Goal: Task Accomplishment & Management: Complete application form

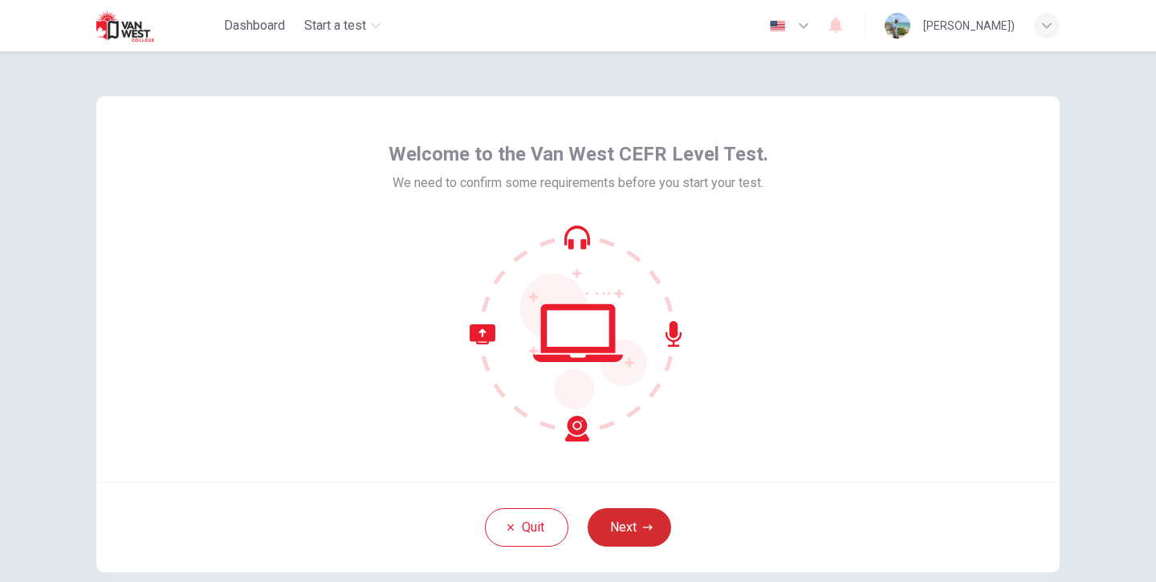
click at [640, 517] on button "Next" at bounding box center [628, 527] width 83 height 39
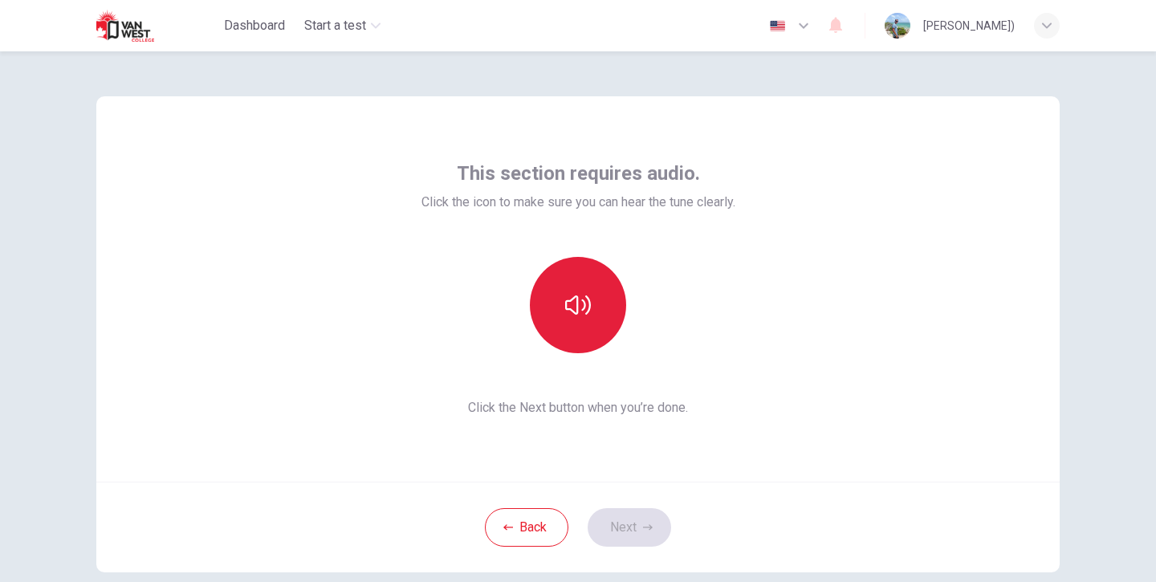
click at [600, 296] on button "button" at bounding box center [578, 305] width 96 height 96
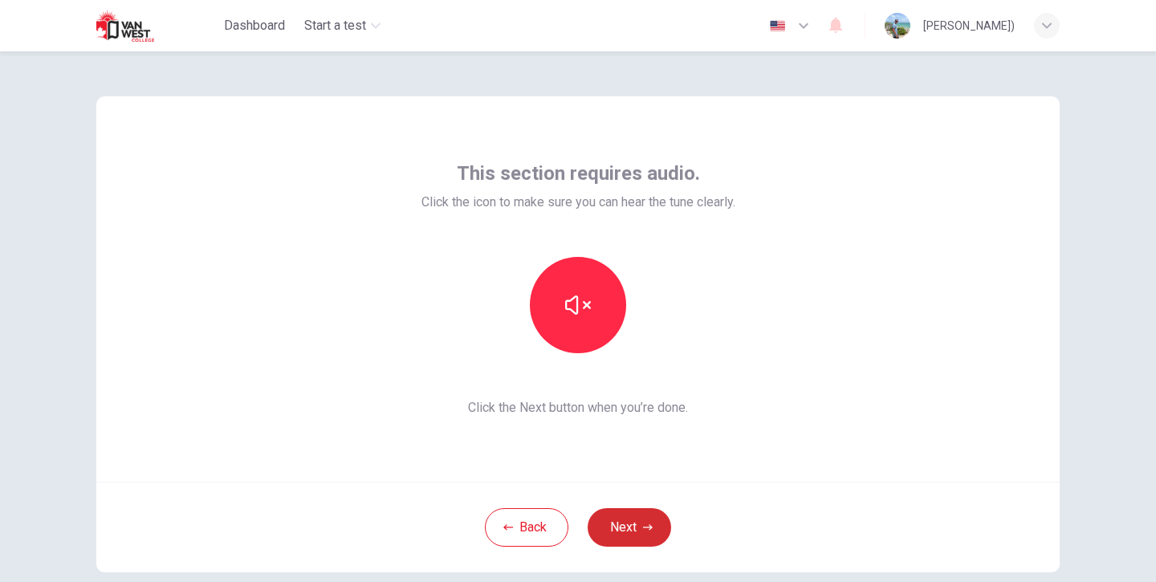
click at [637, 540] on button "Next" at bounding box center [628, 527] width 83 height 39
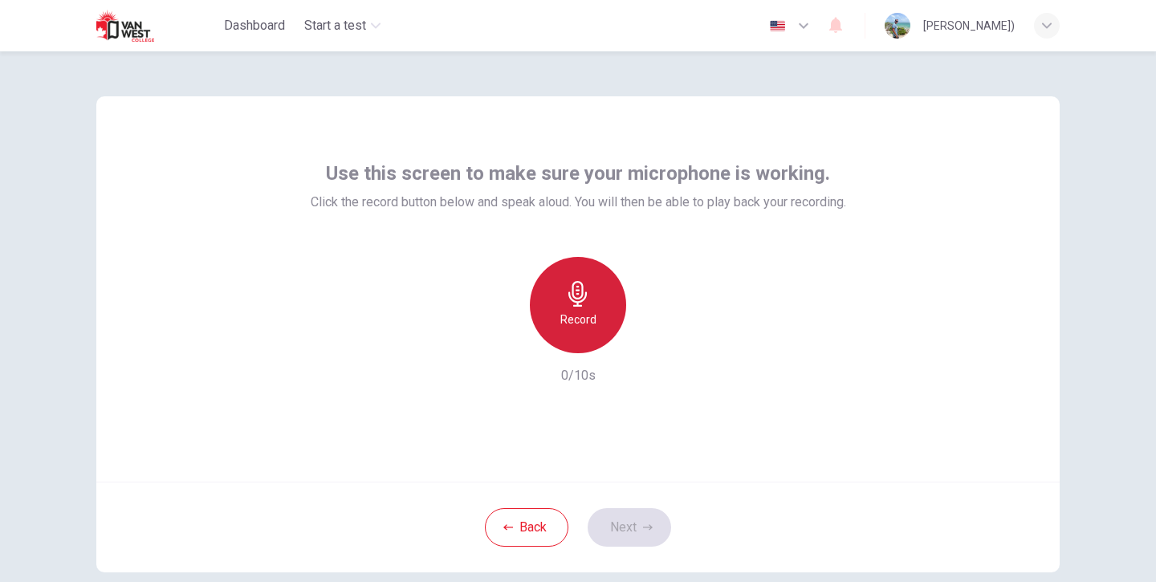
click at [603, 304] on div "Record" at bounding box center [578, 305] width 96 height 96
click at [594, 302] on div "Stop" at bounding box center [578, 305] width 96 height 96
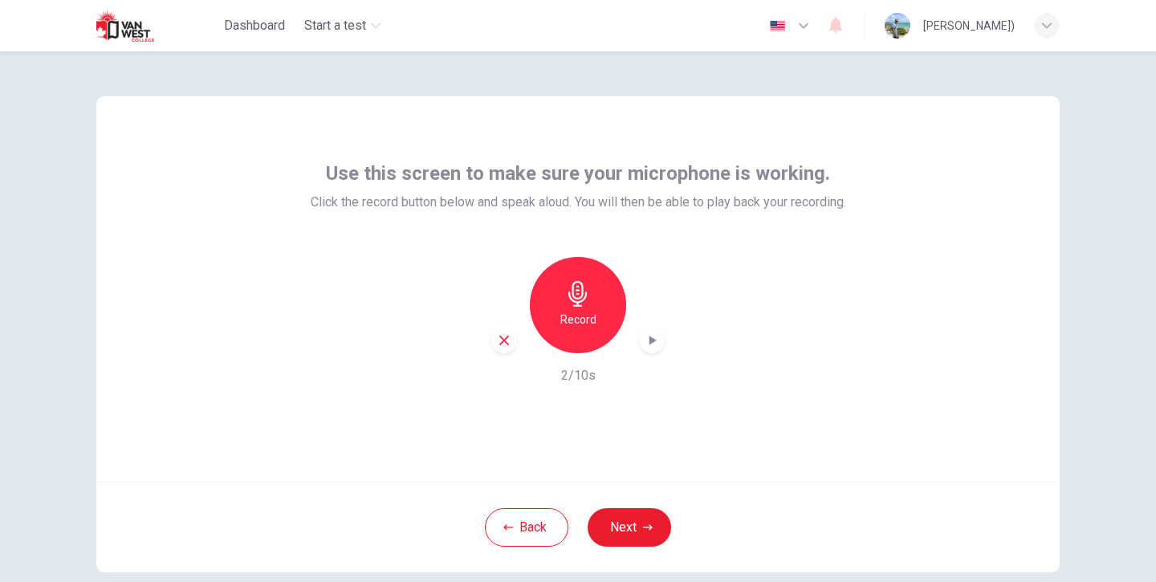
click at [643, 342] on div "button" at bounding box center [652, 340] width 26 height 26
click at [628, 526] on button "Next" at bounding box center [628, 527] width 83 height 39
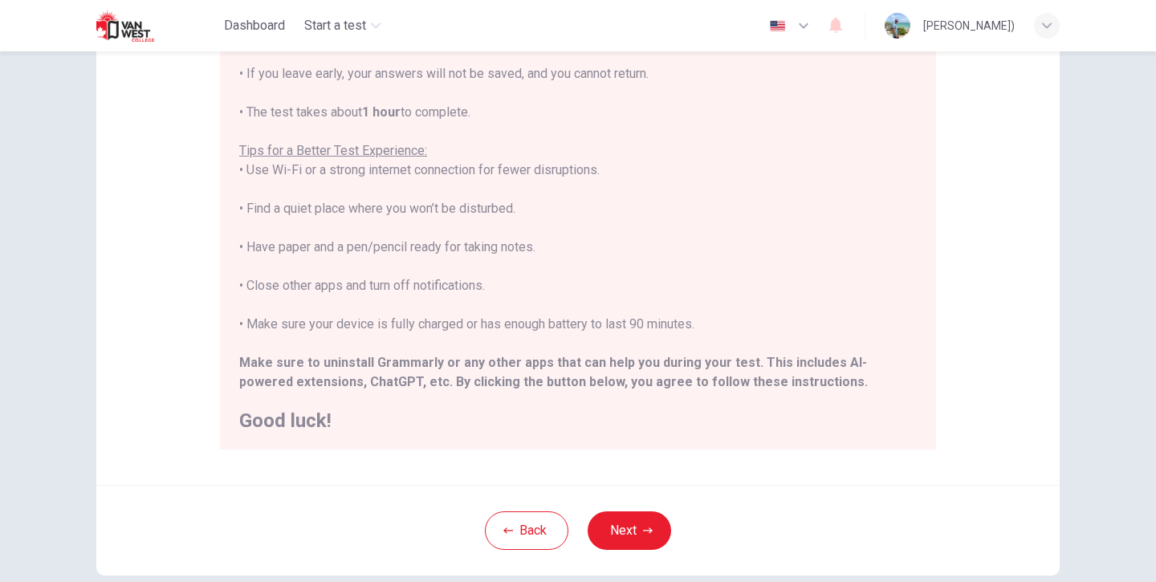
scroll to position [221, 0]
click at [643, 518] on button "Next" at bounding box center [628, 529] width 83 height 39
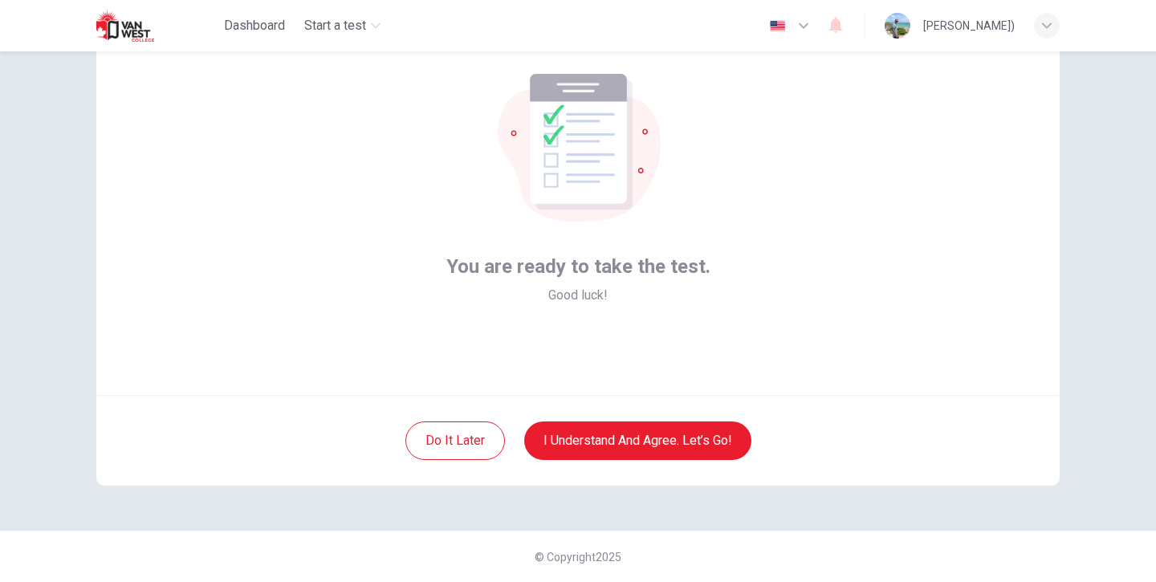
scroll to position [87, 0]
click at [629, 436] on button "I understand and agree. Let’s go!" at bounding box center [637, 440] width 227 height 39
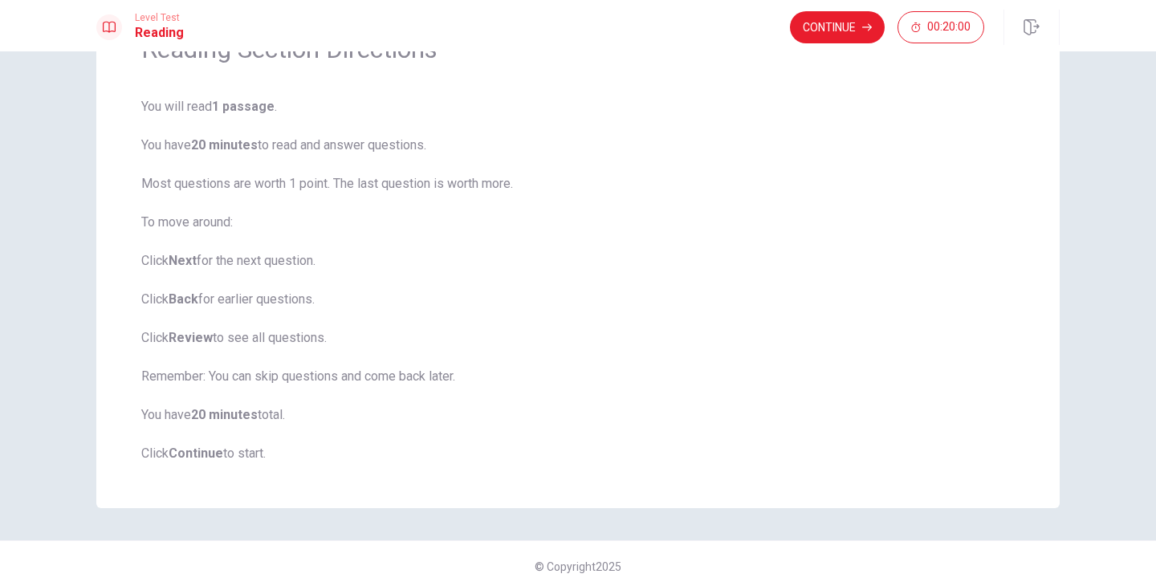
scroll to position [63, 0]
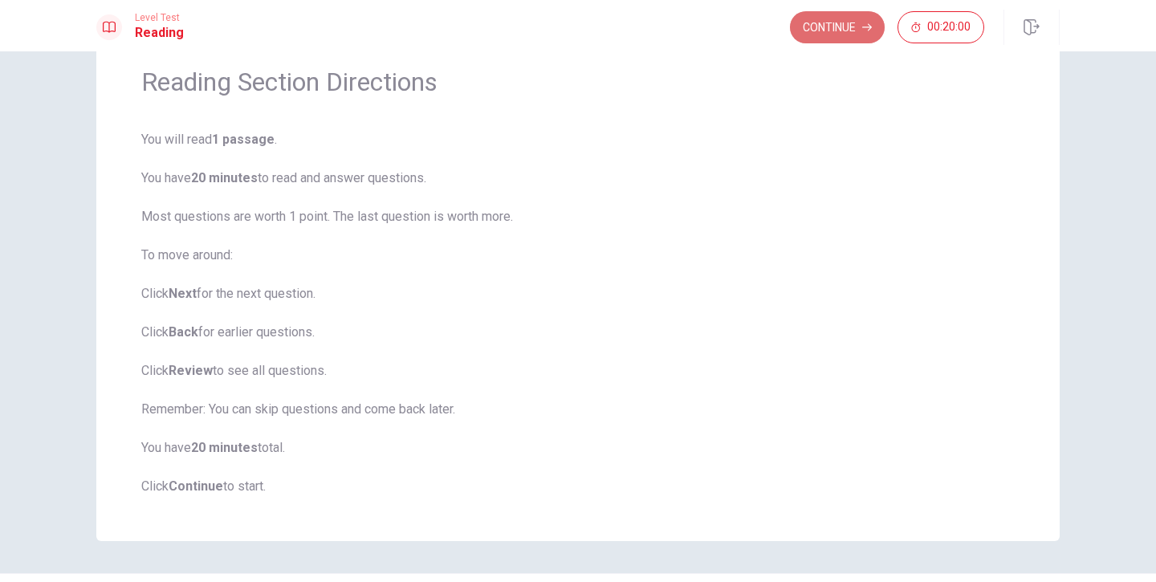
click at [852, 30] on button "Continue" at bounding box center [837, 27] width 95 height 32
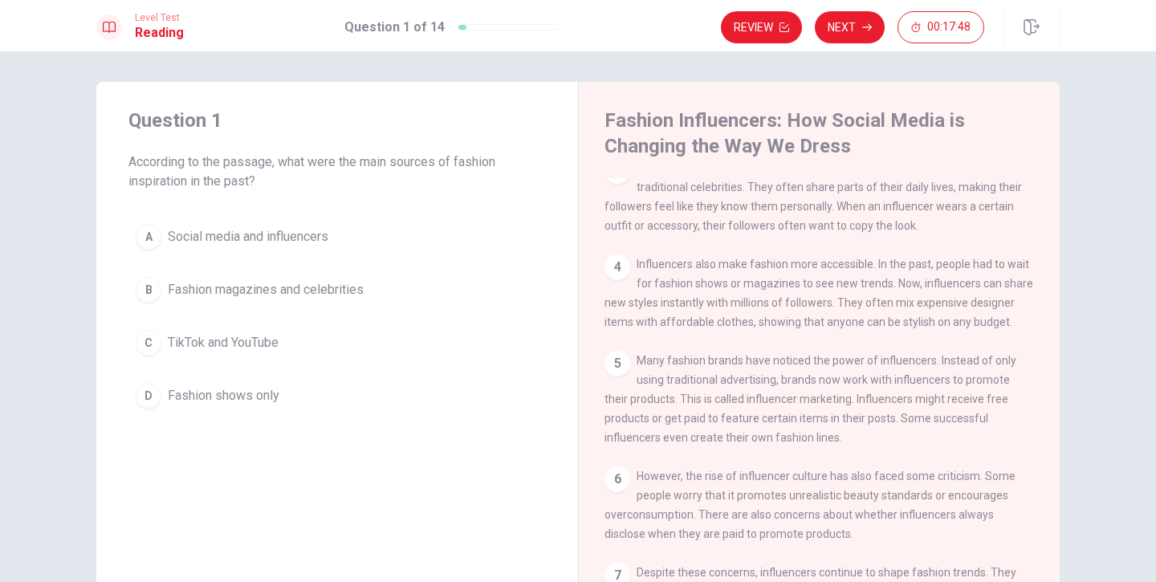
scroll to position [0, 0]
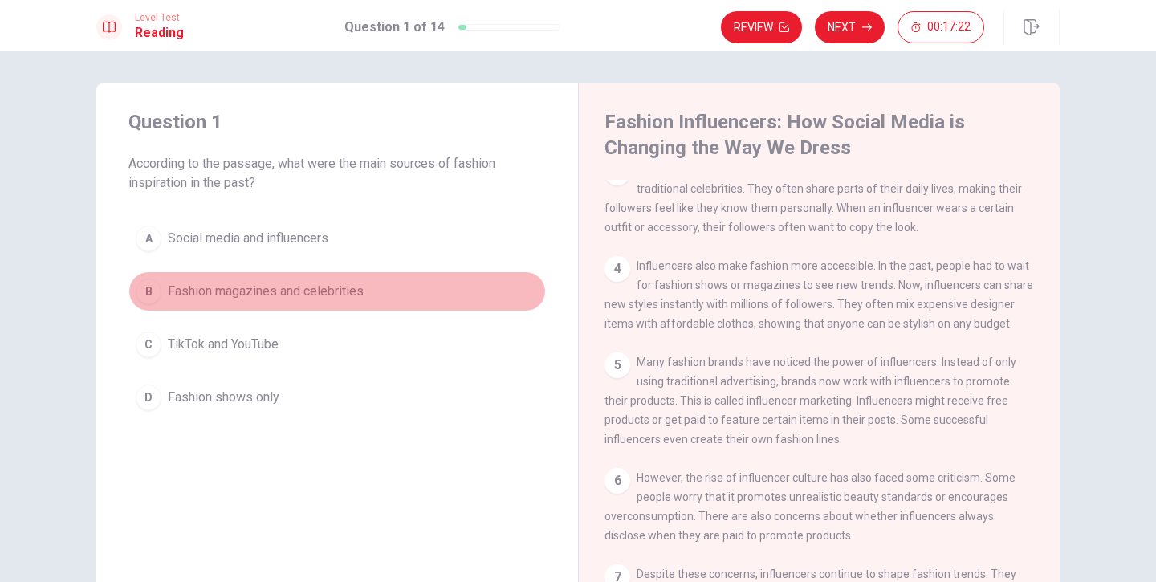
click at [152, 282] on div "B" at bounding box center [149, 291] width 26 height 26
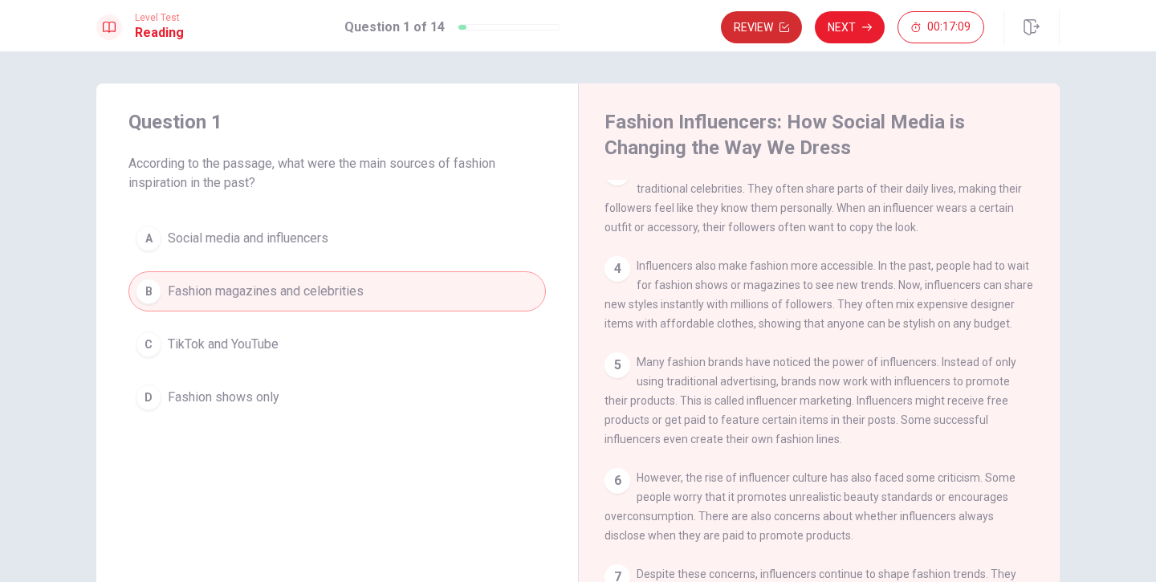
click at [766, 33] on button "Review" at bounding box center [761, 27] width 81 height 32
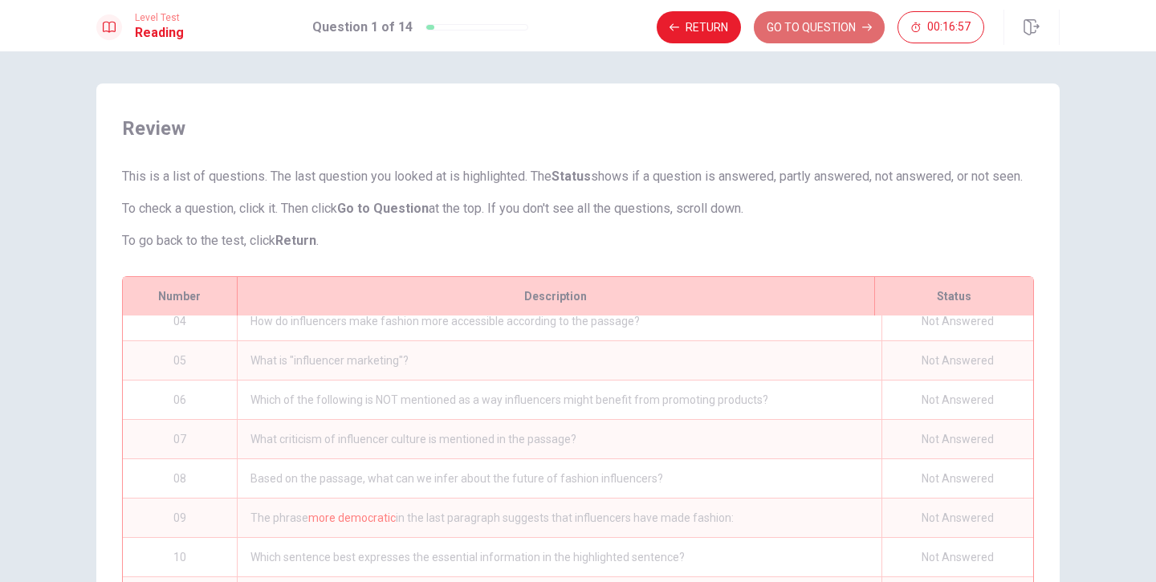
click at [827, 26] on button "GO TO QUESTION" at bounding box center [818, 27] width 131 height 32
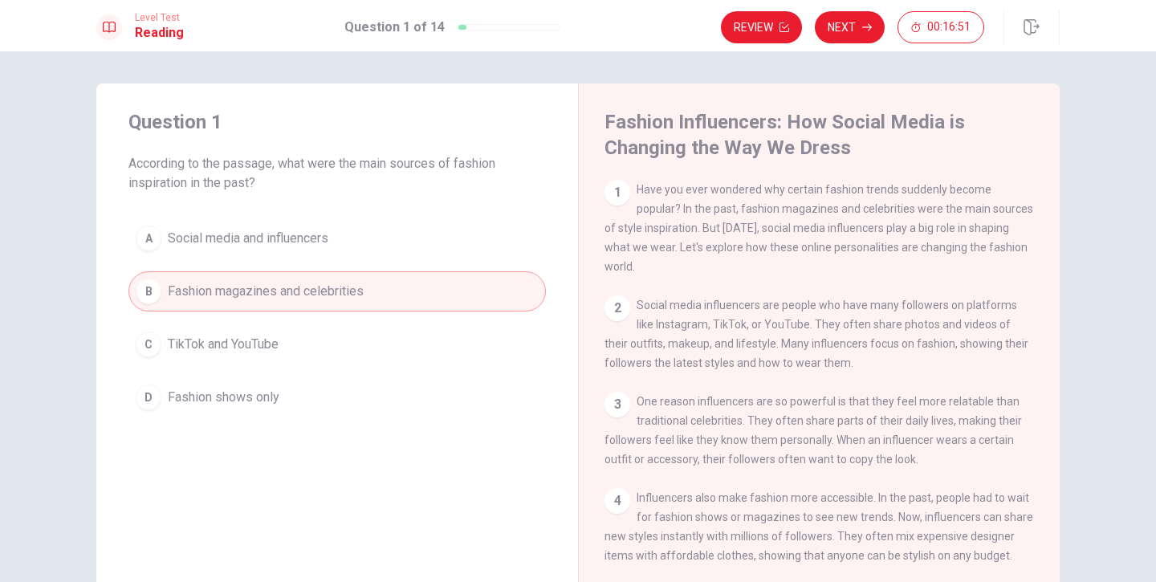
click at [303, 290] on span "Fashion magazines and celebrities" at bounding box center [266, 291] width 196 height 19
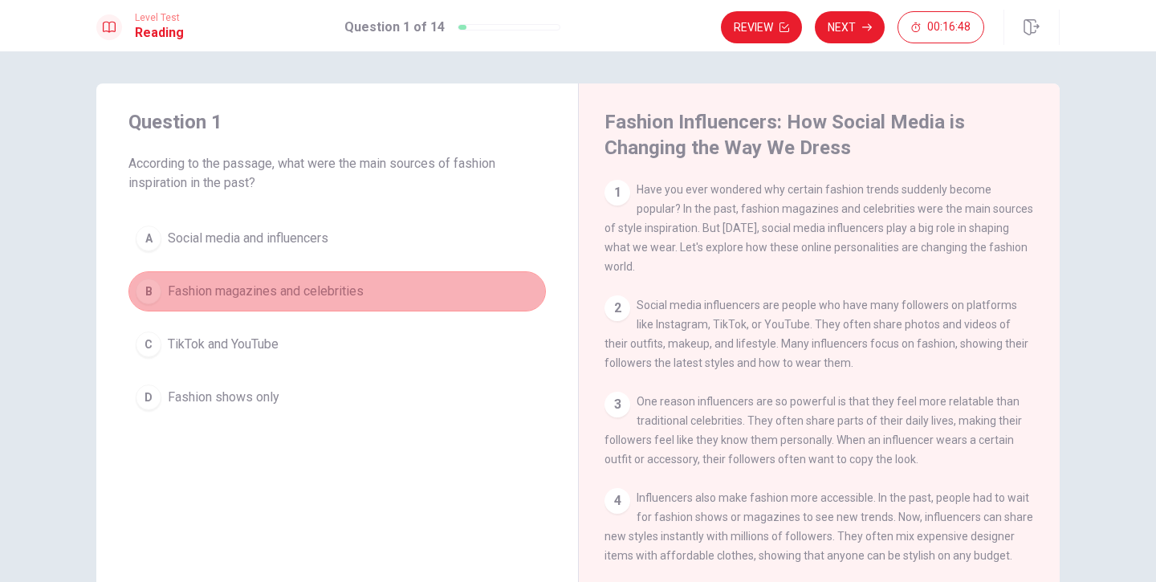
click at [263, 299] on span "Fashion magazines and celebrities" at bounding box center [266, 291] width 196 height 19
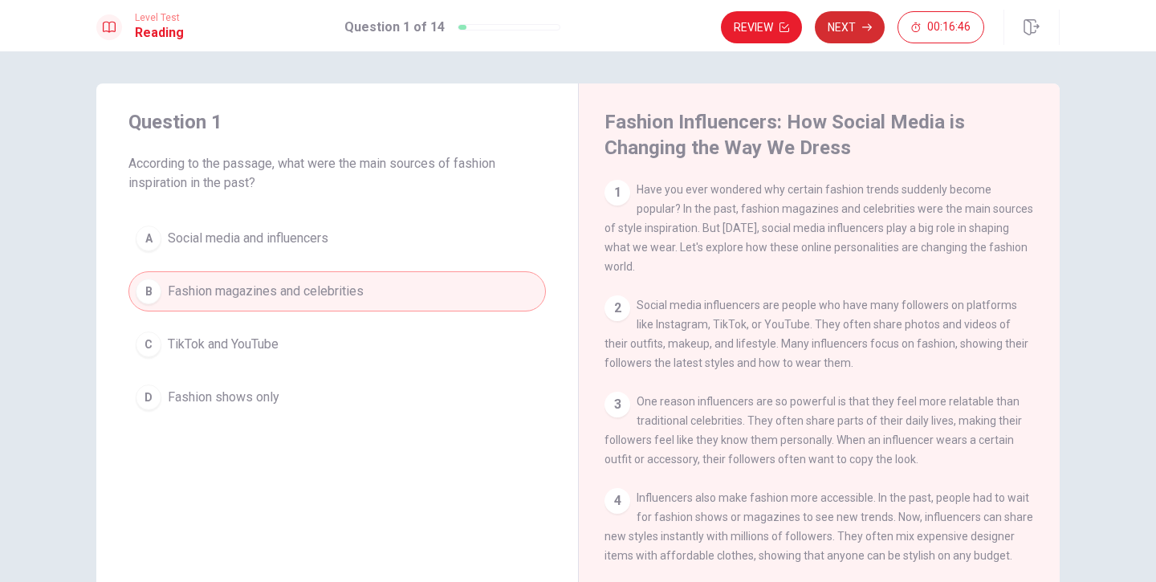
click at [847, 22] on button "Next" at bounding box center [849, 27] width 70 height 32
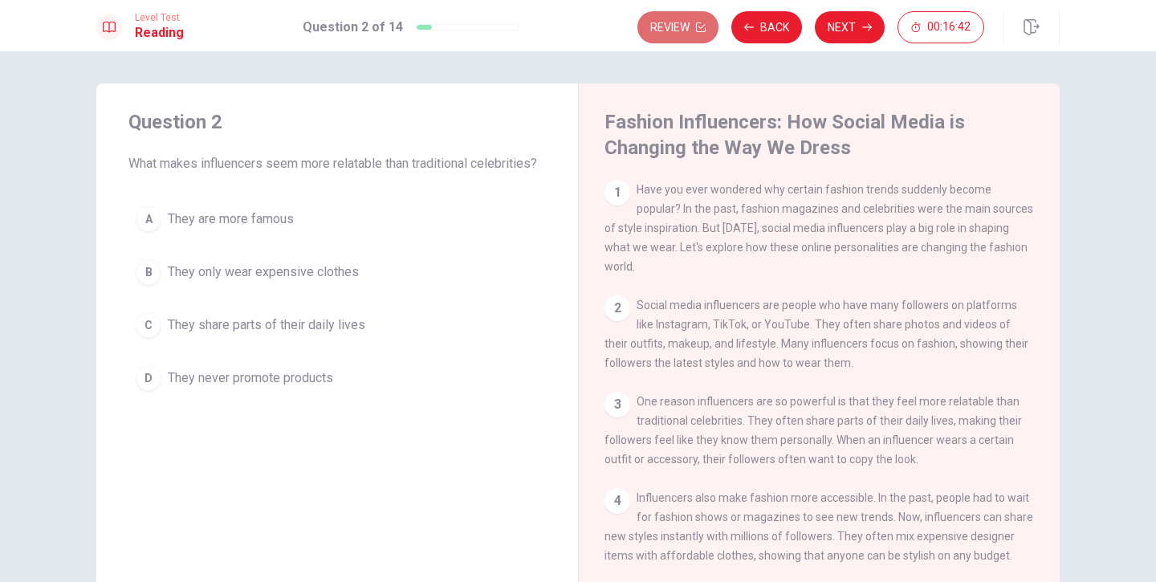
click at [684, 26] on button "Review" at bounding box center [677, 27] width 81 height 32
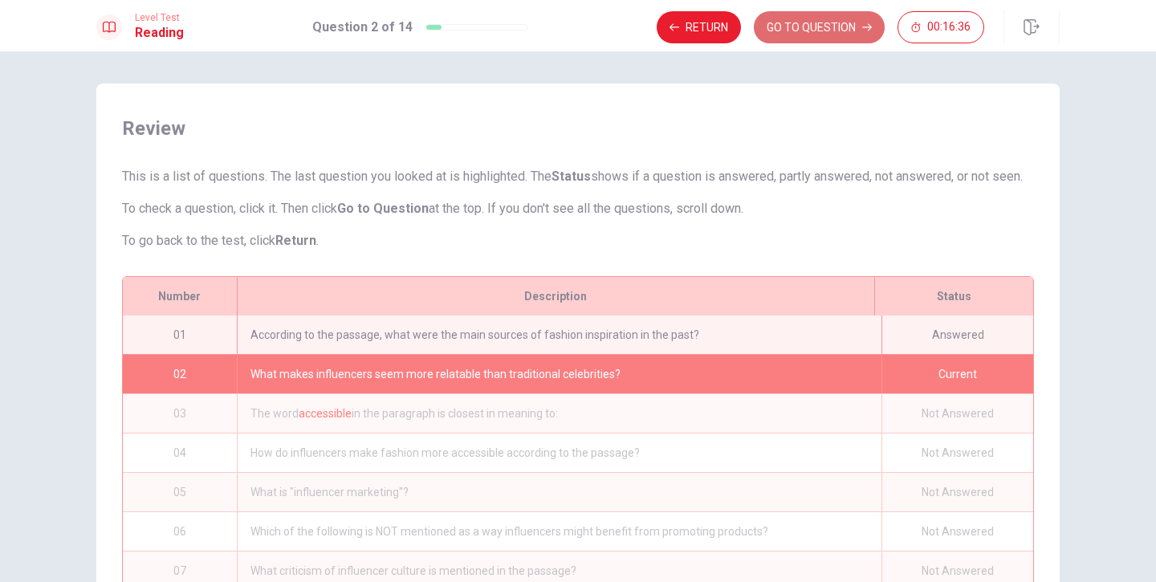
click at [809, 22] on button "GO TO QUESTION" at bounding box center [818, 27] width 131 height 32
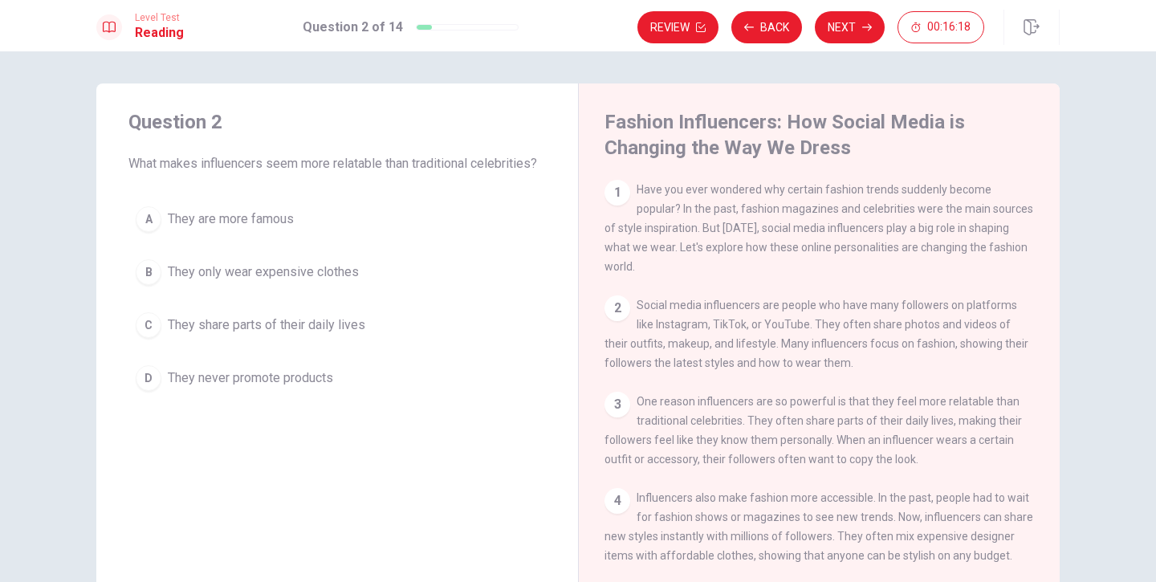
click at [152, 330] on div "C" at bounding box center [149, 325] width 26 height 26
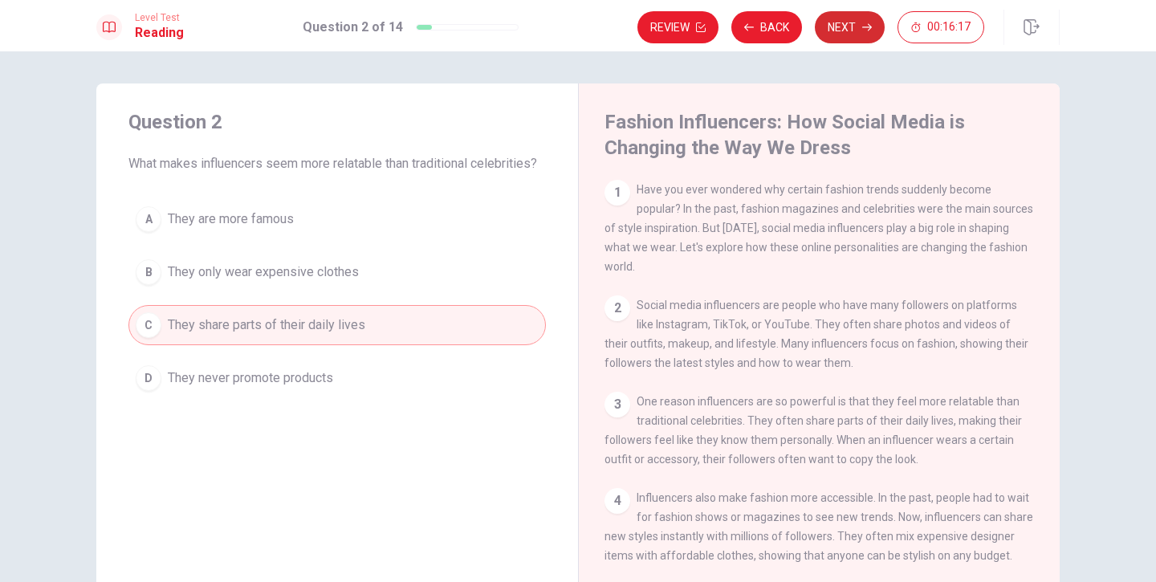
click at [847, 27] on button "Next" at bounding box center [849, 27] width 70 height 32
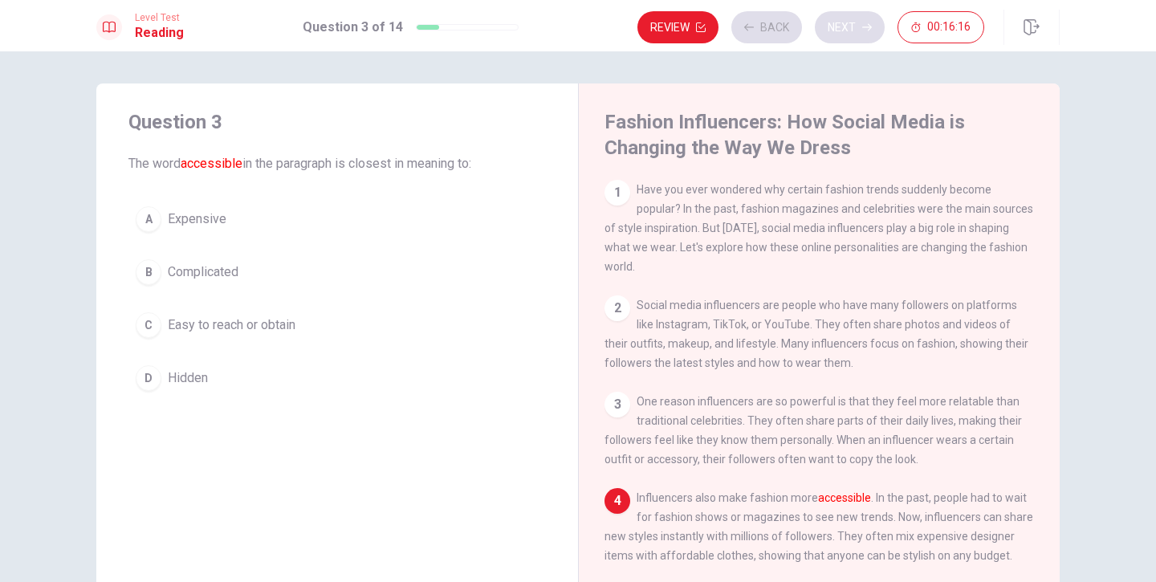
scroll to position [65, 0]
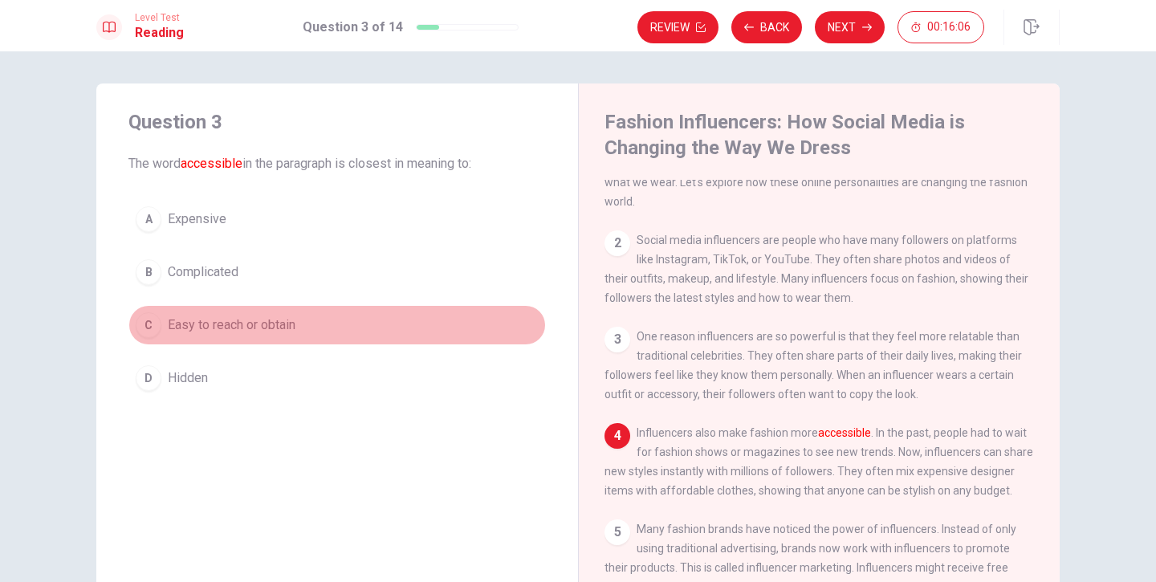
click at [150, 326] on div "C" at bounding box center [149, 325] width 26 height 26
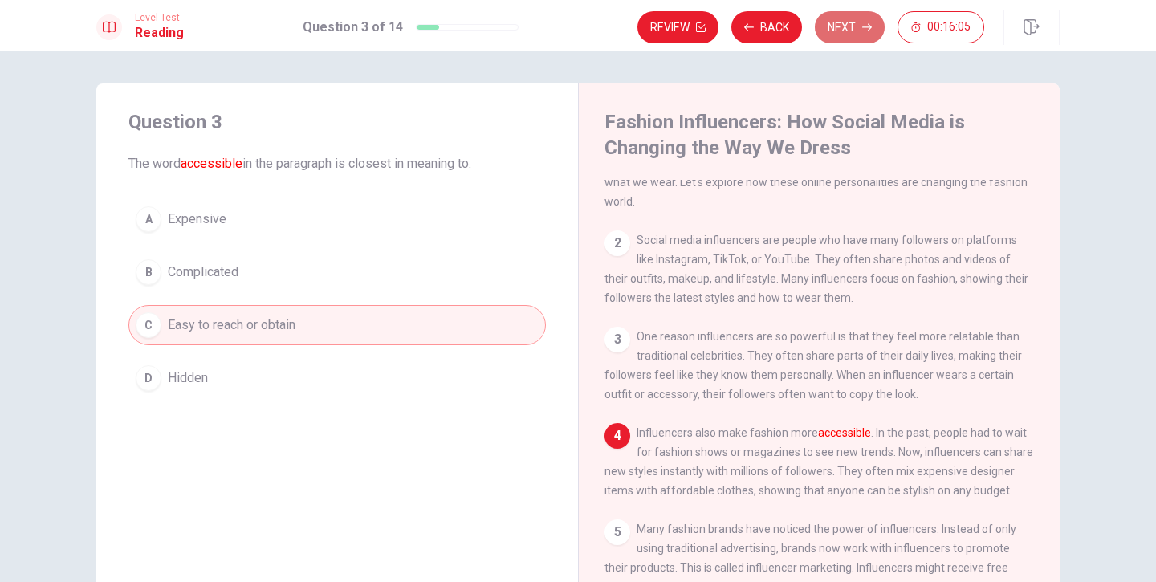
click at [840, 26] on button "Next" at bounding box center [849, 27] width 70 height 32
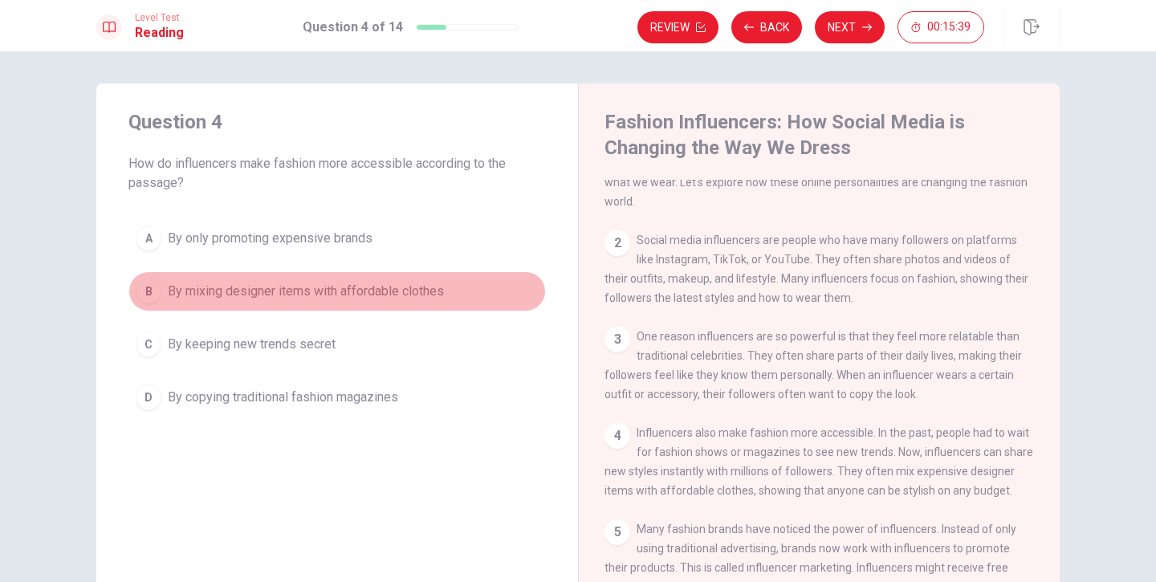
click at [359, 294] on span "By mixing designer items with affordable clothes" at bounding box center [306, 291] width 276 height 19
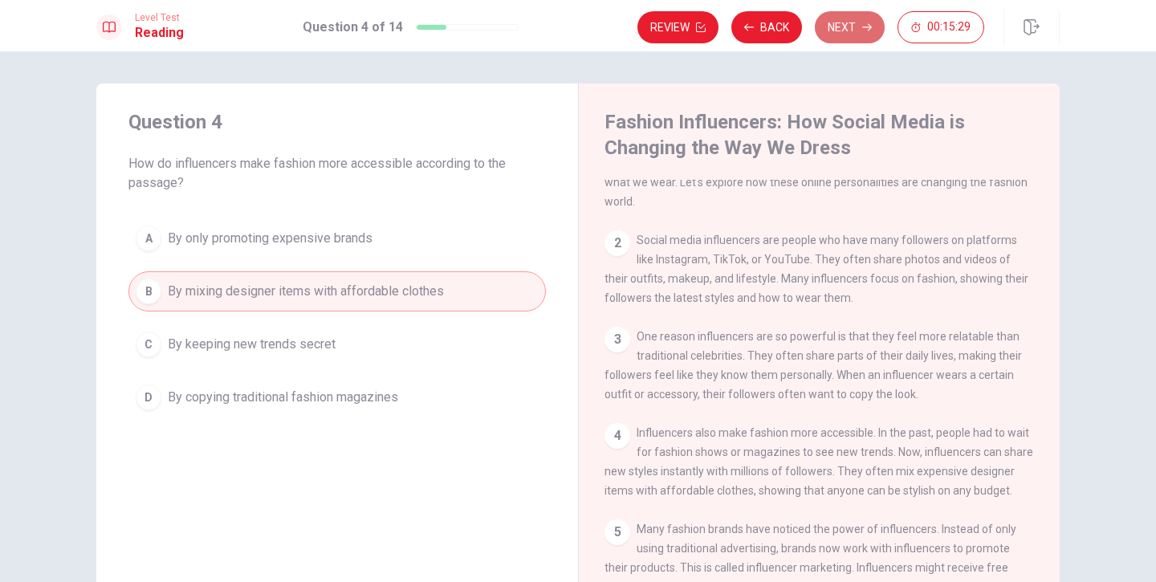
click at [859, 35] on button "Next" at bounding box center [849, 27] width 70 height 32
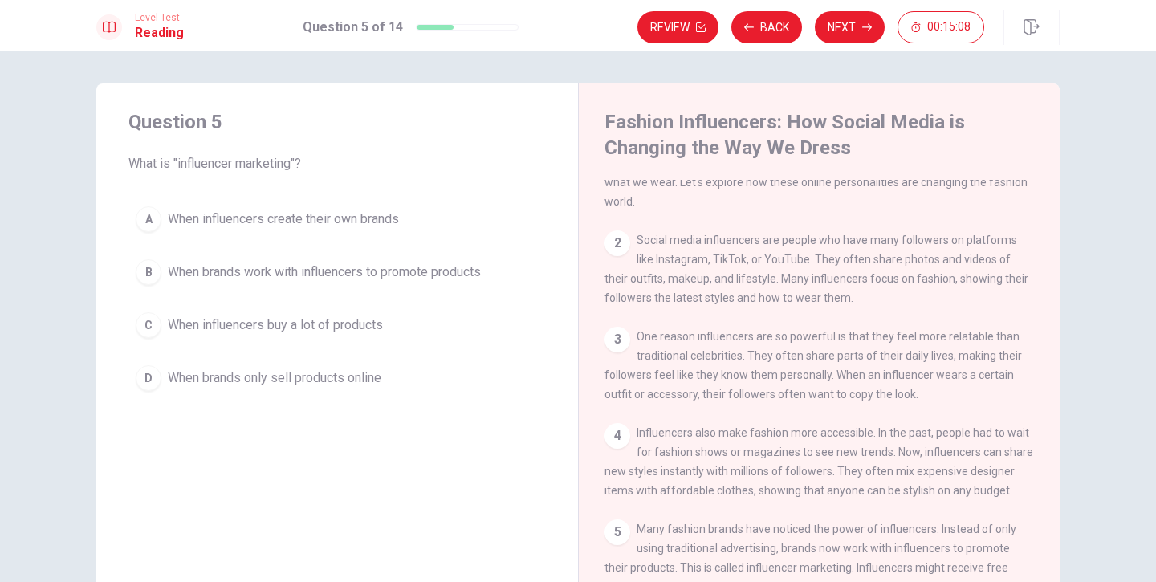
click at [147, 268] on div "B" at bounding box center [149, 272] width 26 height 26
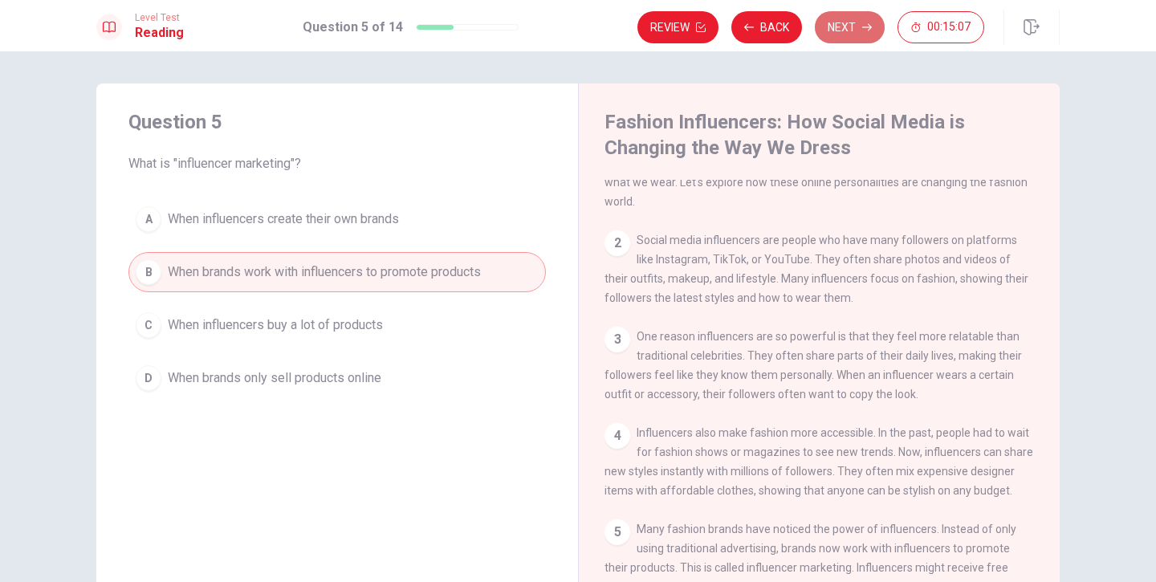
click at [834, 35] on button "Next" at bounding box center [849, 27] width 70 height 32
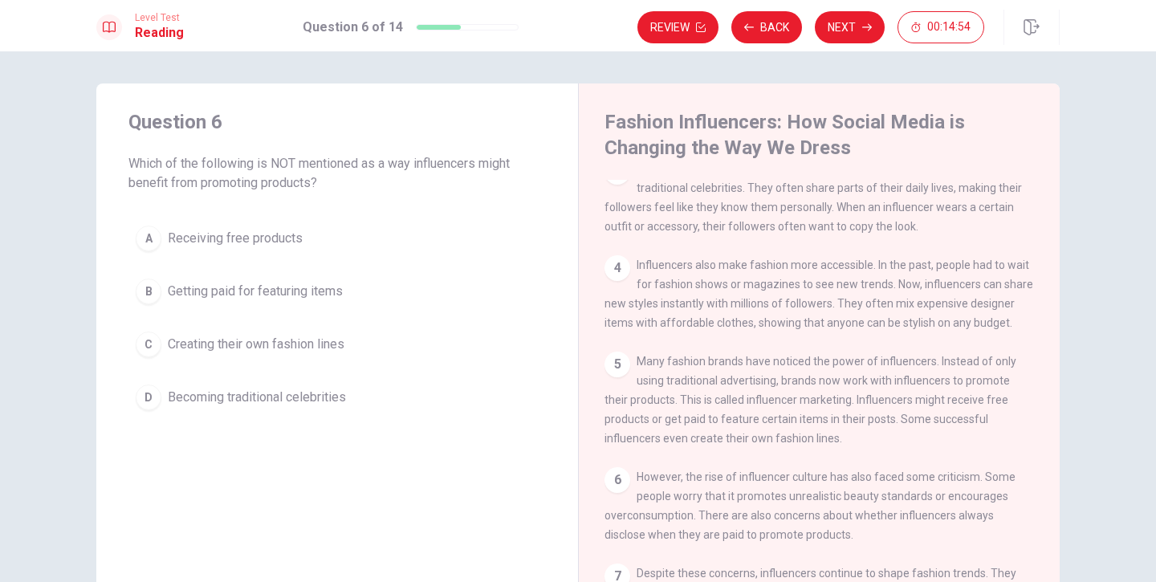
scroll to position [232, 0]
click at [768, 18] on button "Back" at bounding box center [766, 27] width 71 height 32
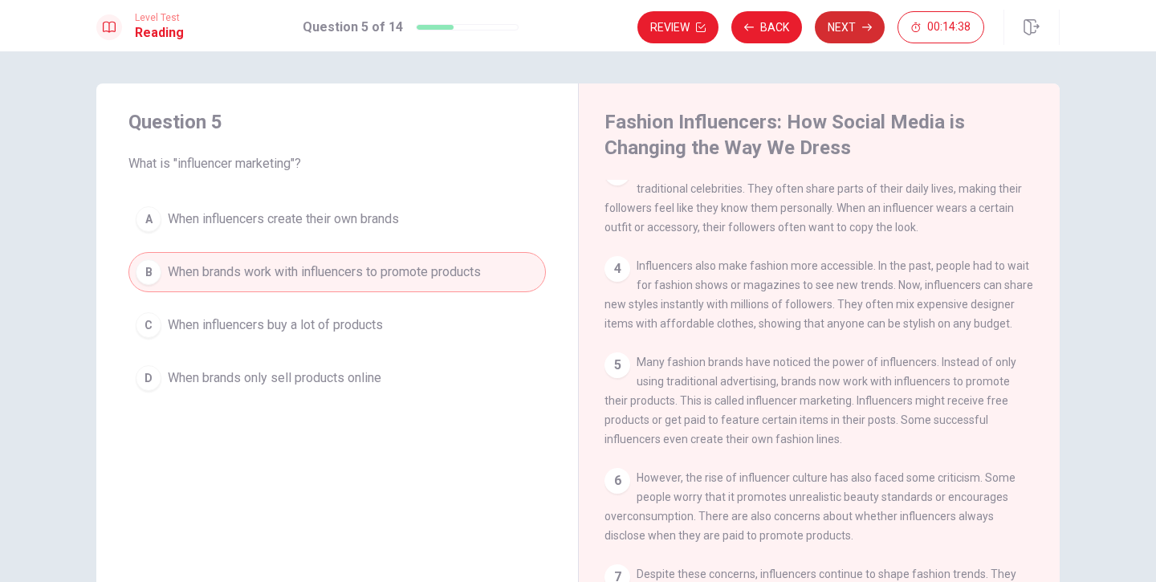
click at [833, 24] on button "Next" at bounding box center [849, 27] width 70 height 32
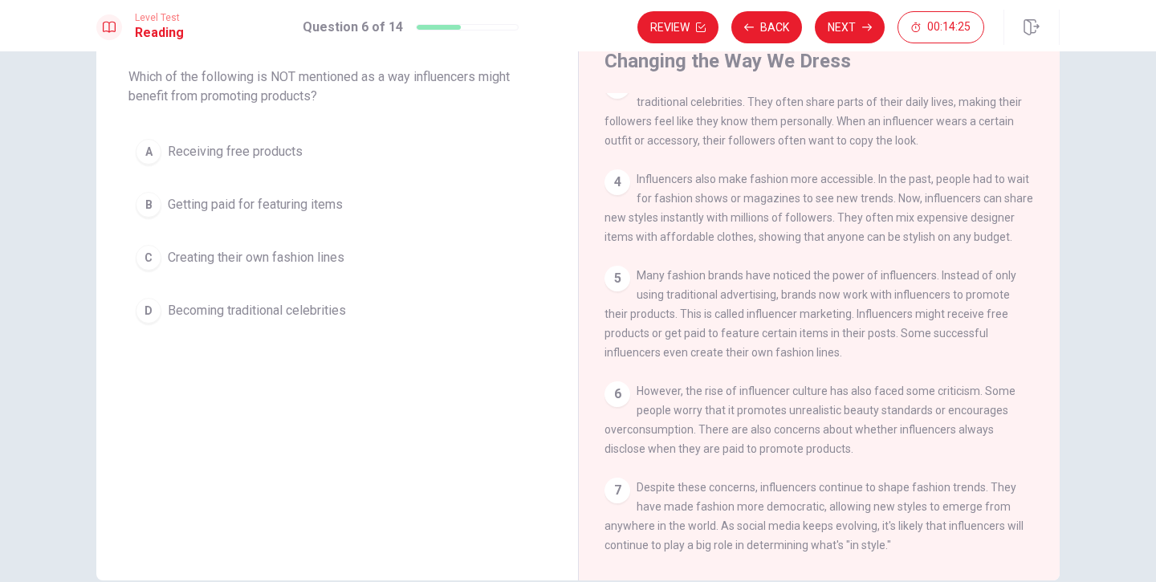
scroll to position [88, 0]
click at [274, 155] on span "Receiving free products" at bounding box center [235, 149] width 135 height 19
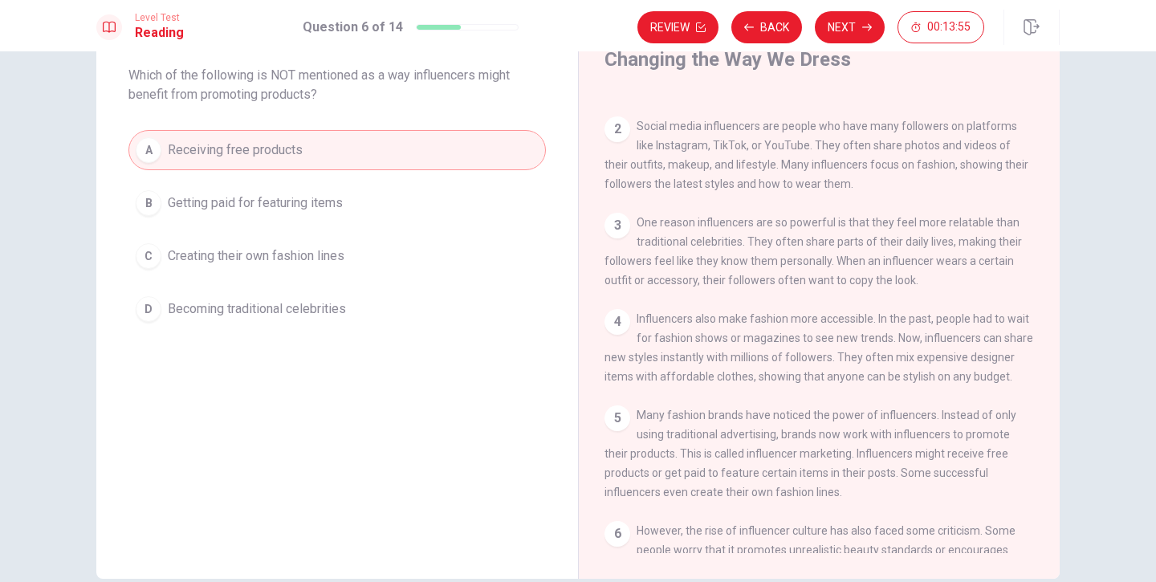
scroll to position [82, 0]
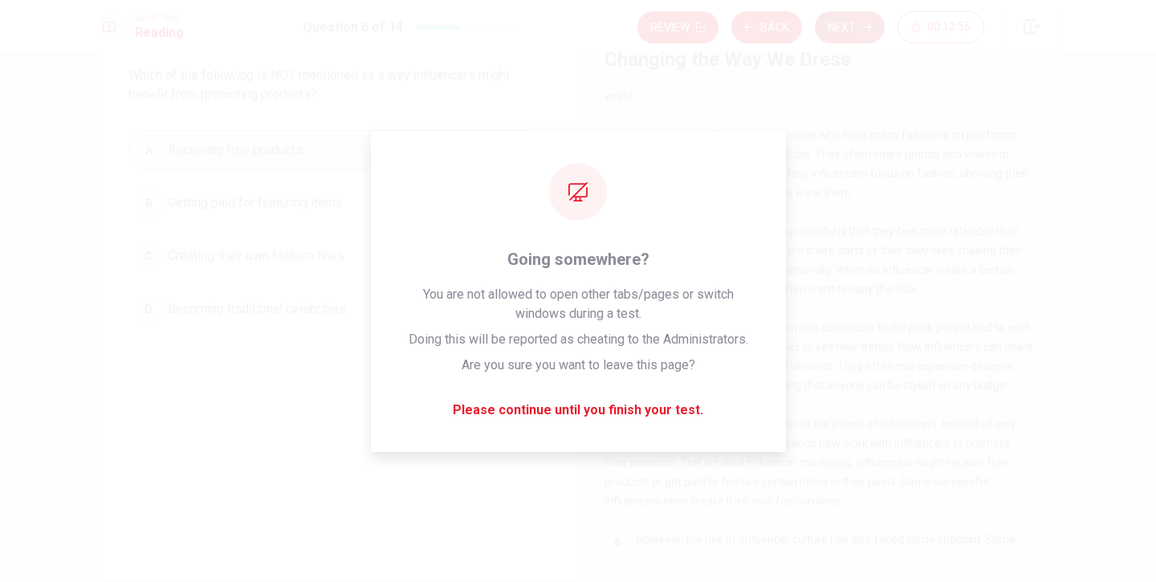
click at [851, 24] on button "Next" at bounding box center [849, 27] width 70 height 32
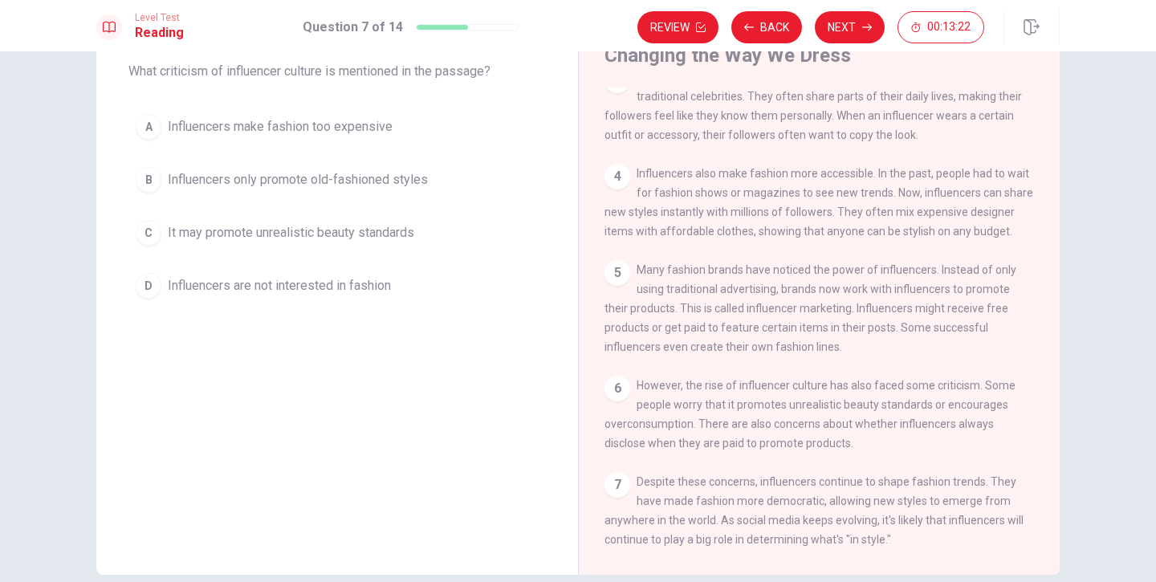
scroll to position [89, 0]
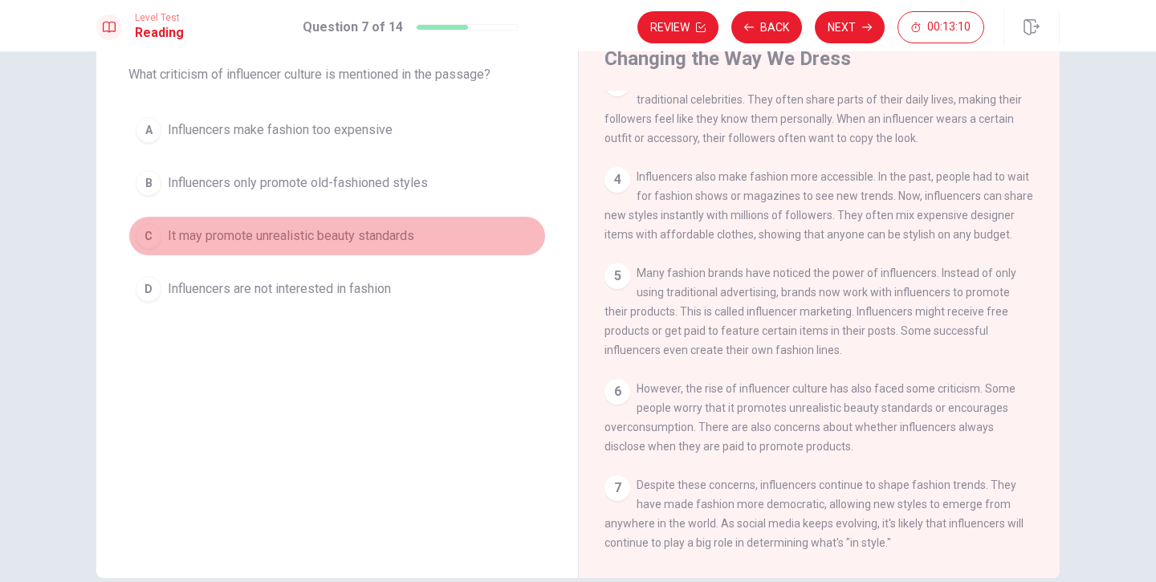
click at [317, 236] on span "It may promote unrealistic beauty standards" at bounding box center [291, 235] width 246 height 19
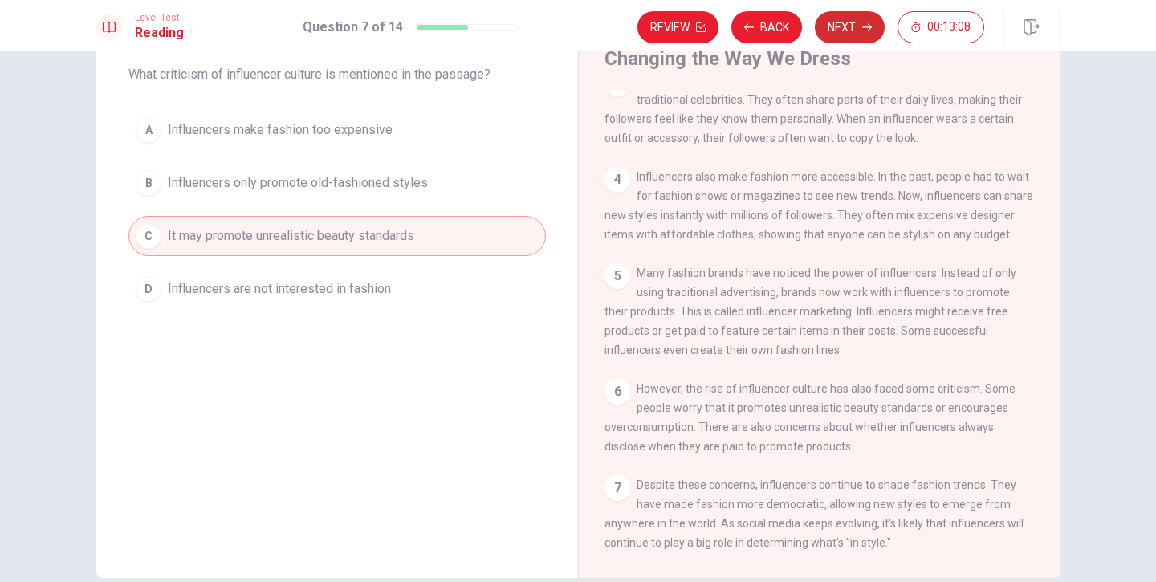
click at [832, 40] on button "Next" at bounding box center [849, 27] width 70 height 32
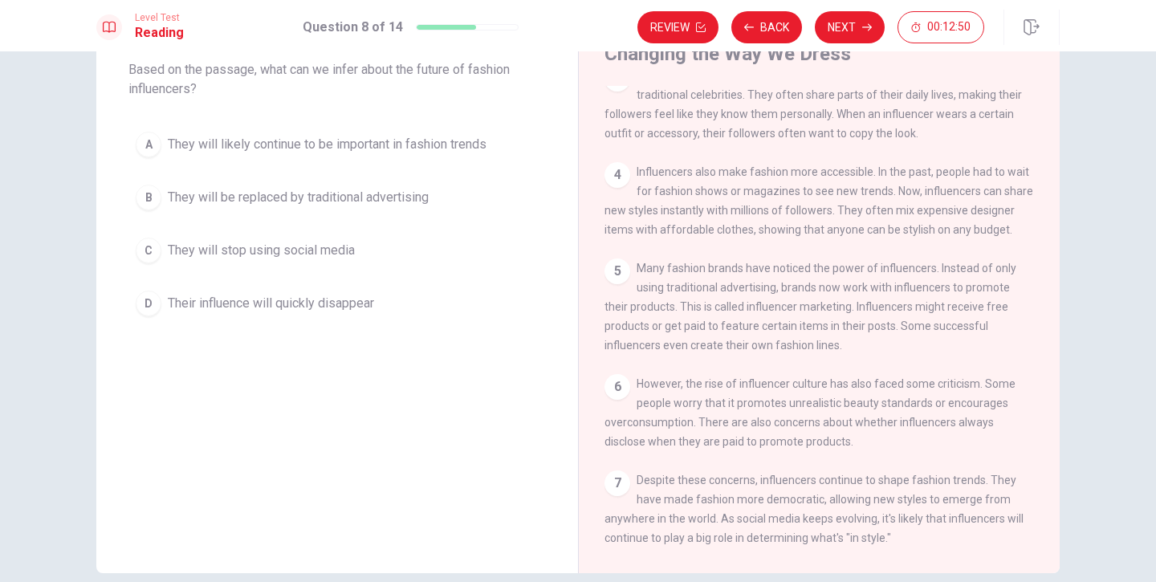
scroll to position [69, 0]
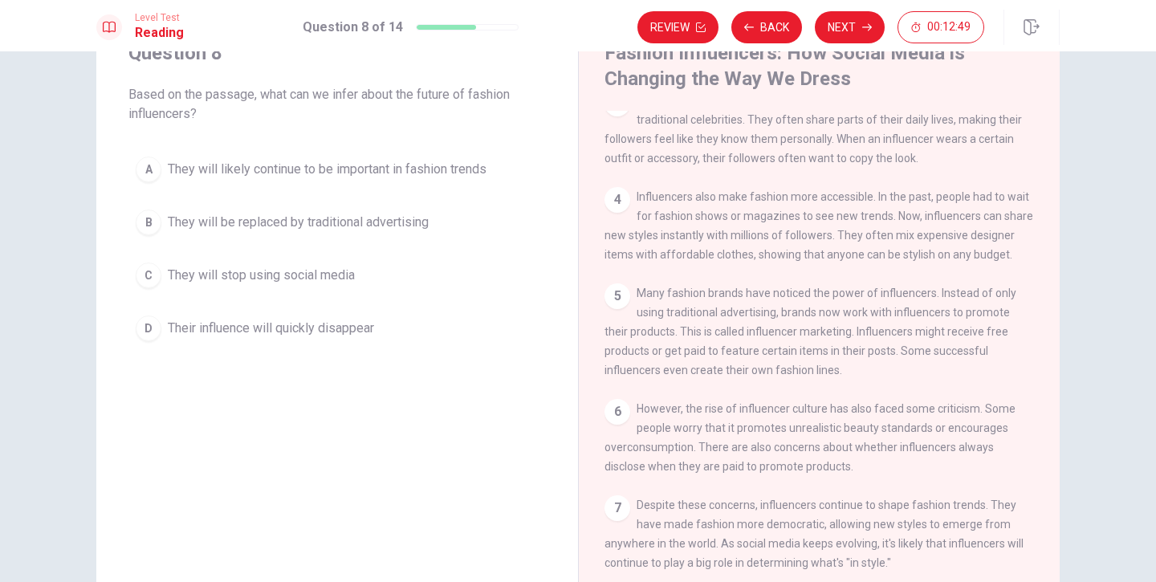
click at [331, 166] on span "They will likely continue to be important in fashion trends" at bounding box center [327, 169] width 319 height 19
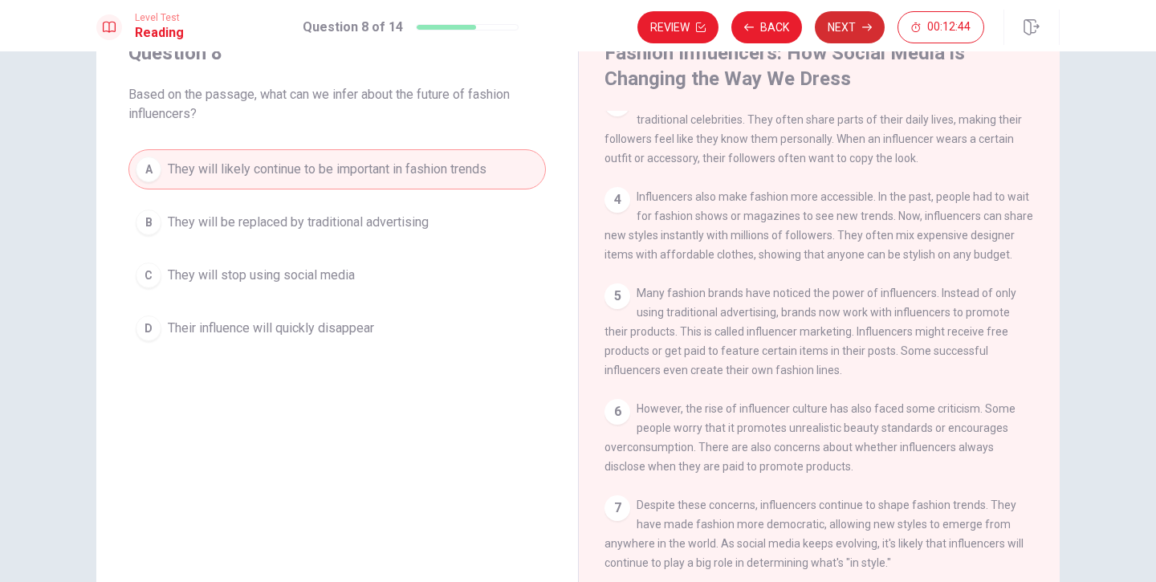
click at [843, 30] on button "Next" at bounding box center [849, 27] width 70 height 32
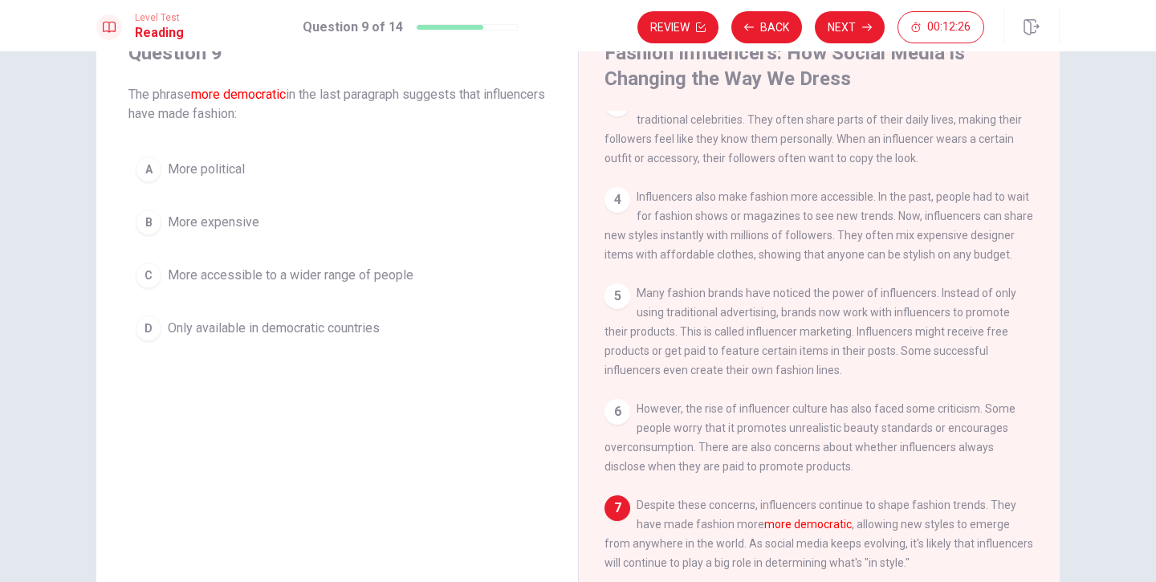
click at [286, 282] on span "More accessible to a wider range of people" at bounding box center [291, 275] width 246 height 19
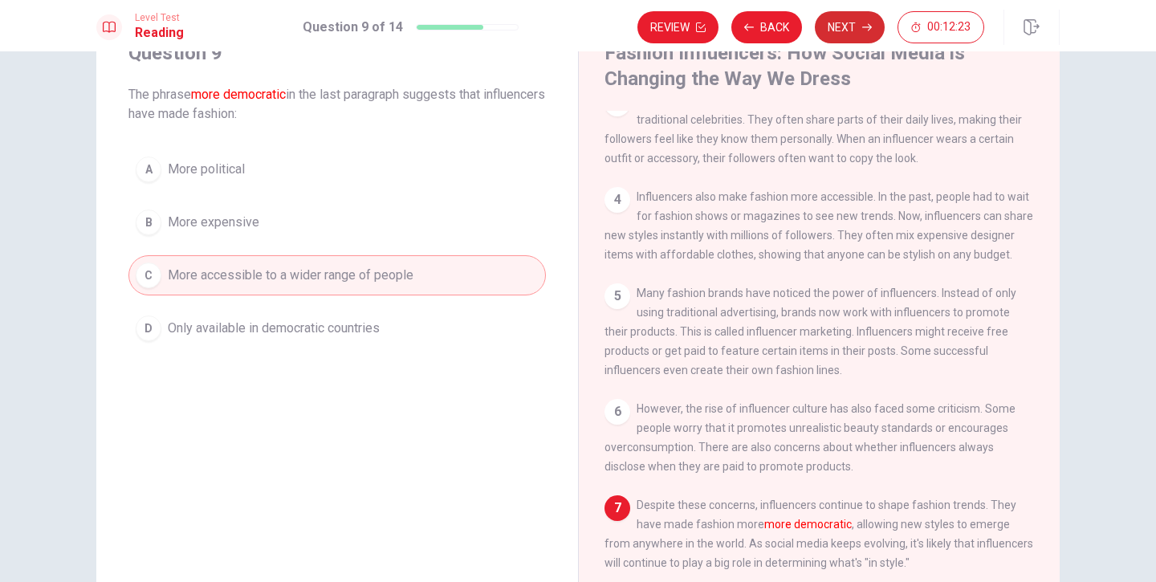
click at [855, 38] on button "Next" at bounding box center [849, 27] width 70 height 32
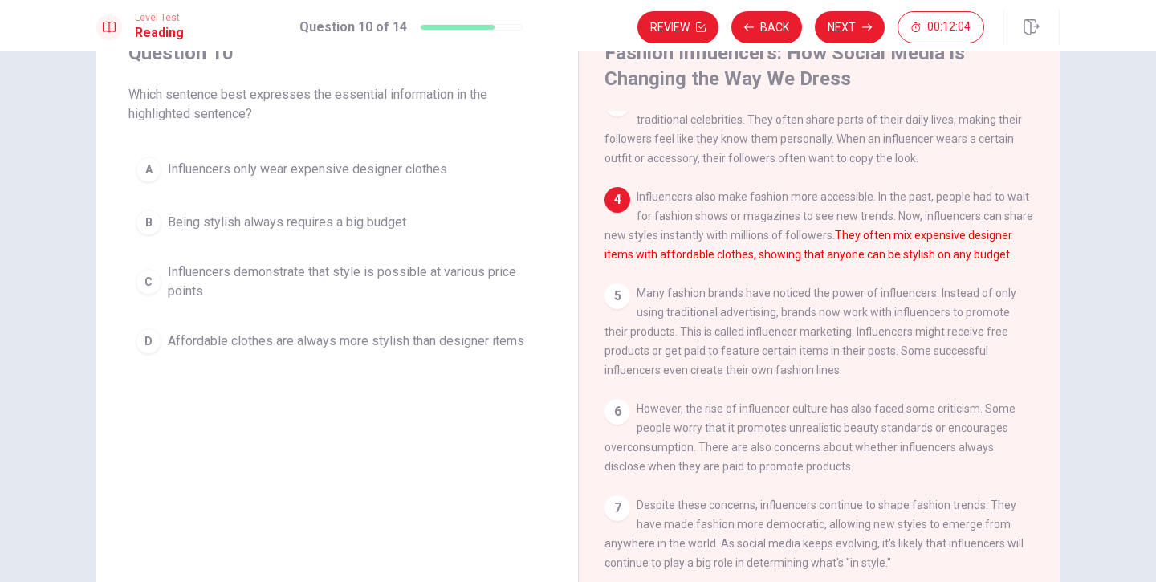
click at [330, 272] on span "Influencers demonstrate that style is possible at various price points" at bounding box center [353, 281] width 371 height 39
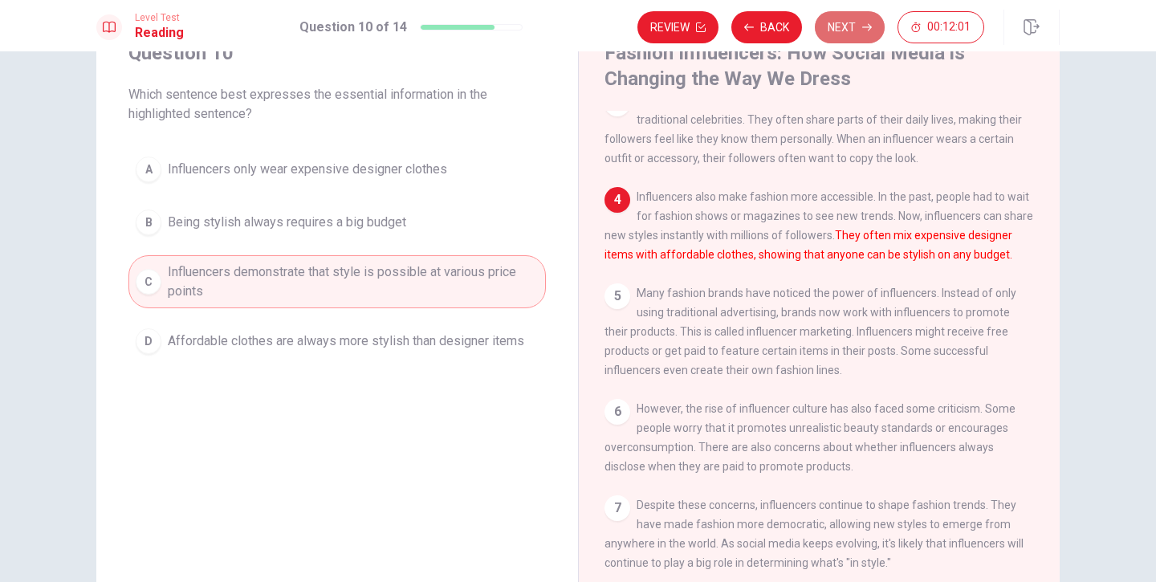
click at [849, 33] on button "Next" at bounding box center [849, 27] width 70 height 32
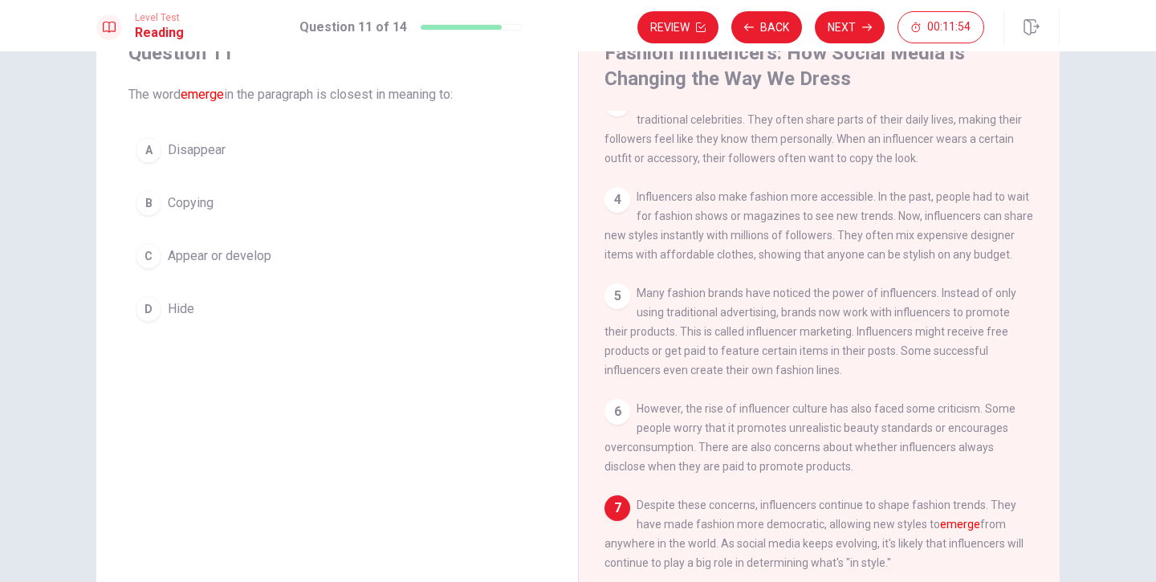
click at [229, 257] on span "Appear or develop" at bounding box center [220, 255] width 104 height 19
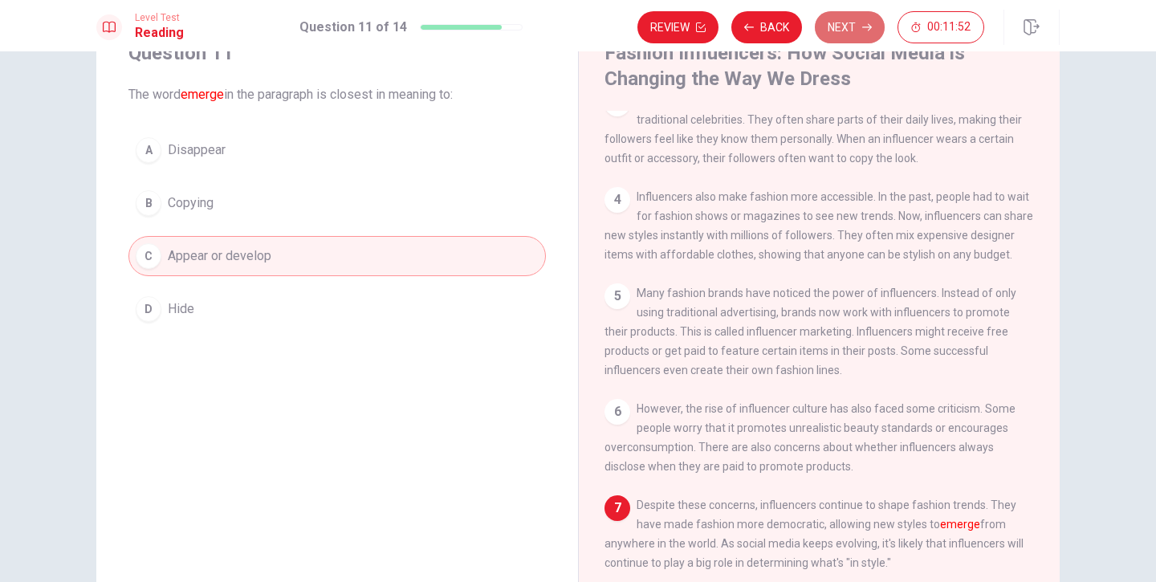
click at [854, 37] on button "Next" at bounding box center [849, 27] width 70 height 32
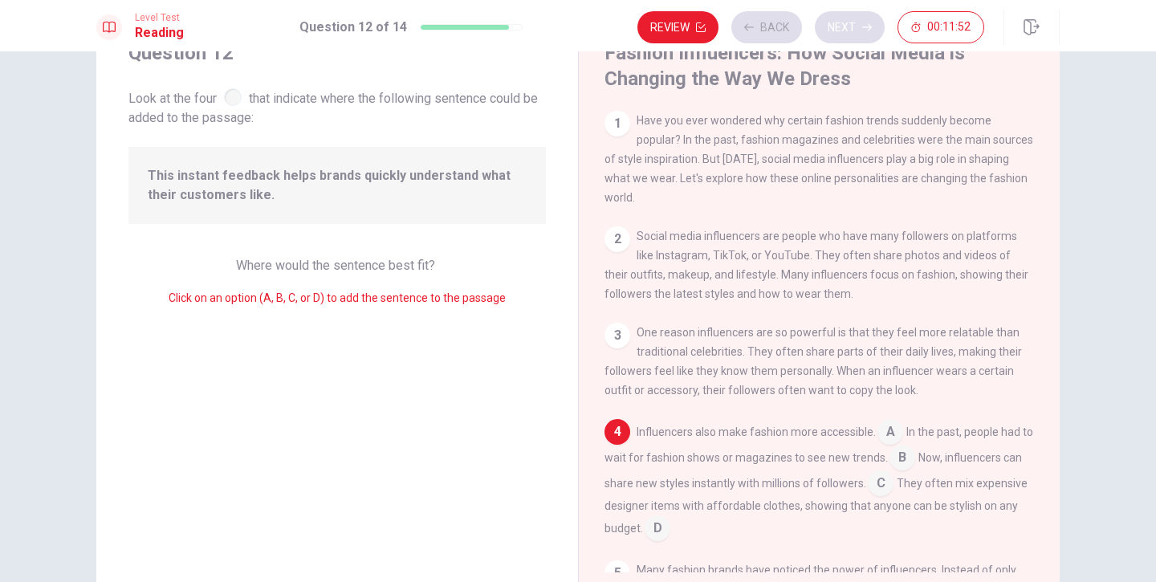
scroll to position [110, 0]
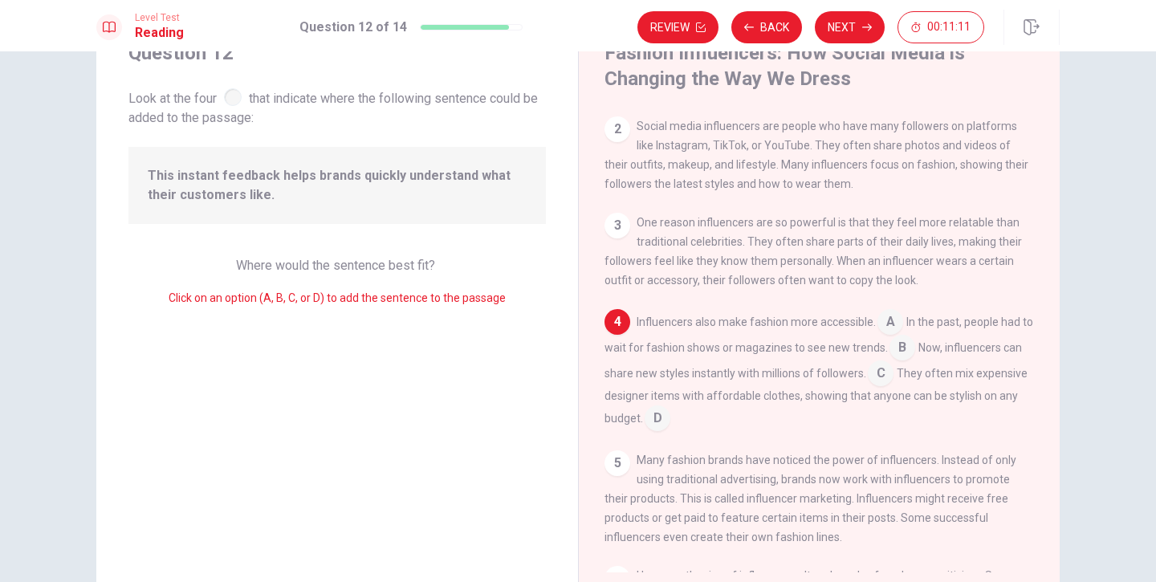
click at [875, 362] on input at bounding box center [880, 375] width 26 height 26
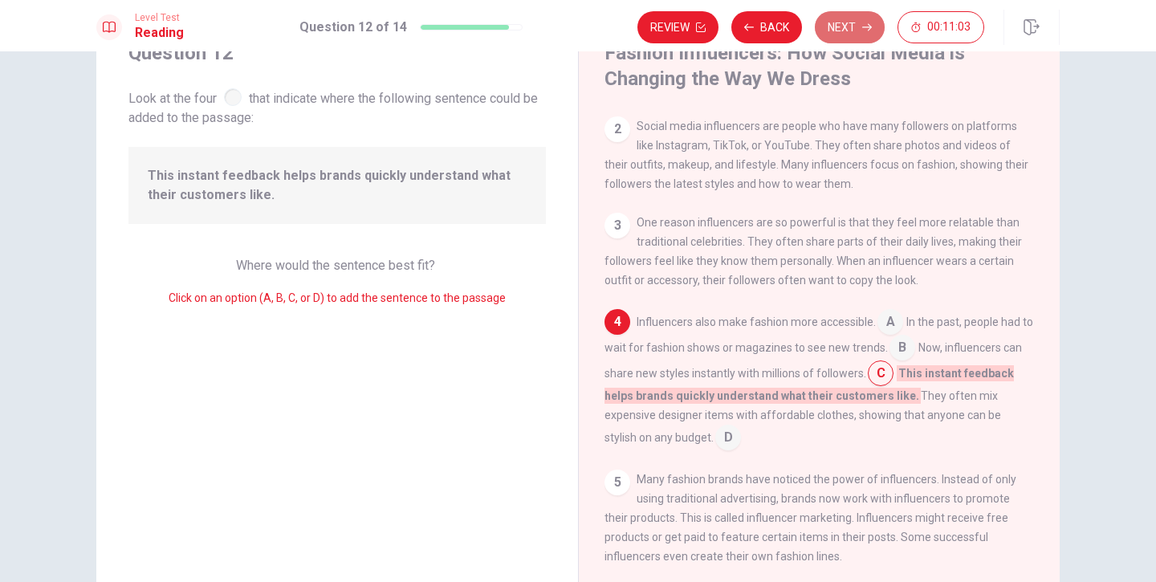
click at [856, 36] on button "Next" at bounding box center [849, 27] width 70 height 32
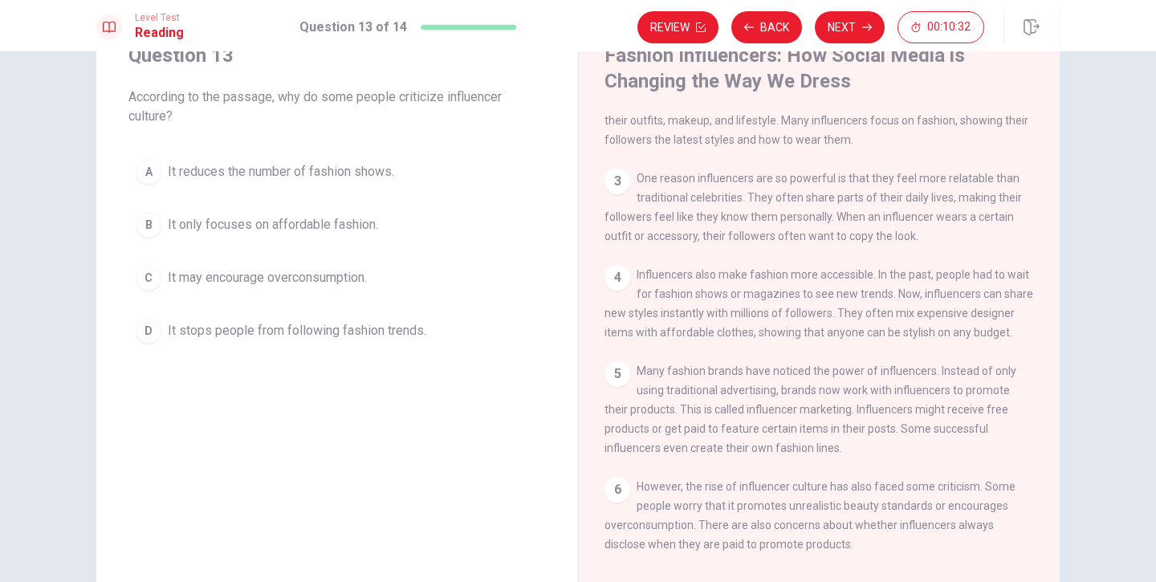
scroll to position [169, 0]
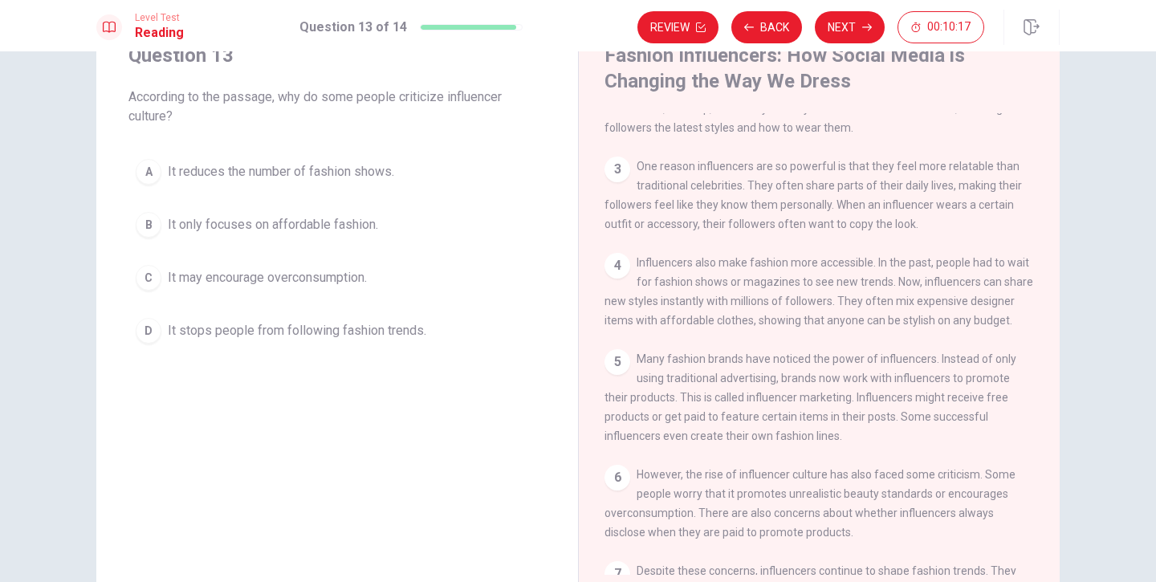
click at [335, 285] on span "It may encourage overconsumption." at bounding box center [267, 277] width 199 height 19
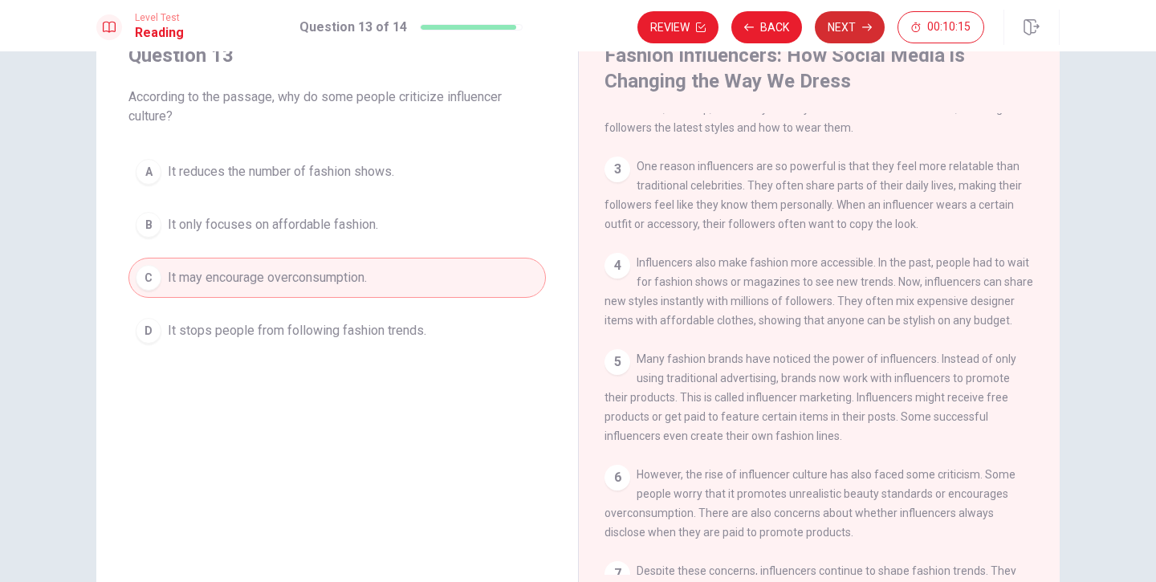
click at [848, 28] on button "Next" at bounding box center [849, 27] width 70 height 32
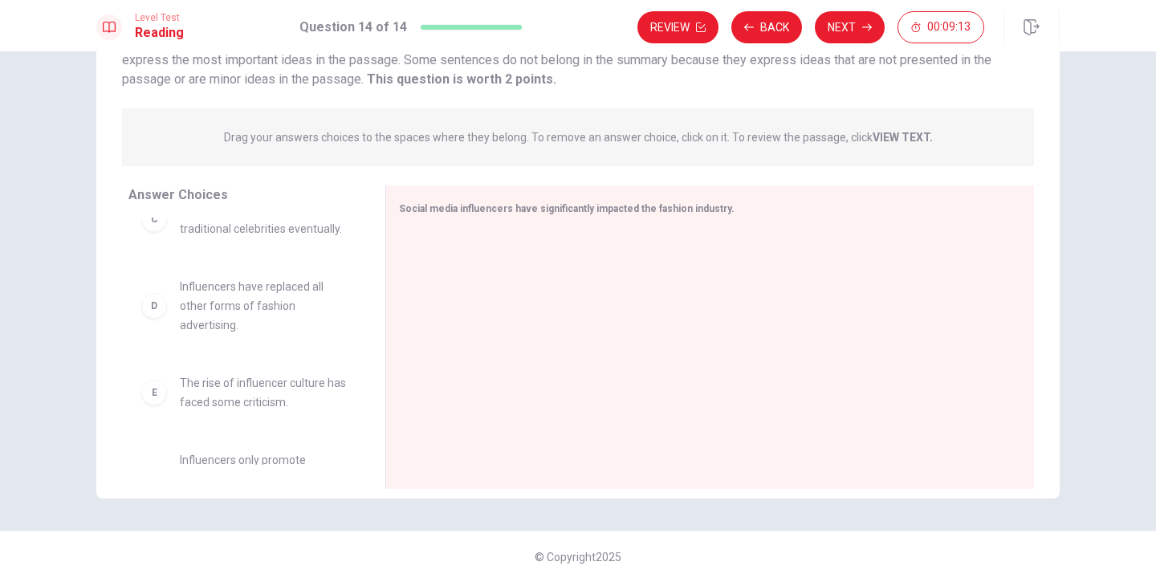
scroll to position [204, 0]
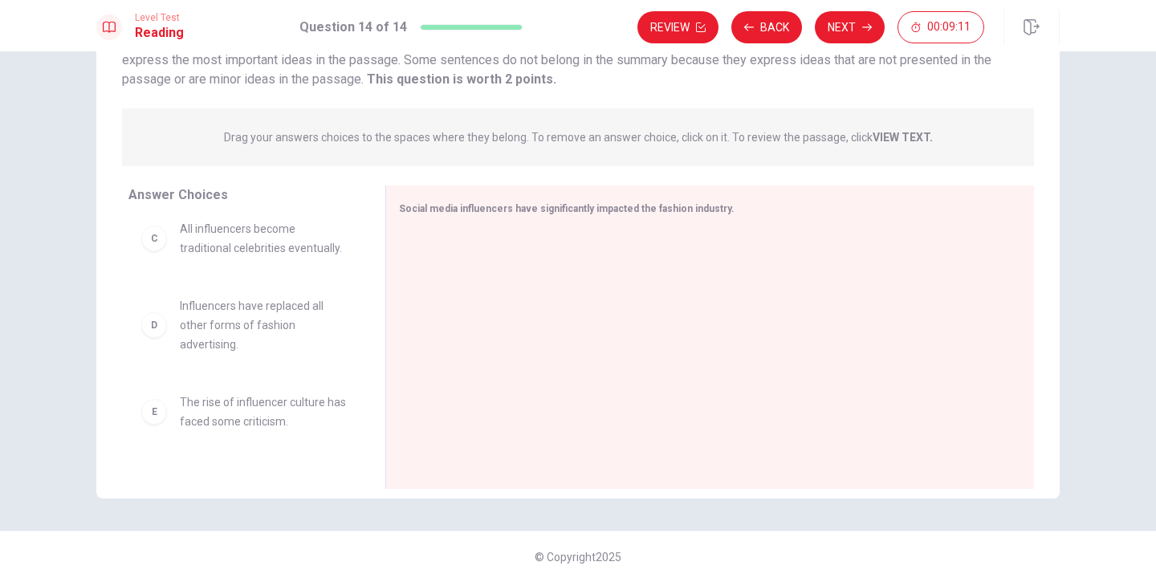
click at [254, 410] on span "The rise of influencer culture has faced some criticism." at bounding box center [263, 411] width 167 height 39
drag, startPoint x: 152, startPoint y: 420, endPoint x: 522, endPoint y: 351, distance: 376.9
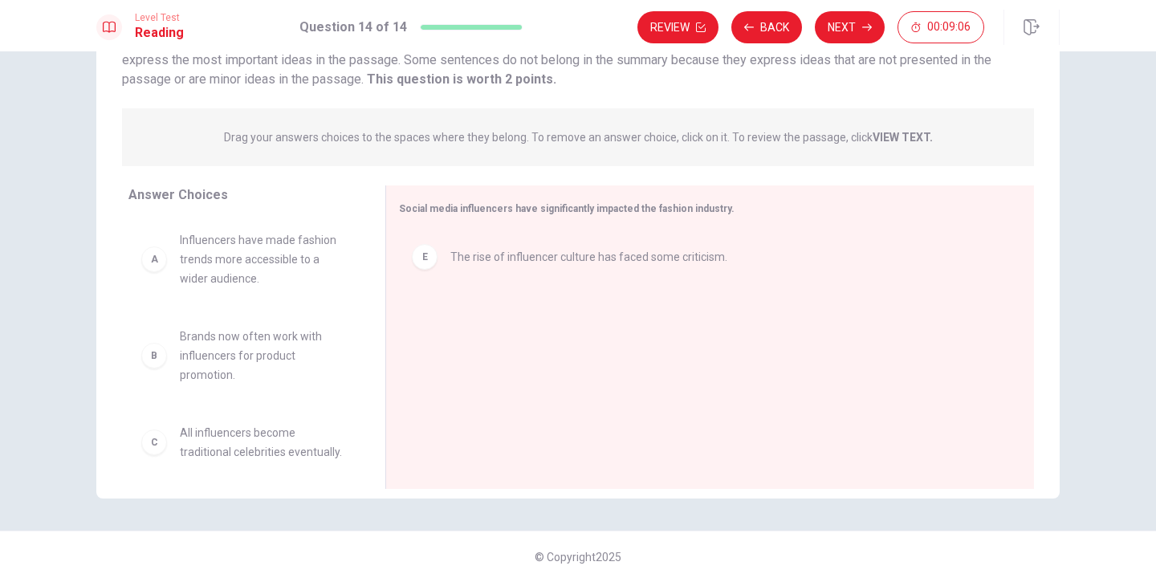
scroll to position [0, 0]
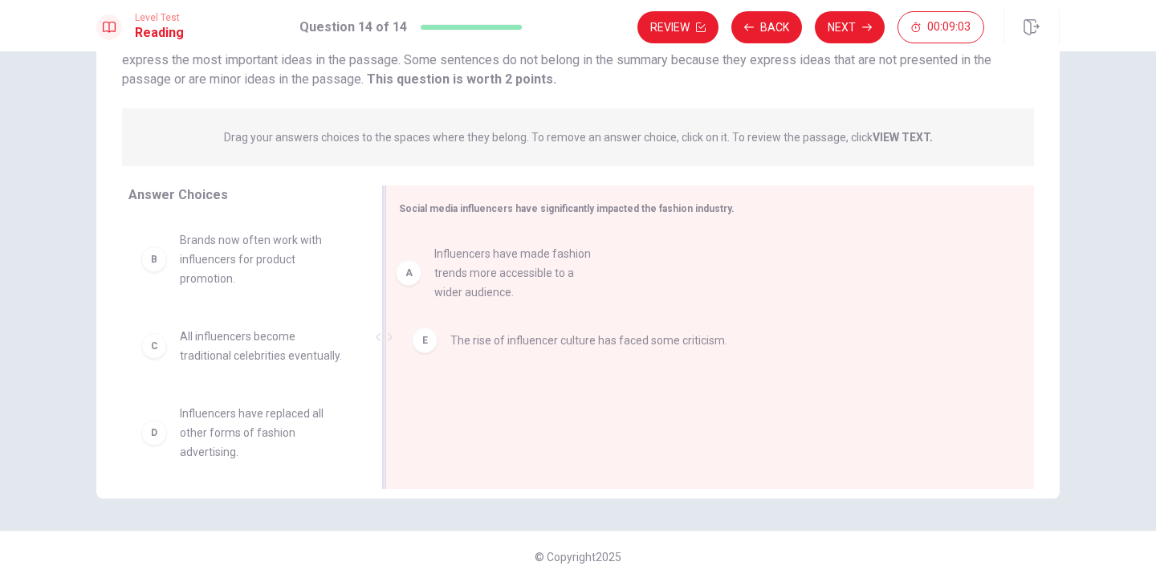
drag, startPoint x: 242, startPoint y: 266, endPoint x: 502, endPoint y: 280, distance: 260.4
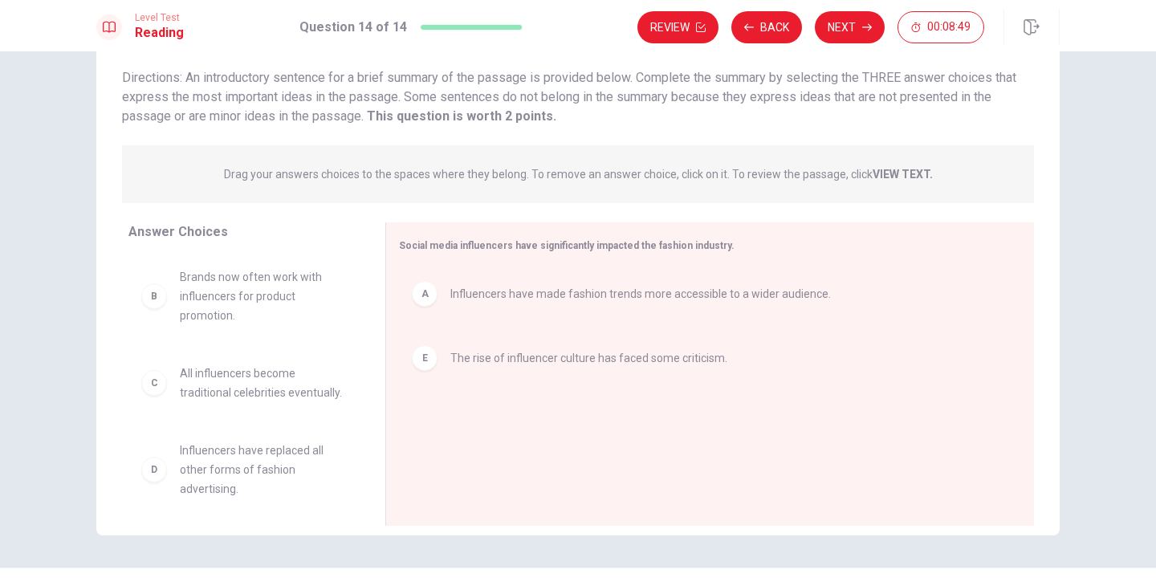
scroll to position [104, 0]
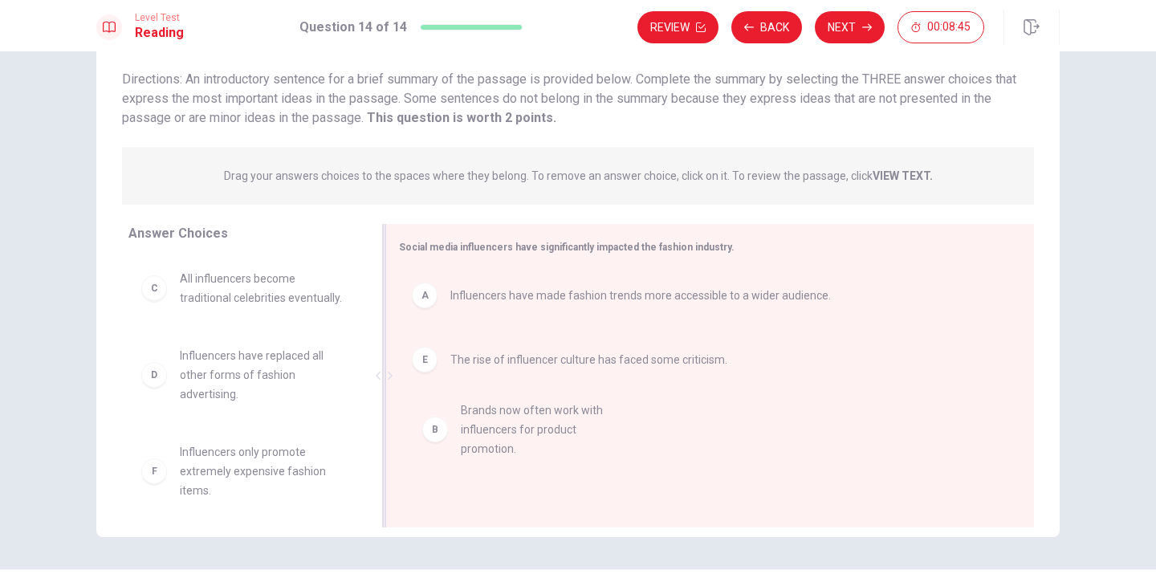
drag, startPoint x: 244, startPoint y: 295, endPoint x: 536, endPoint y: 428, distance: 320.7
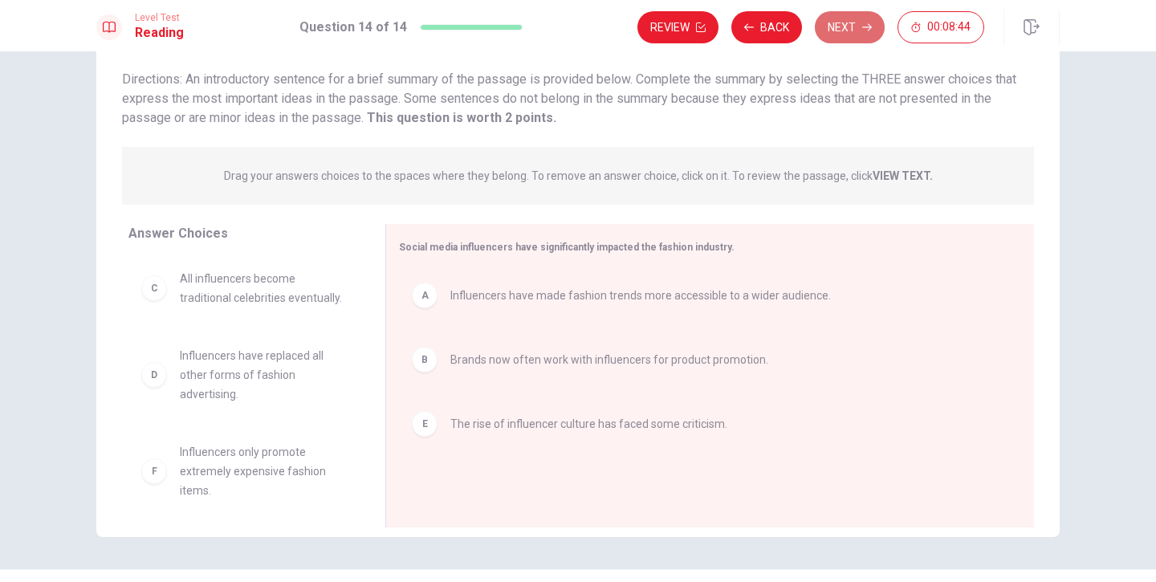
click at [848, 39] on button "Next" at bounding box center [849, 27] width 70 height 32
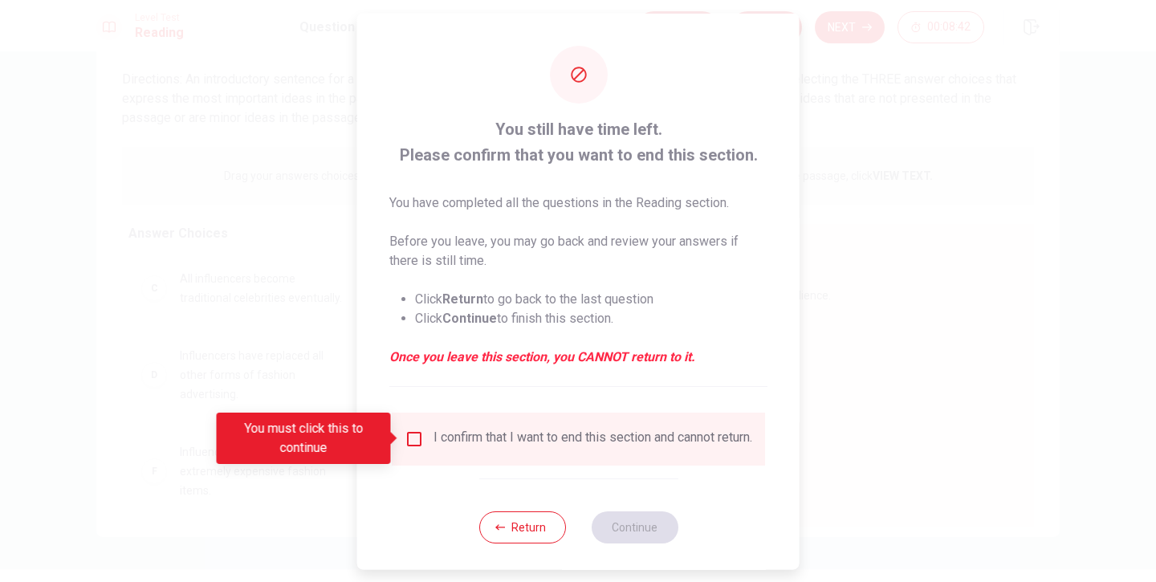
click at [410, 443] on input "You must click this to continue" at bounding box center [413, 438] width 19 height 19
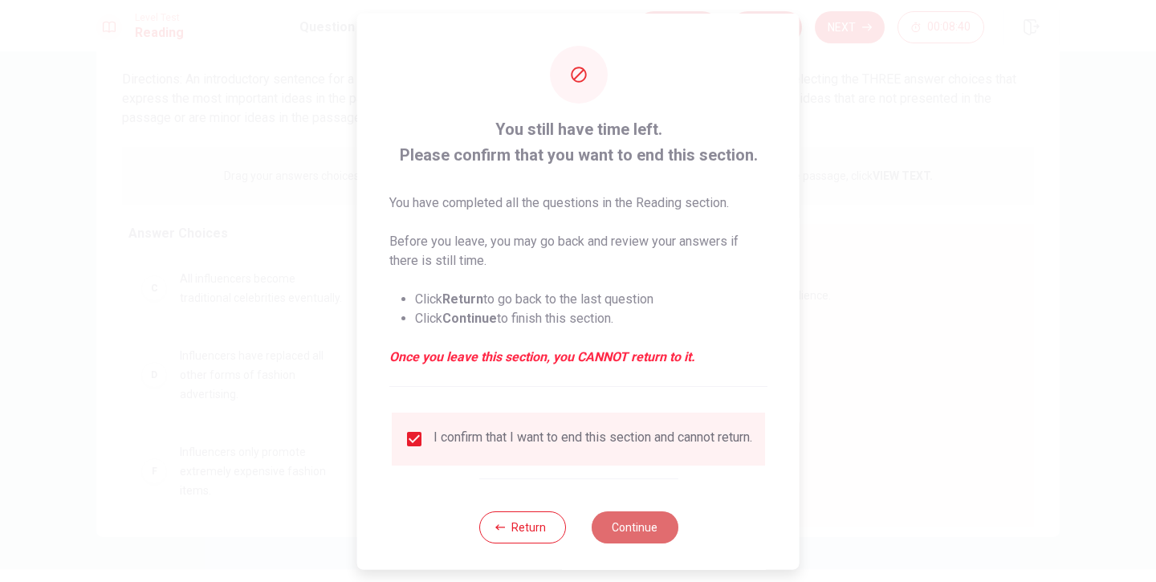
click at [628, 539] on button "Continue" at bounding box center [634, 526] width 87 height 32
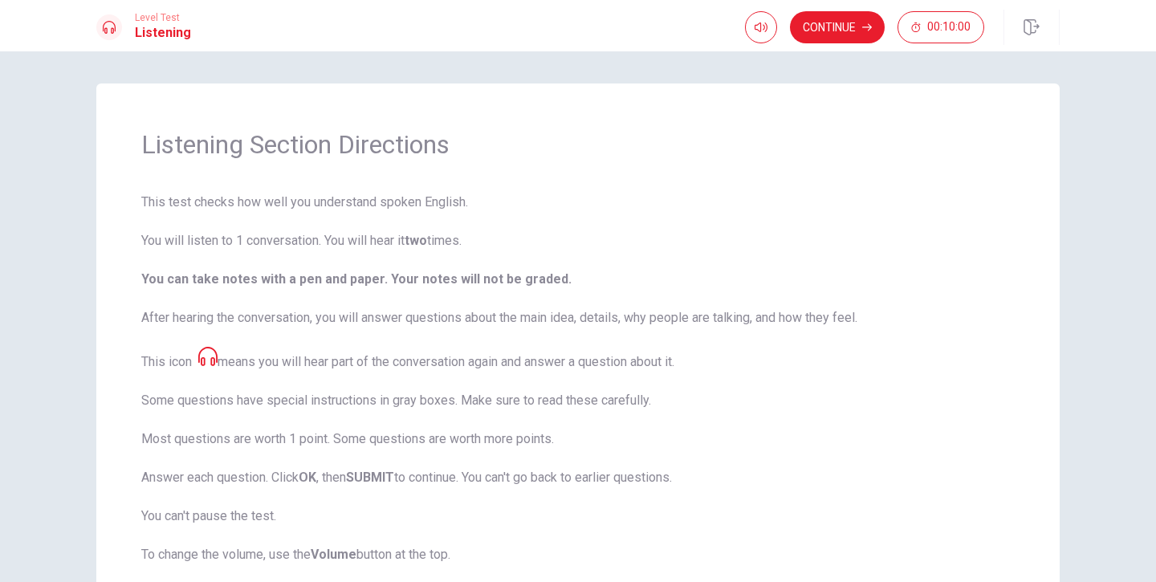
scroll to position [0, 0]
click at [764, 21] on icon "button" at bounding box center [760, 27] width 13 height 13
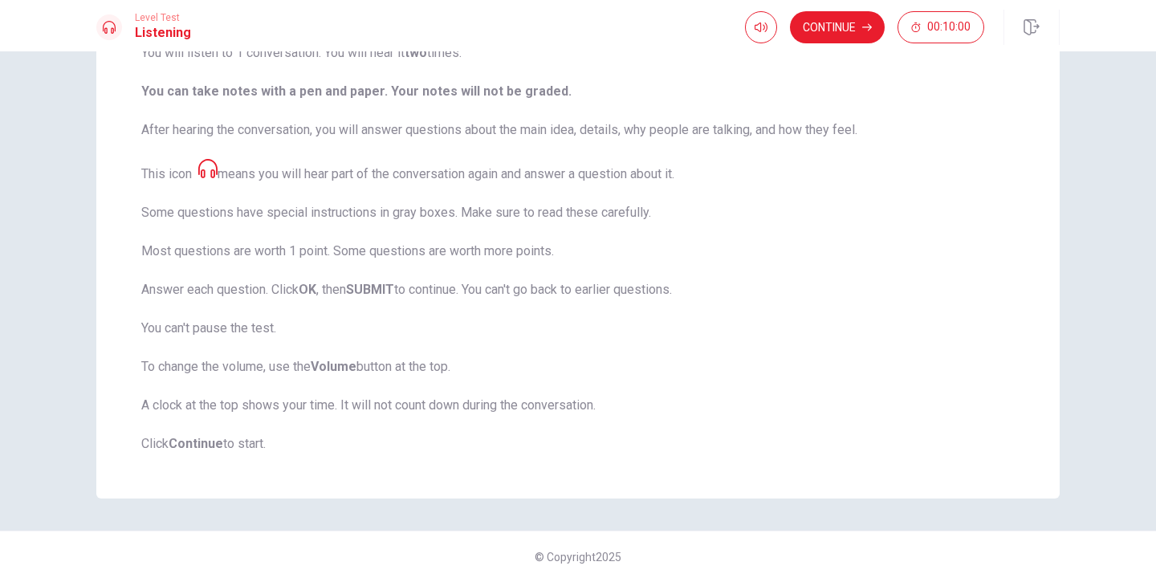
scroll to position [188, 0]
click at [834, 26] on button "Continue" at bounding box center [837, 27] width 95 height 32
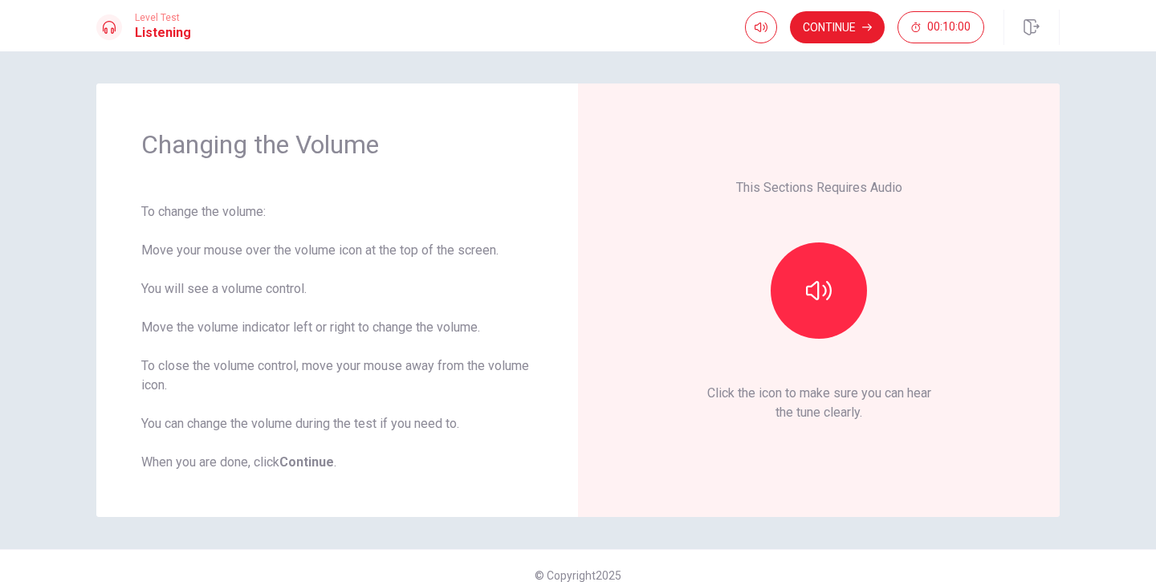
scroll to position [0, 0]
click at [793, 271] on button "button" at bounding box center [818, 290] width 96 height 96
click at [825, 37] on button "Continue" at bounding box center [837, 27] width 95 height 32
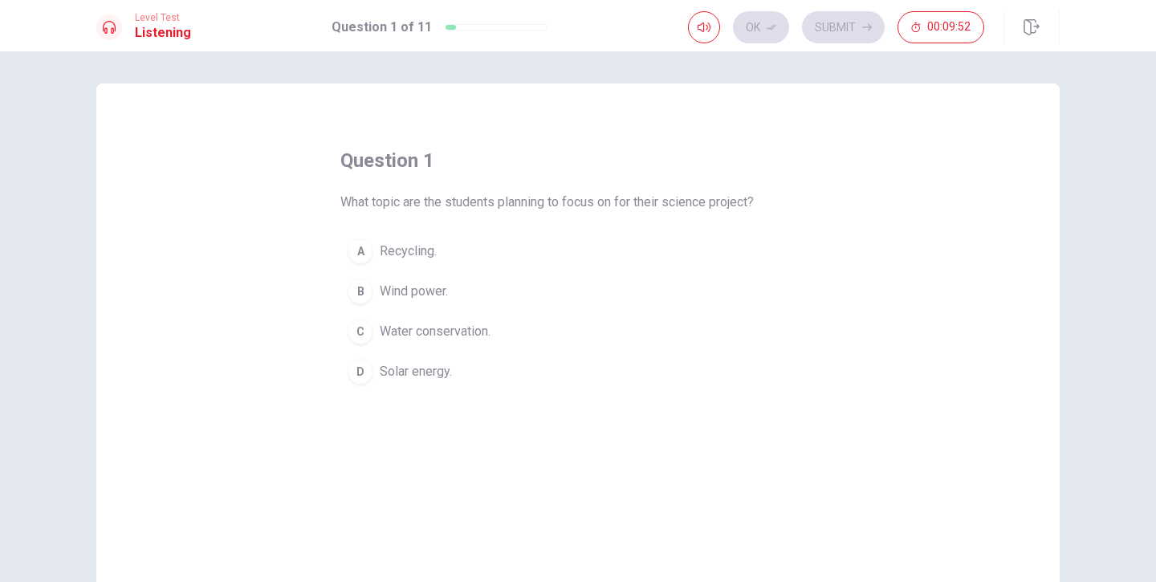
click at [360, 292] on div "B" at bounding box center [360, 291] width 26 height 26
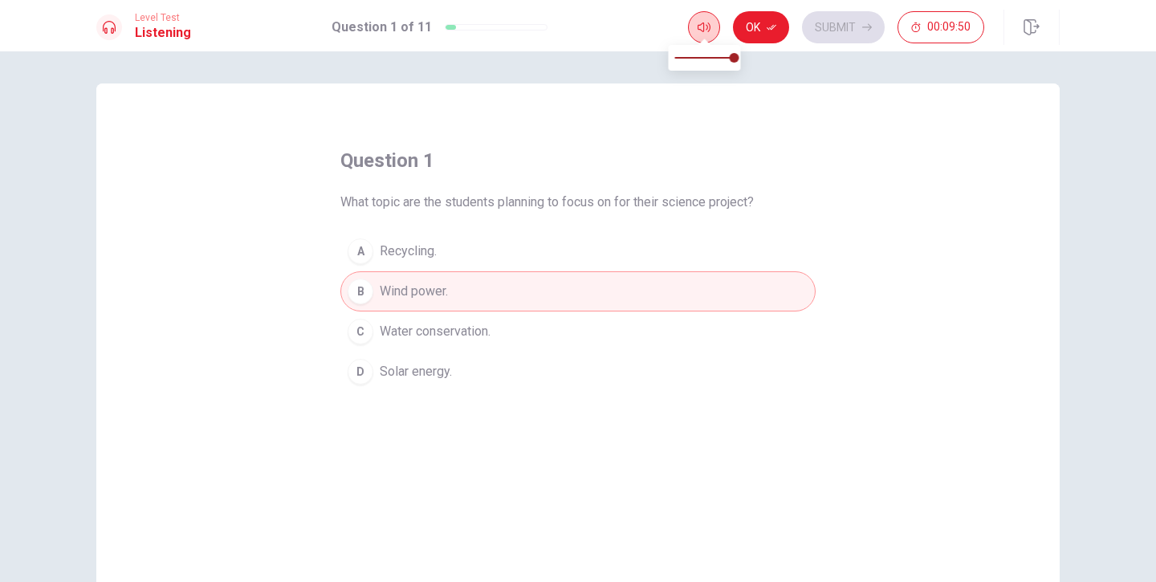
click at [697, 30] on icon "button" at bounding box center [703, 27] width 13 height 13
click at [767, 21] on button "Ok" at bounding box center [761, 27] width 56 height 32
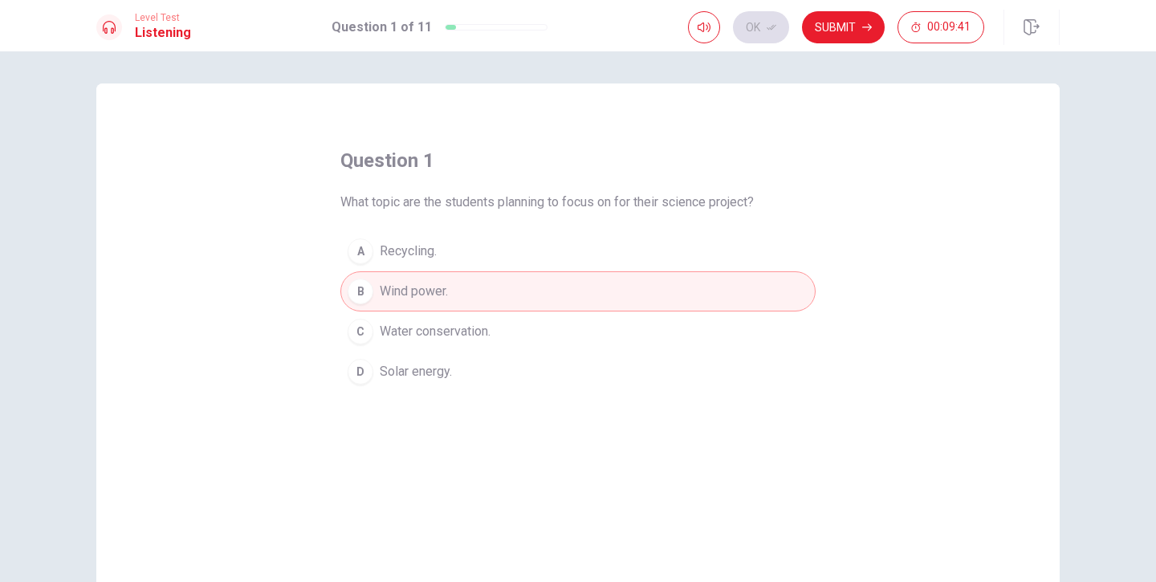
click at [406, 294] on span "Wind power." at bounding box center [414, 291] width 68 height 19
click at [611, 303] on button "B Wind power." at bounding box center [577, 291] width 475 height 40
click at [761, 31] on button "Ok" at bounding box center [761, 27] width 56 height 32
click at [864, 31] on icon "button" at bounding box center [867, 27] width 10 height 10
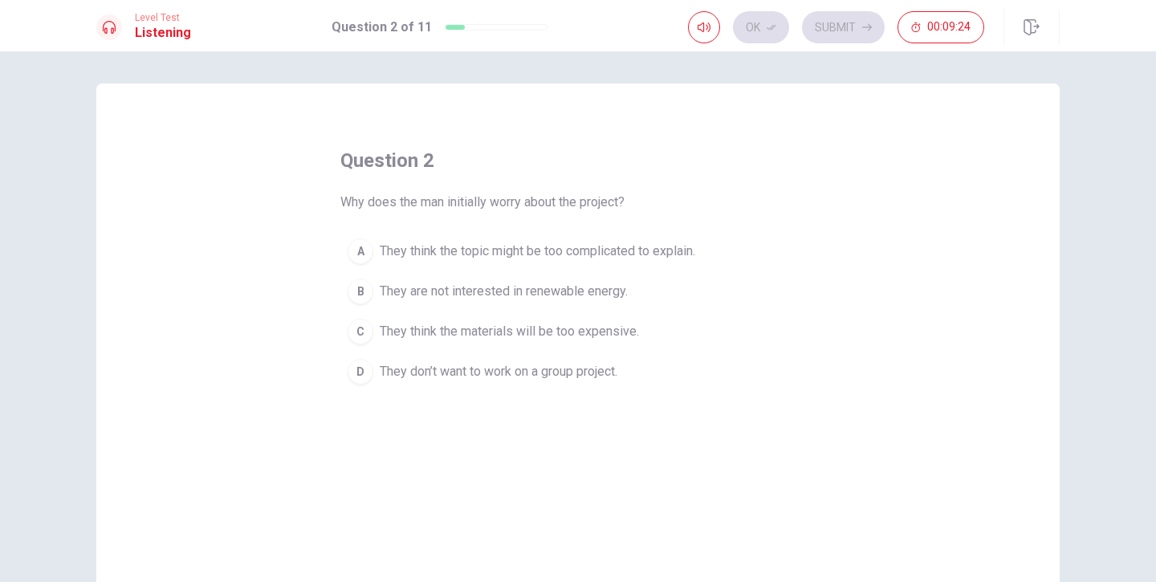
click at [368, 246] on div "A" at bounding box center [360, 251] width 26 height 26
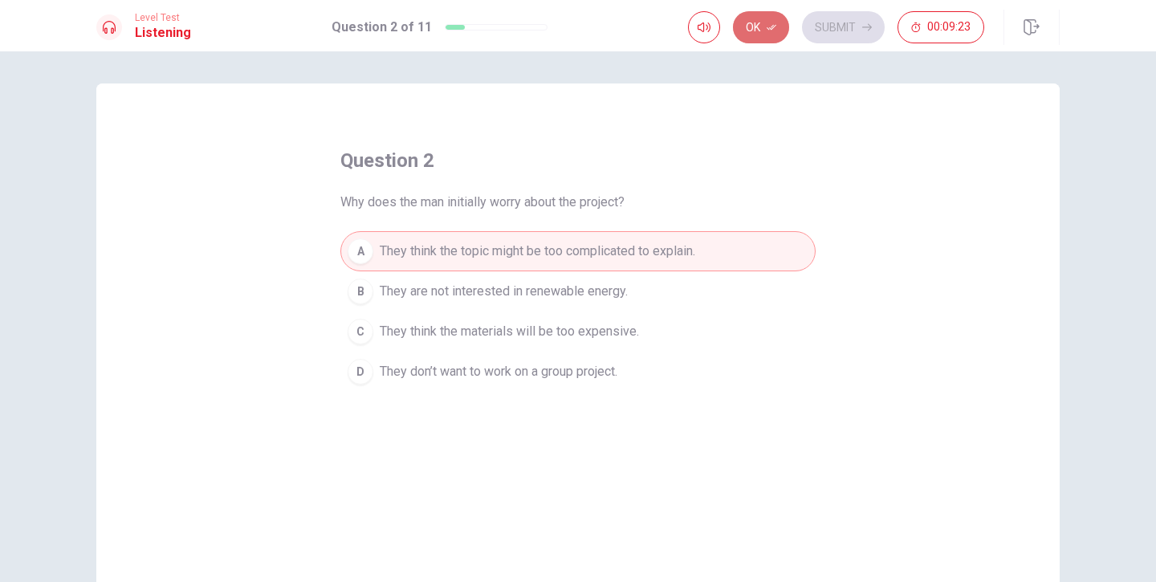
click at [738, 22] on button "Ok" at bounding box center [761, 27] width 56 height 32
click at [851, 26] on button "Submit" at bounding box center [843, 27] width 83 height 32
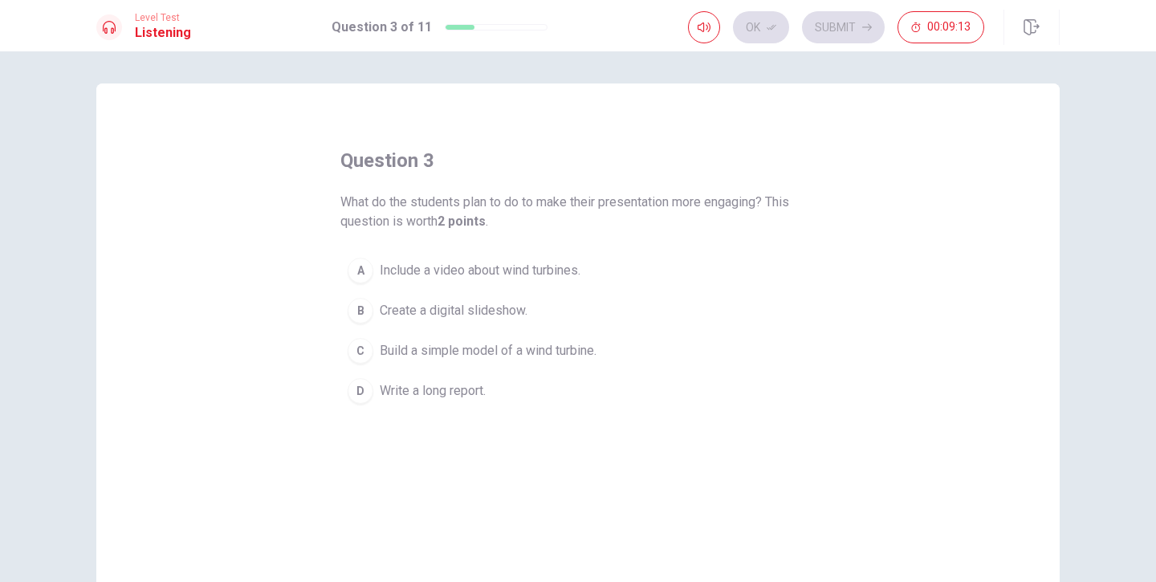
click at [361, 352] on div "C" at bounding box center [360, 351] width 26 height 26
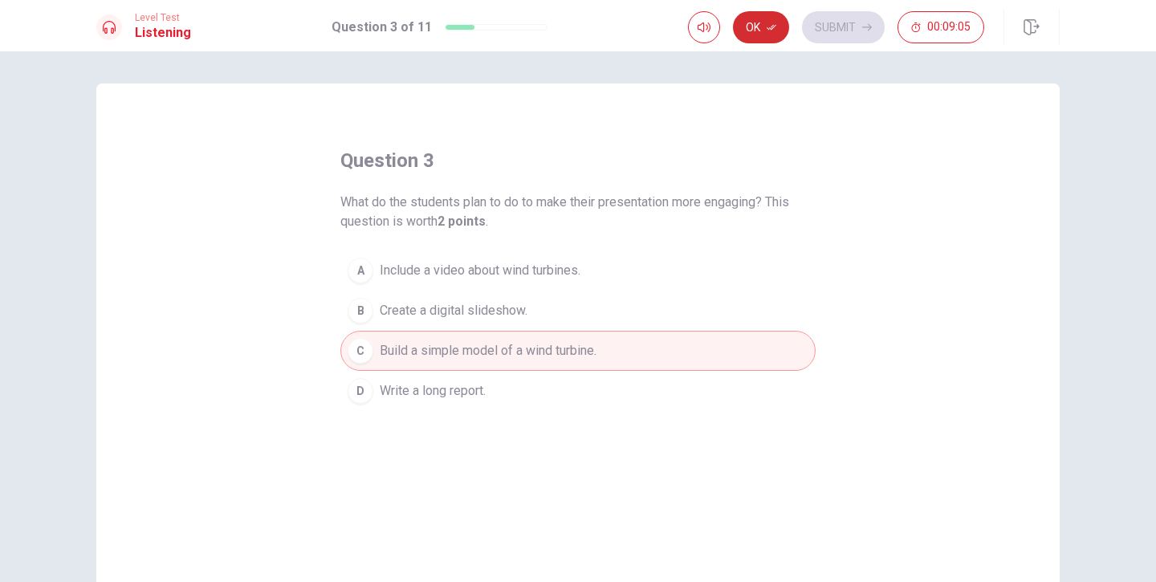
click at [774, 24] on icon "button" at bounding box center [771, 27] width 10 height 10
click at [859, 28] on button "Submit" at bounding box center [843, 27] width 83 height 32
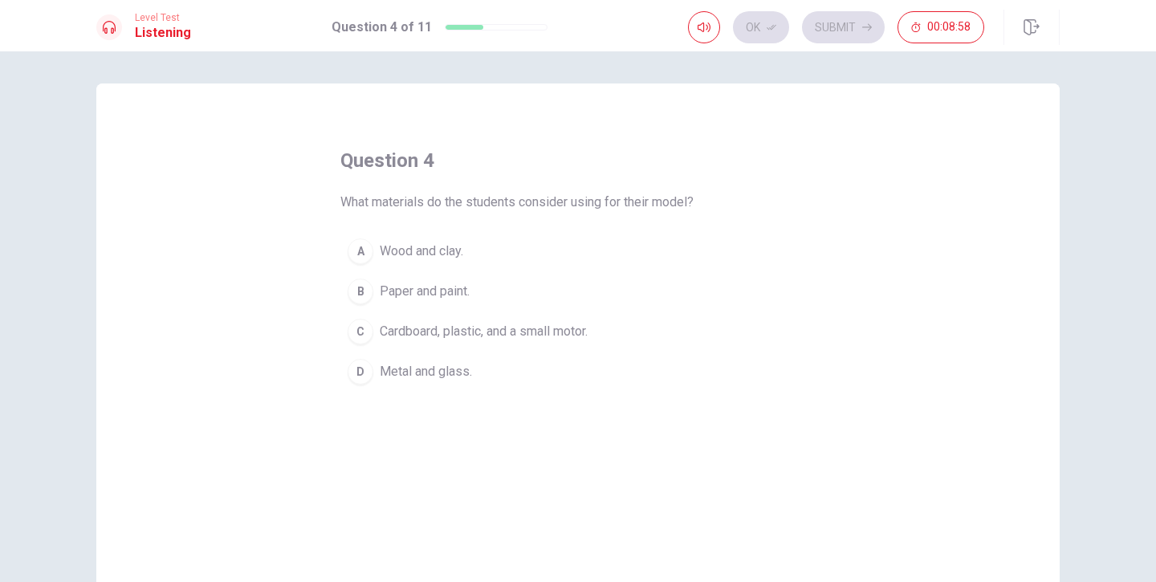
click at [370, 327] on div "C" at bounding box center [360, 332] width 26 height 26
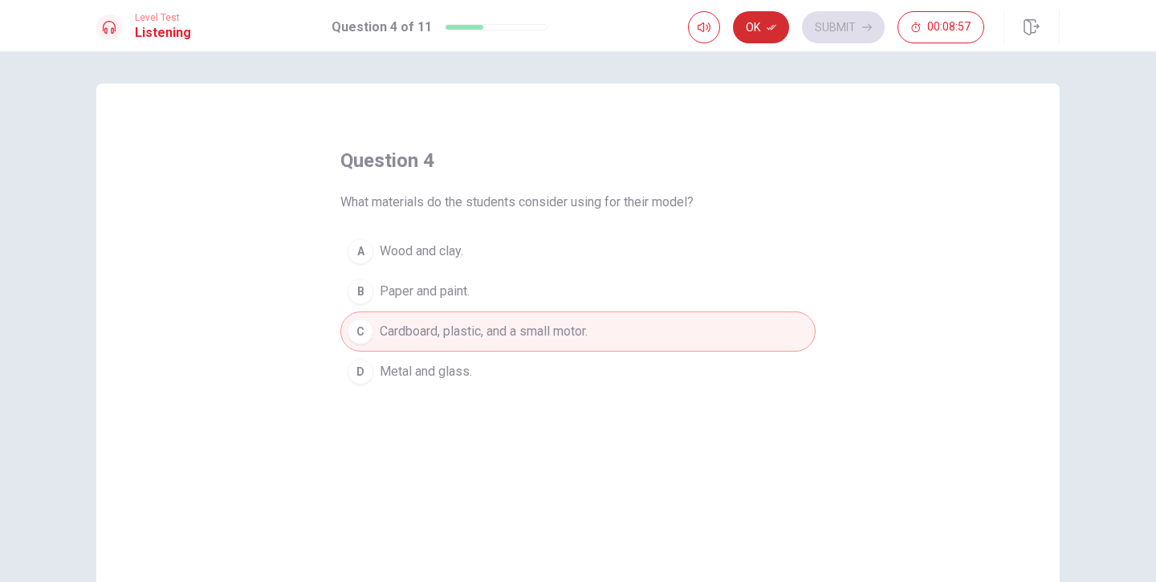
click at [757, 27] on button "Ok" at bounding box center [761, 27] width 56 height 32
click at [849, 25] on button "Submit" at bounding box center [843, 27] width 83 height 32
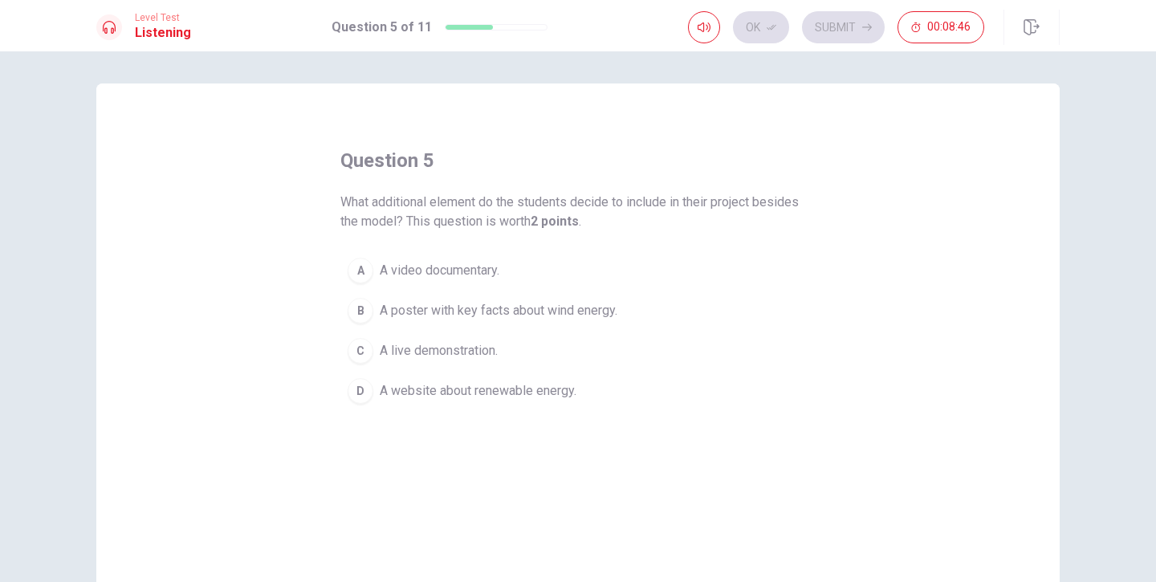
click at [363, 306] on div "B" at bounding box center [360, 311] width 26 height 26
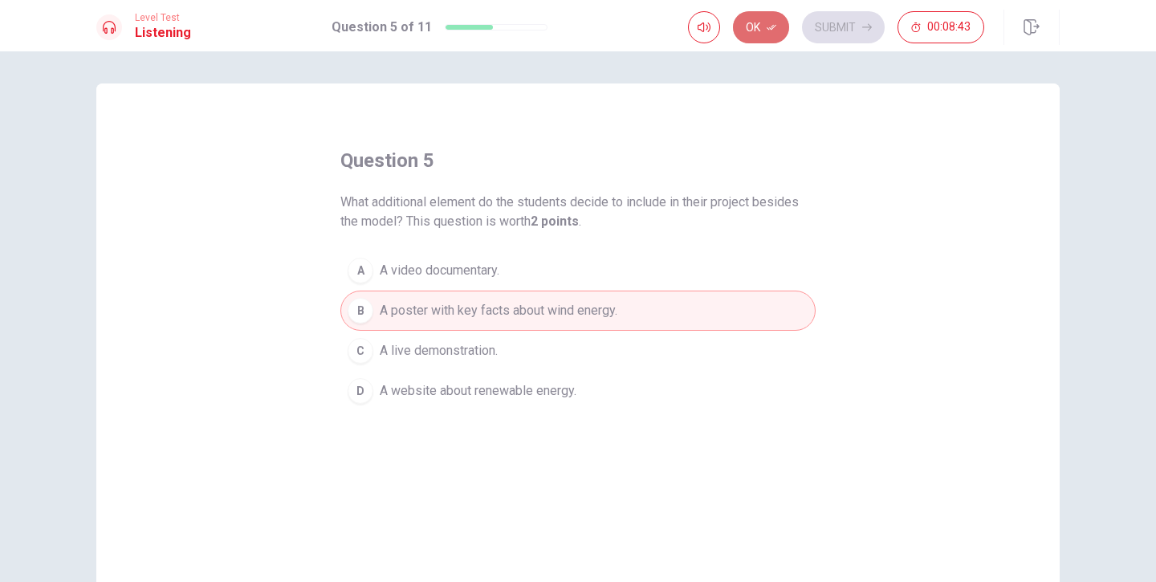
click at [778, 30] on button "Ok" at bounding box center [761, 27] width 56 height 32
click at [843, 23] on button "Submit" at bounding box center [843, 27] width 83 height 32
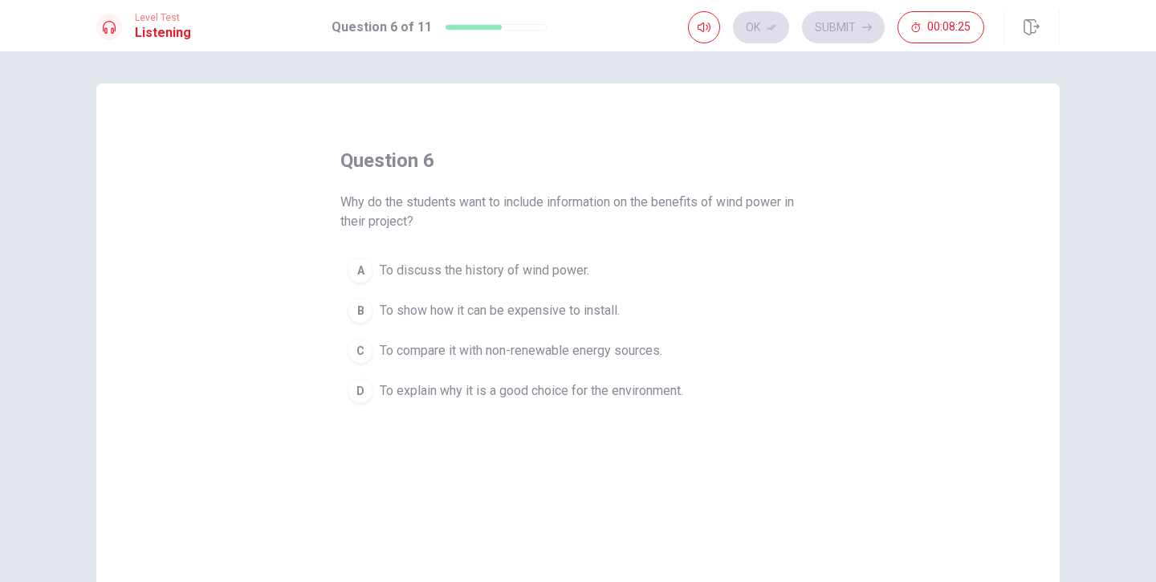
click at [376, 387] on button "D To explain why it is a good choice for the environment." at bounding box center [577, 391] width 475 height 40
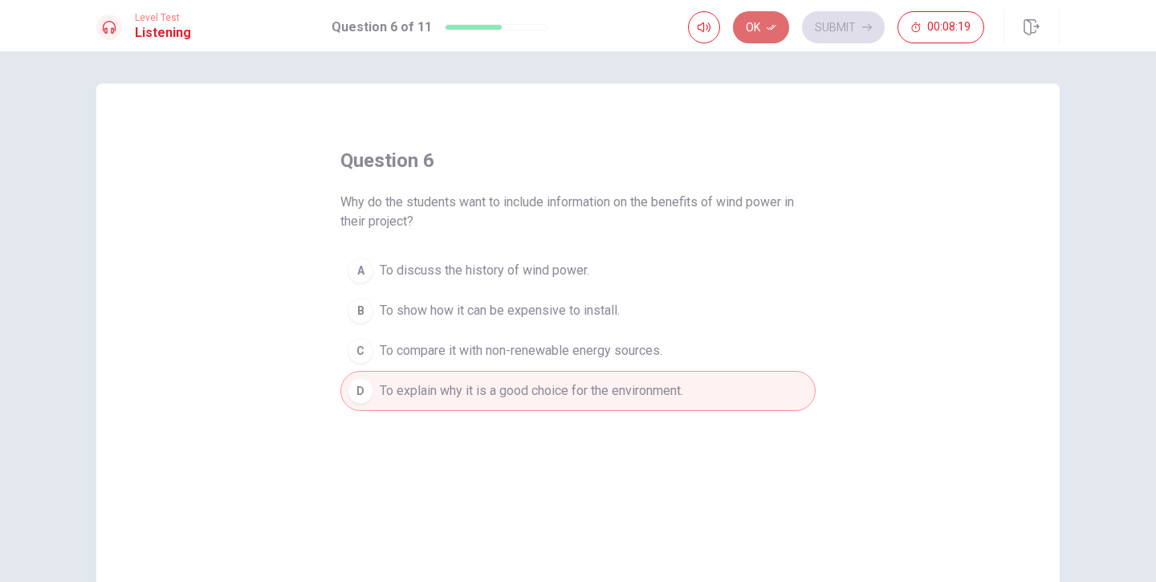
click at [762, 41] on button "Ok" at bounding box center [761, 27] width 56 height 32
click at [875, 21] on button "Submit" at bounding box center [843, 27] width 83 height 32
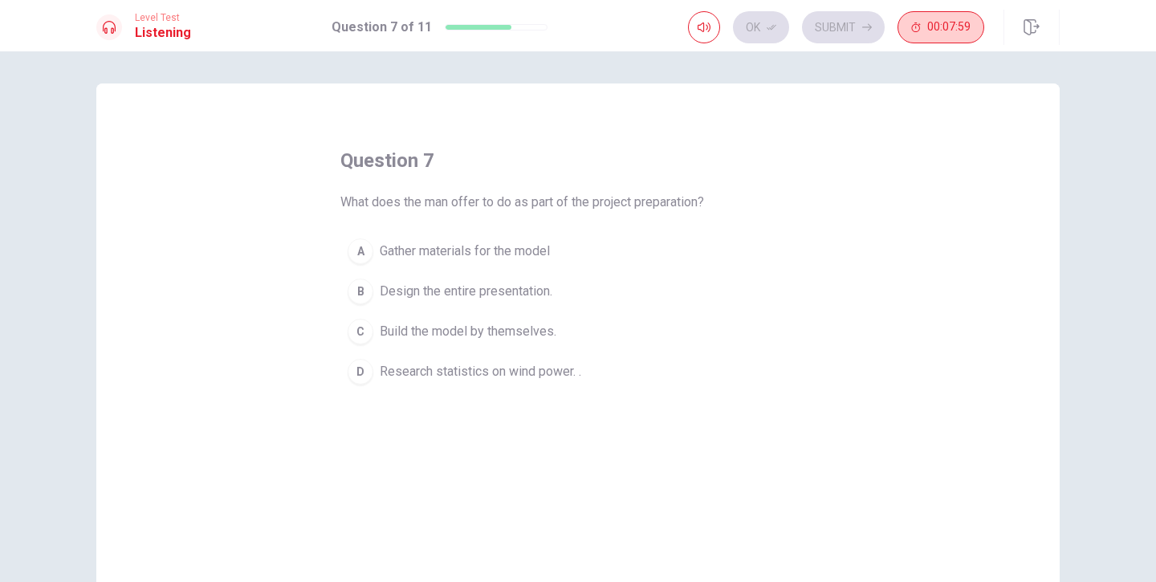
click at [939, 30] on span "00:07:59" at bounding box center [948, 27] width 43 height 13
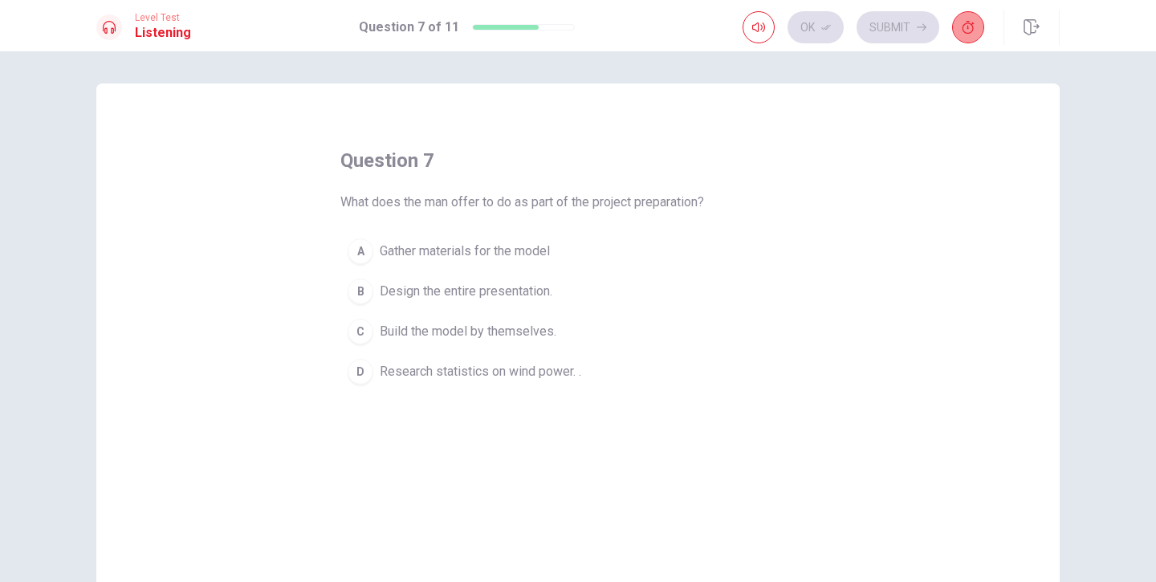
click at [974, 33] on button "button" at bounding box center [968, 27] width 32 height 32
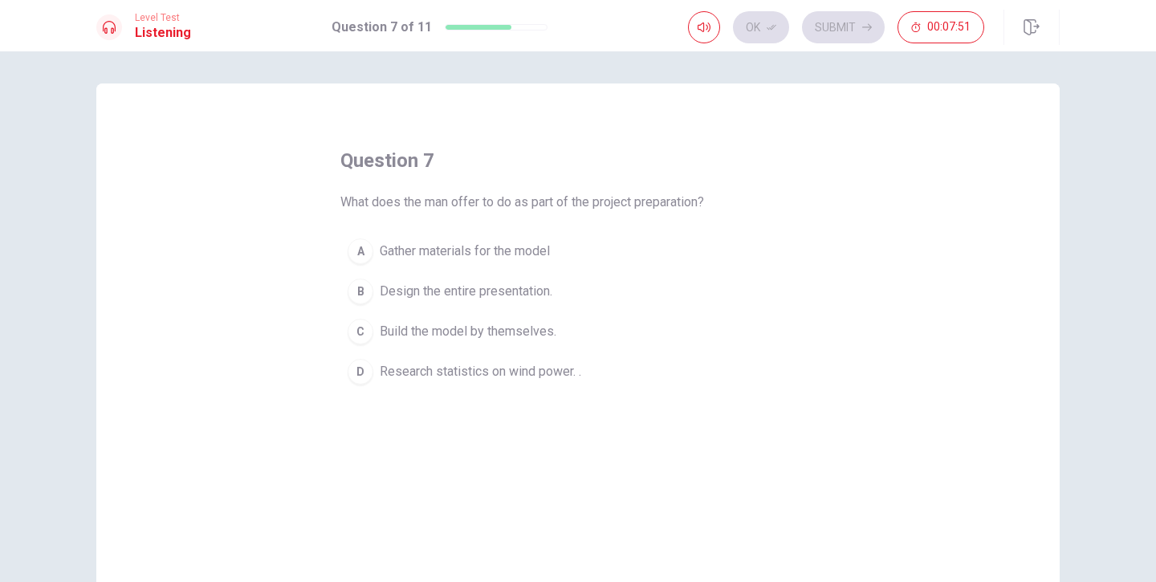
click at [774, 25] on div "Ok Submit 00:07:51" at bounding box center [836, 27] width 296 height 32
click at [424, 243] on span "Gather materials for the model" at bounding box center [465, 251] width 170 height 19
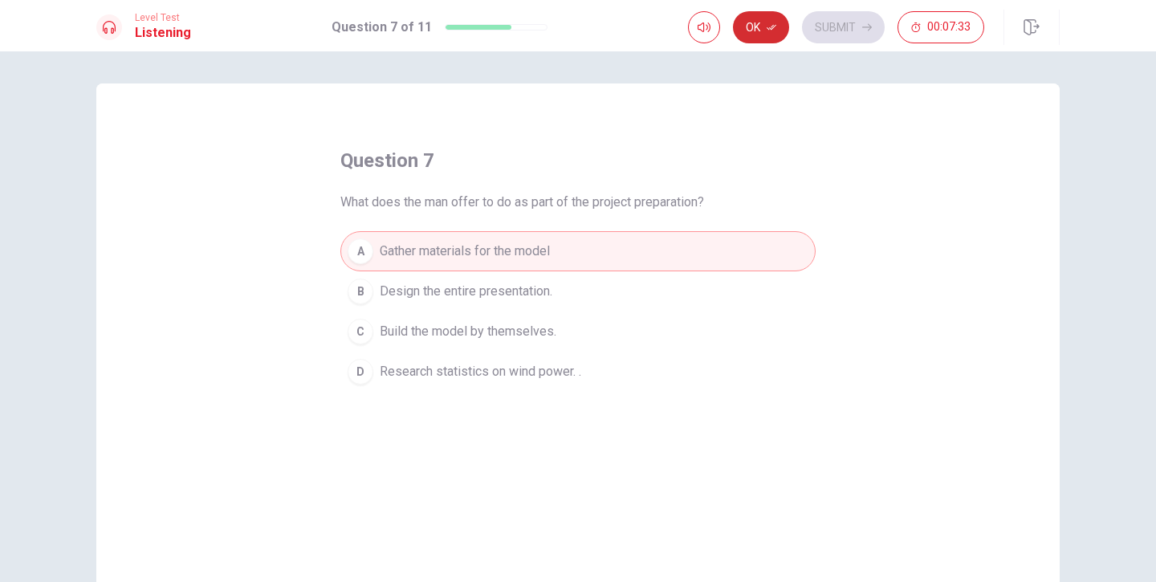
click at [757, 32] on button "Ok" at bounding box center [761, 27] width 56 height 32
click at [843, 28] on button "Submit" at bounding box center [843, 27] width 83 height 32
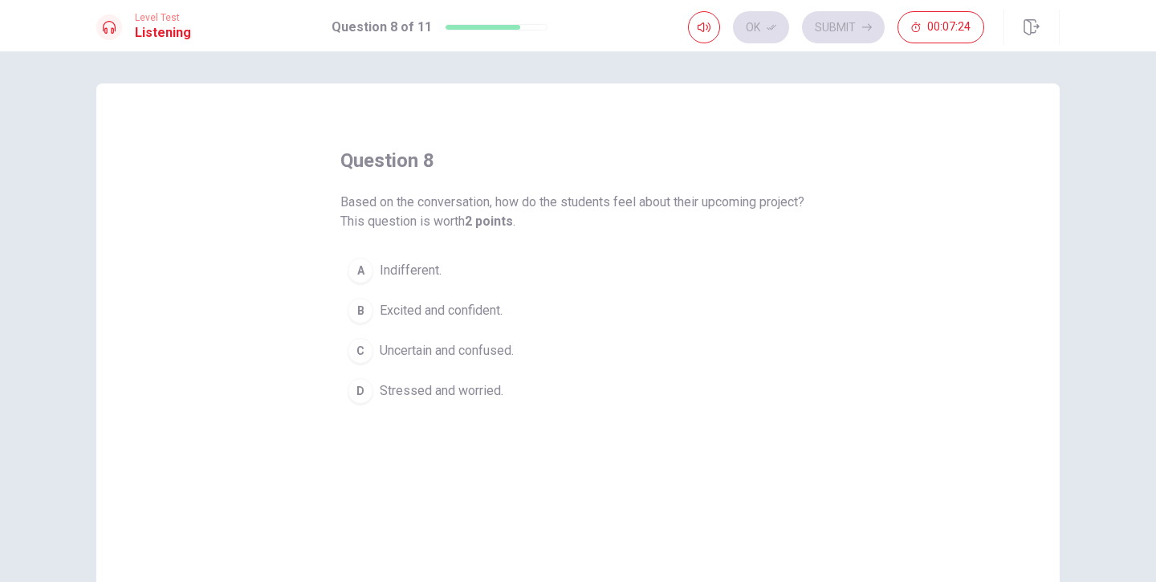
click at [365, 315] on div "B" at bounding box center [360, 311] width 26 height 26
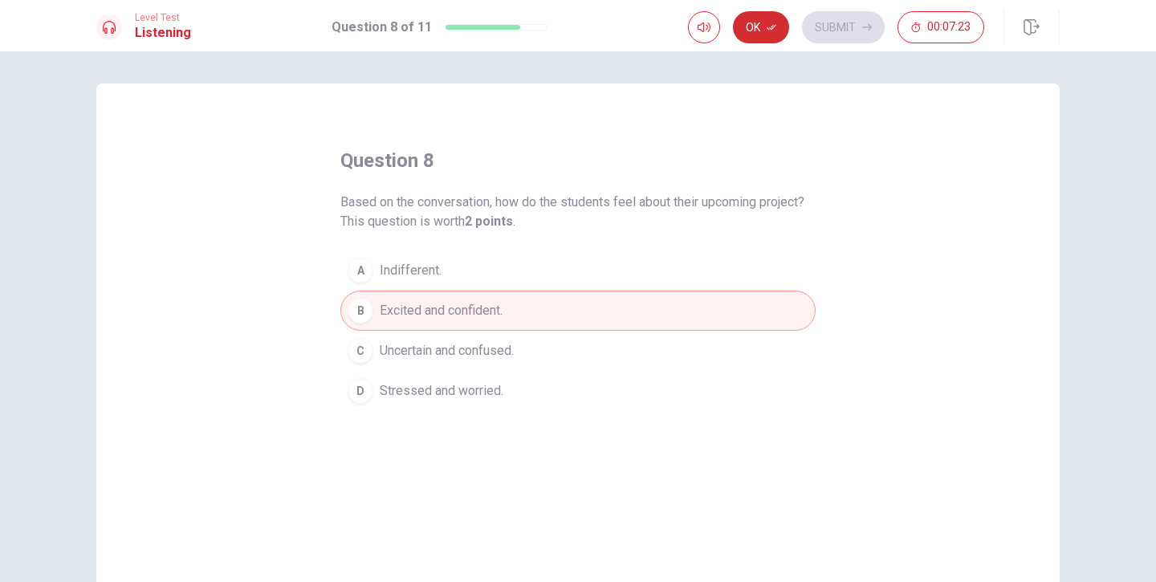
click at [769, 27] on icon "button" at bounding box center [771, 27] width 10 height 10
click at [862, 26] on icon "button" at bounding box center [867, 27] width 10 height 10
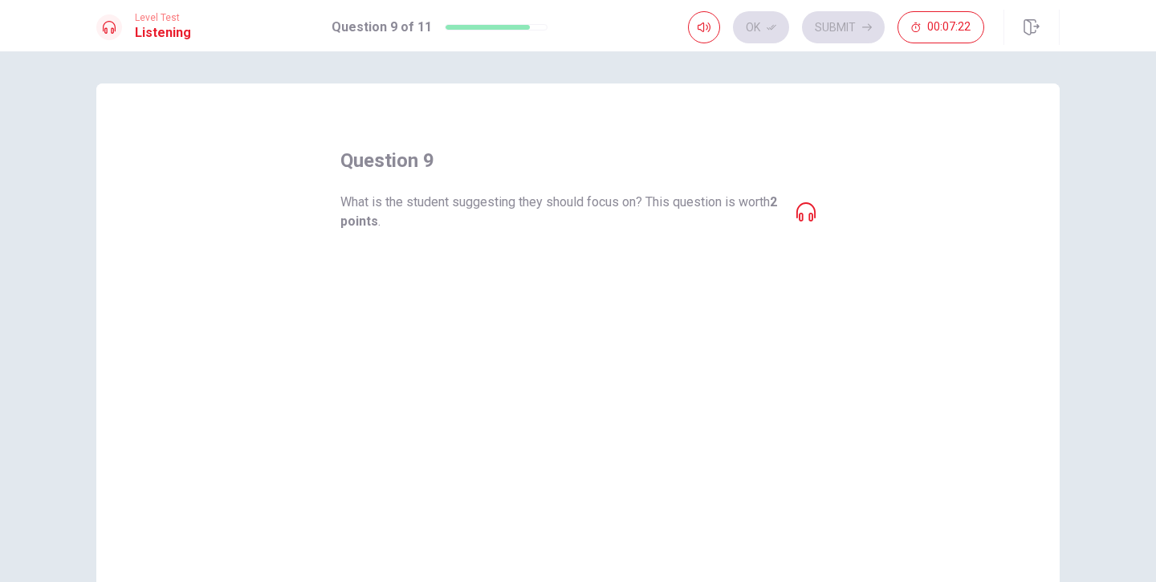
scroll to position [1, 0]
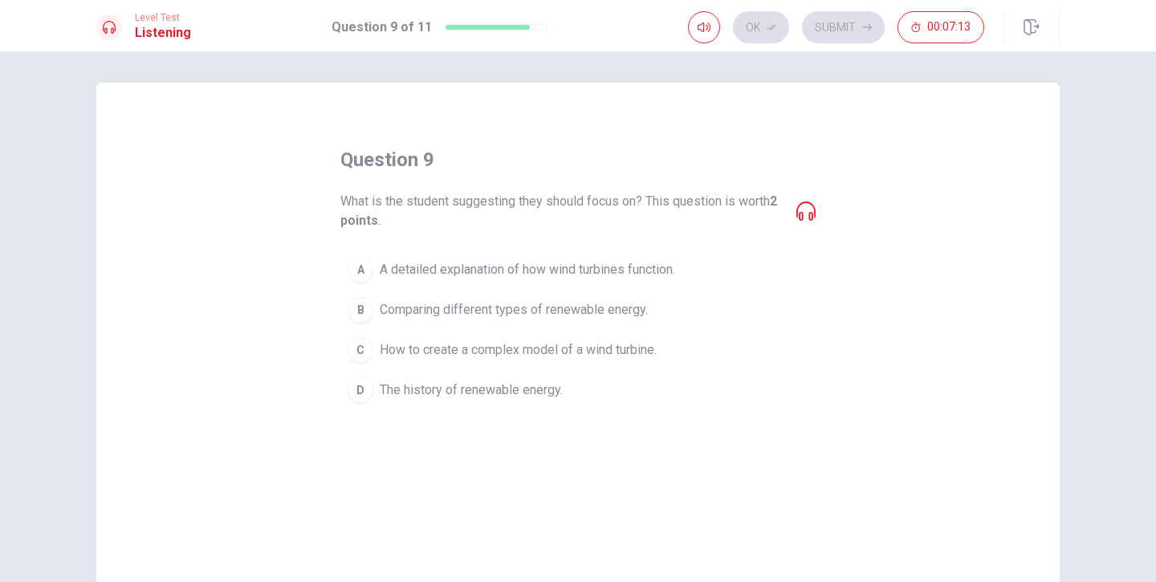
click at [364, 266] on div "A" at bounding box center [360, 270] width 26 height 26
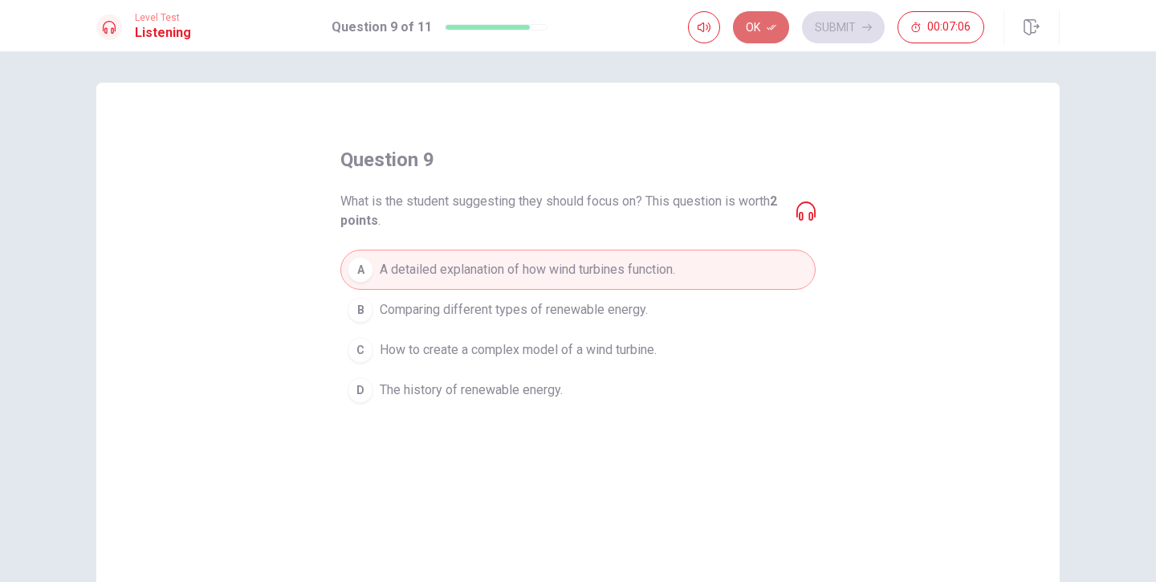
click at [766, 26] on icon "button" at bounding box center [771, 27] width 10 height 10
click at [856, 27] on button "Submit" at bounding box center [843, 27] width 83 height 32
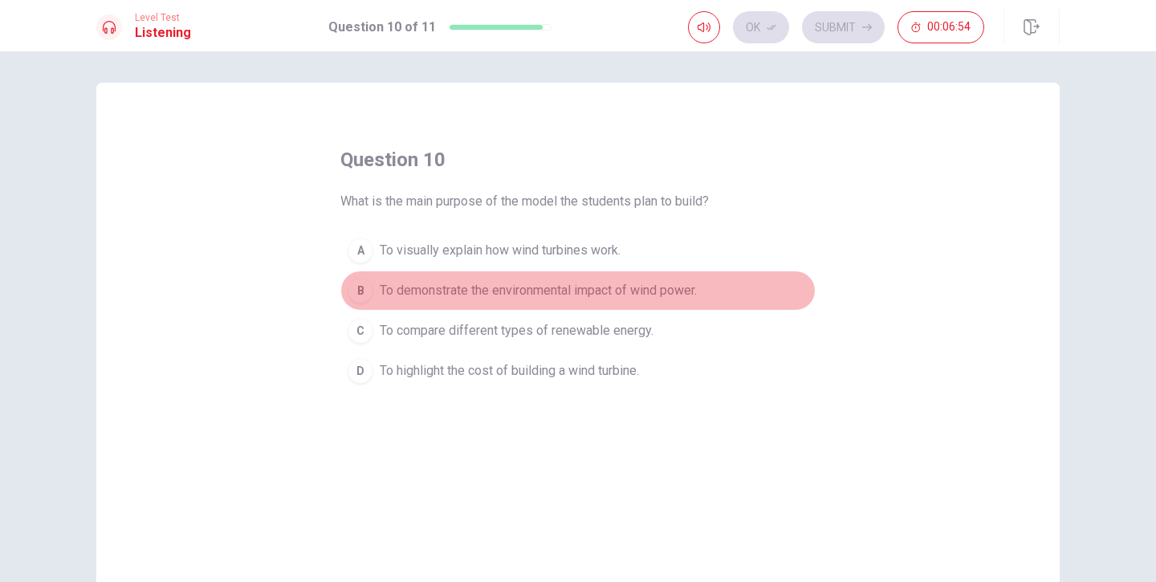
click at [437, 299] on span "To demonstrate the environmental impact of wind power." at bounding box center [538, 290] width 317 height 19
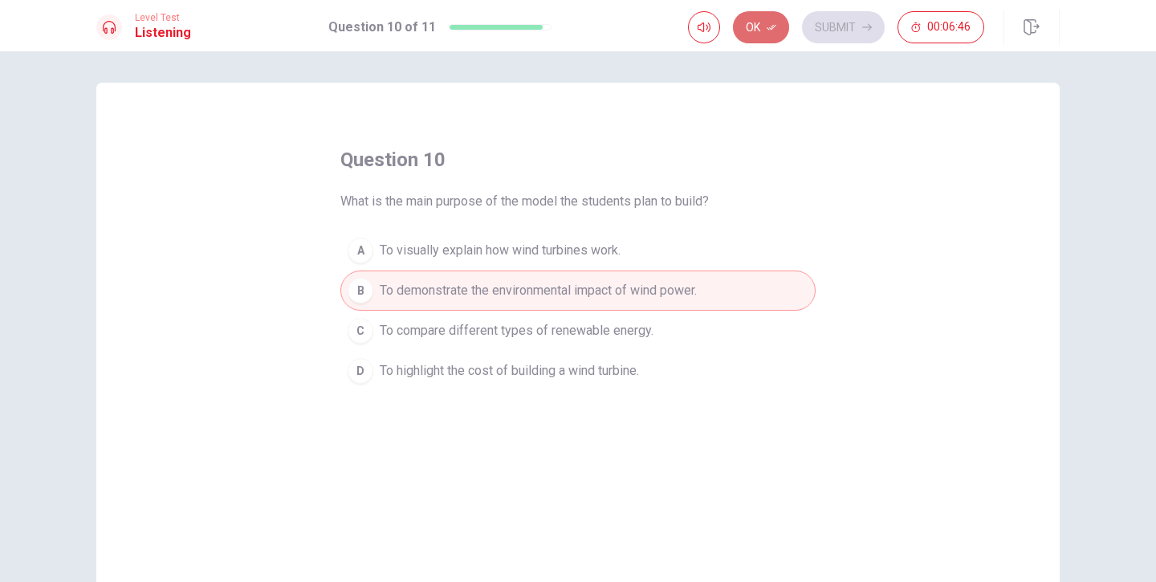
click at [783, 24] on button "Ok" at bounding box center [761, 27] width 56 height 32
click at [855, 38] on button "Submit" at bounding box center [843, 27] width 83 height 32
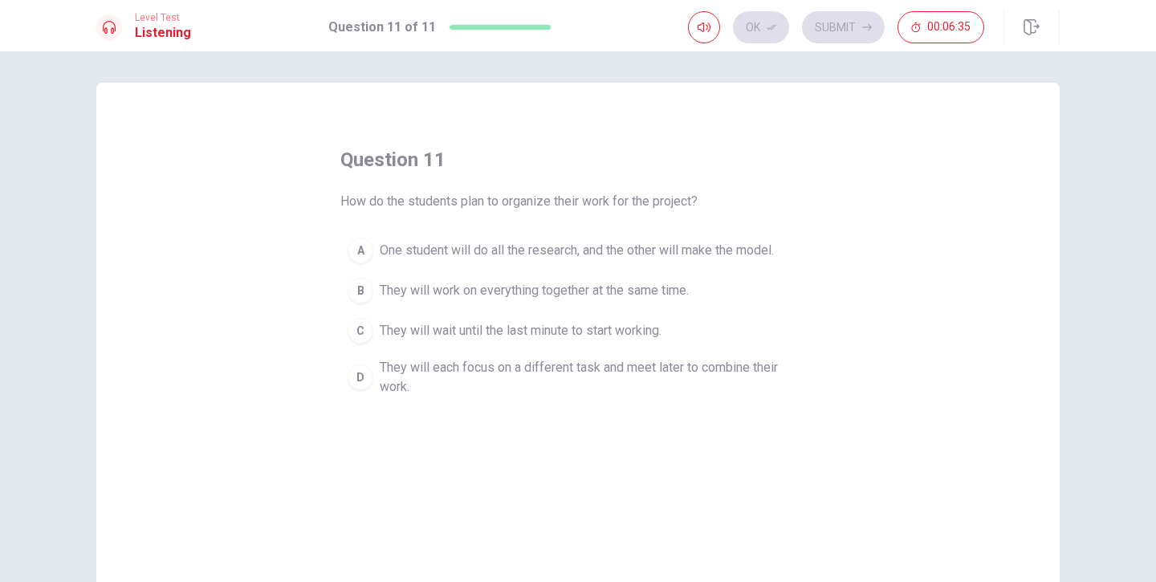
click at [365, 383] on div "D" at bounding box center [360, 377] width 26 height 26
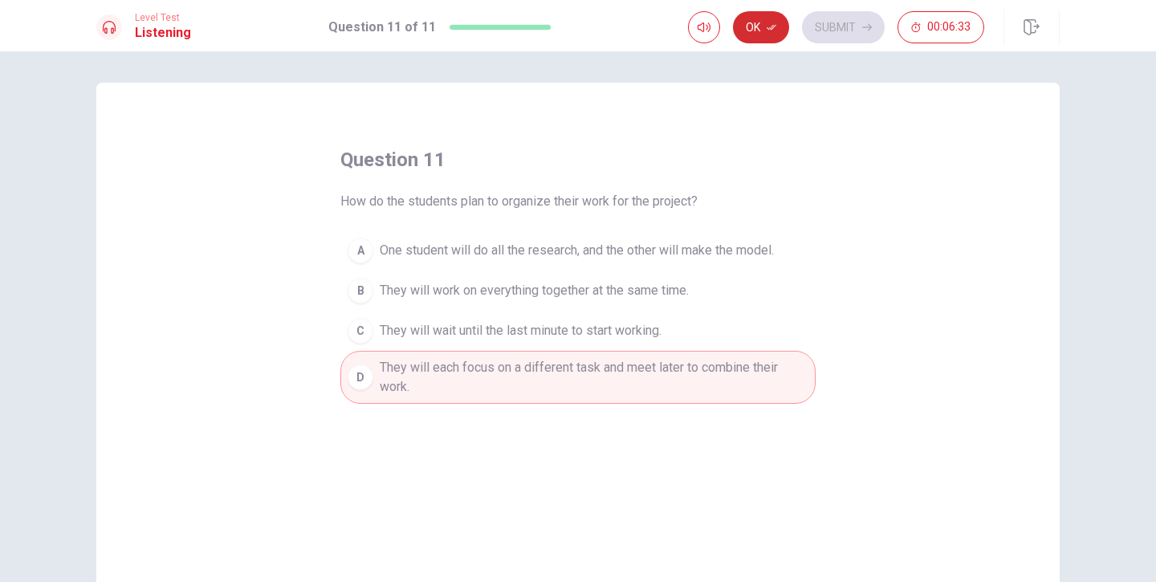
click at [771, 42] on button "Ok" at bounding box center [761, 27] width 56 height 32
click at [850, 32] on button "Submit" at bounding box center [843, 27] width 83 height 32
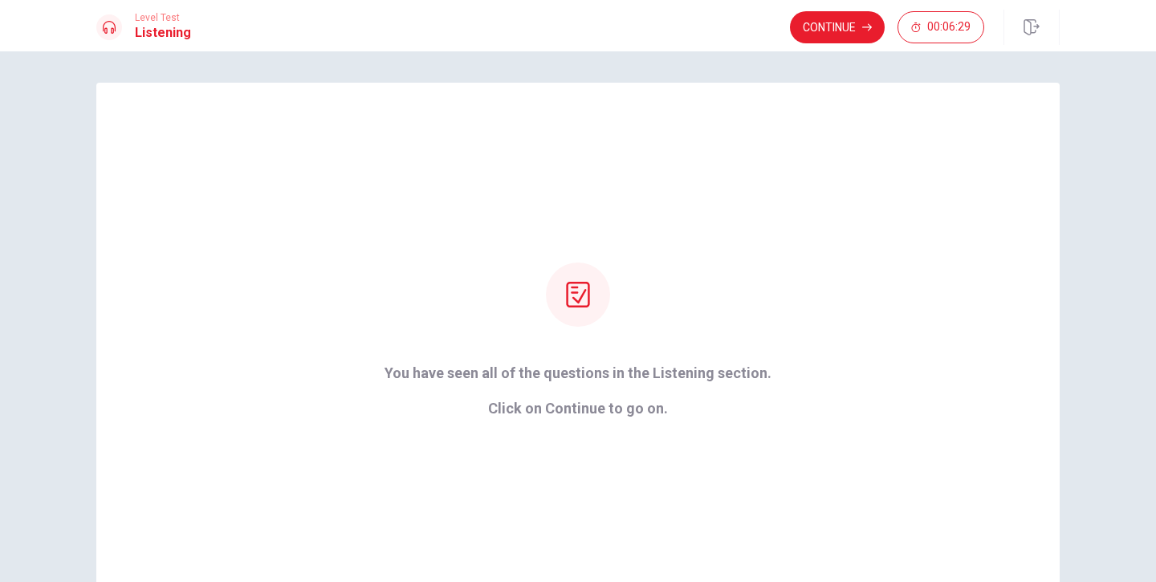
click at [850, 32] on button "Continue" at bounding box center [837, 27] width 95 height 32
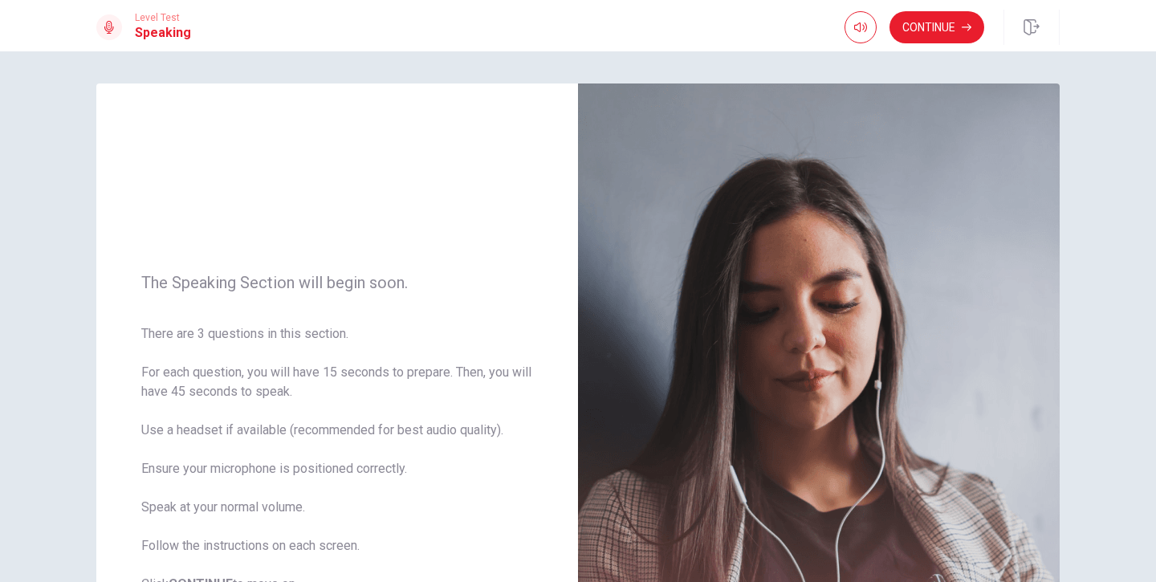
scroll to position [0, 0]
click at [920, 37] on button "Continue" at bounding box center [936, 27] width 95 height 32
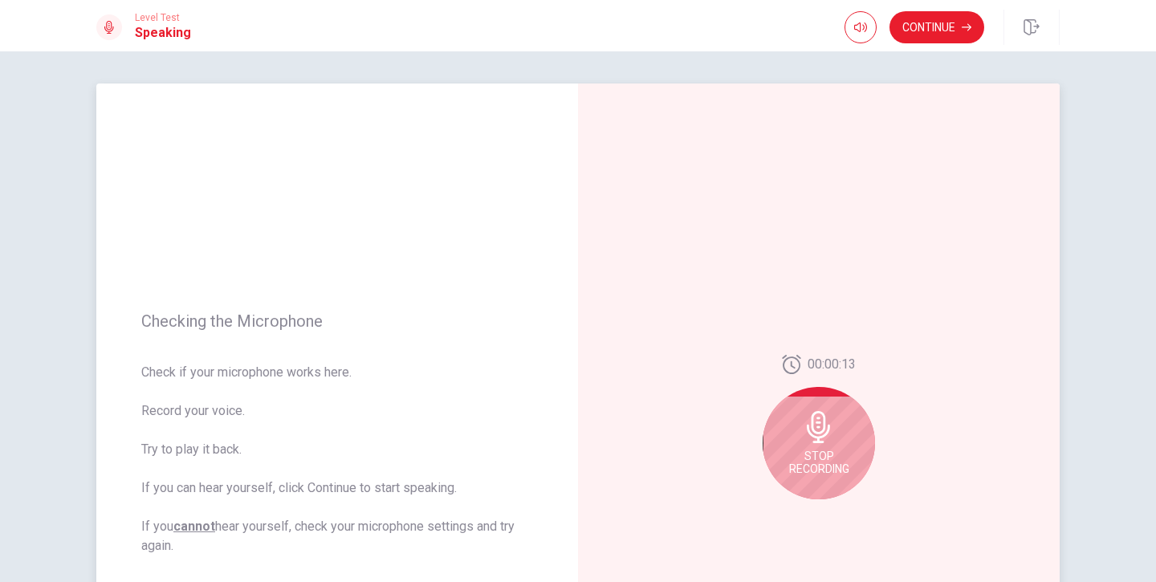
scroll to position [101, 0]
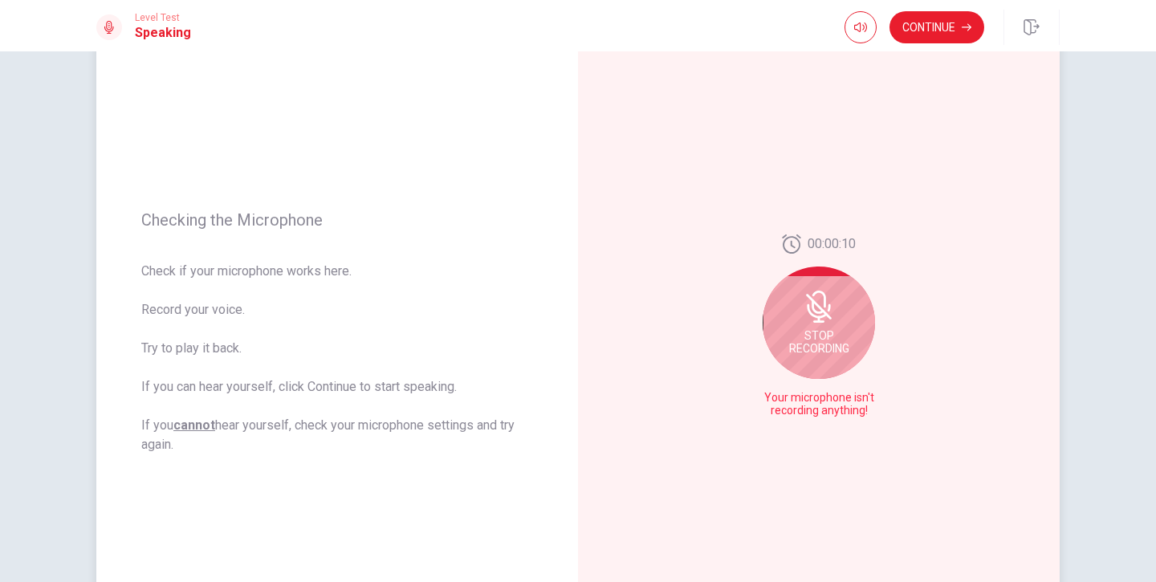
click at [827, 317] on icon at bounding box center [819, 307] width 26 height 26
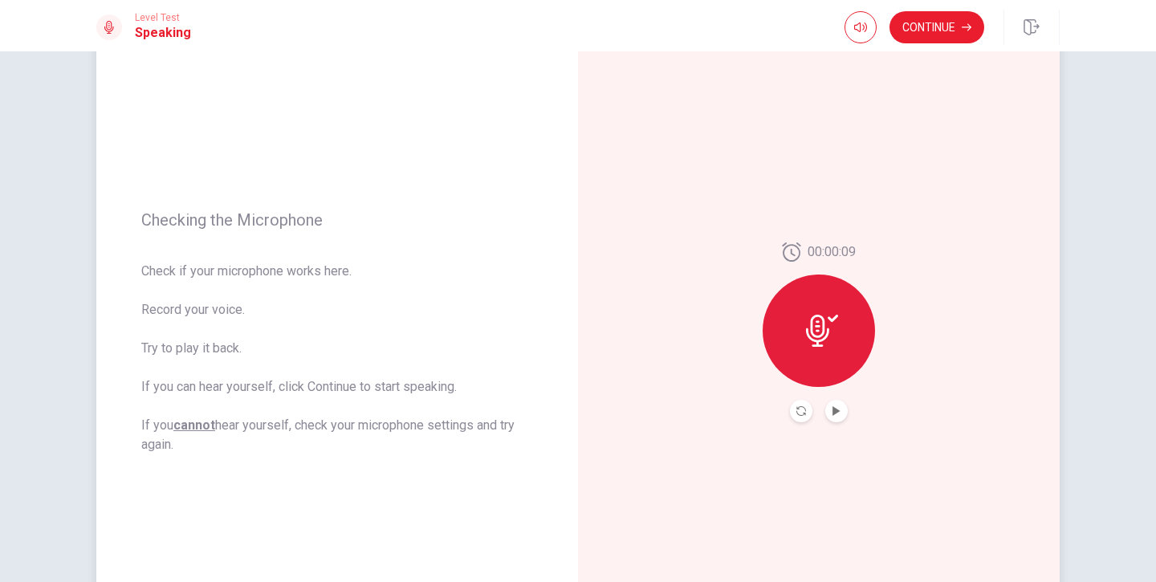
click at [839, 349] on div at bounding box center [818, 330] width 112 height 112
click at [834, 404] on button "Play Audio" at bounding box center [836, 411] width 22 height 22
click at [796, 404] on button "Record Again" at bounding box center [801, 411] width 22 height 22
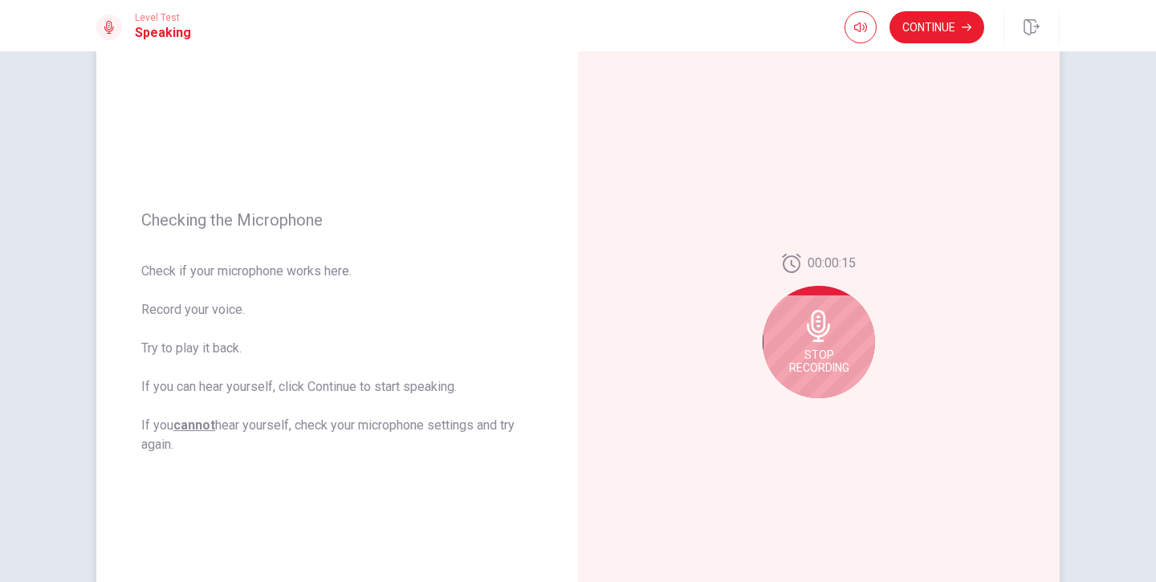
click at [814, 339] on icon at bounding box center [818, 326] width 32 height 32
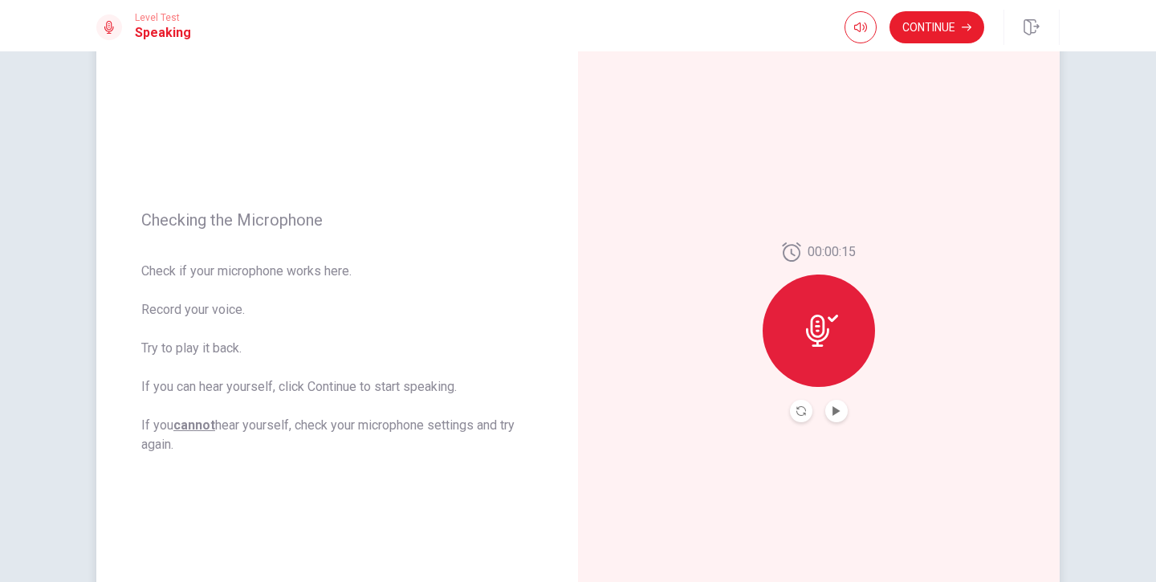
click at [817, 320] on icon at bounding box center [822, 331] width 32 height 32
click at [794, 408] on button "Record Again" at bounding box center [801, 411] width 22 height 22
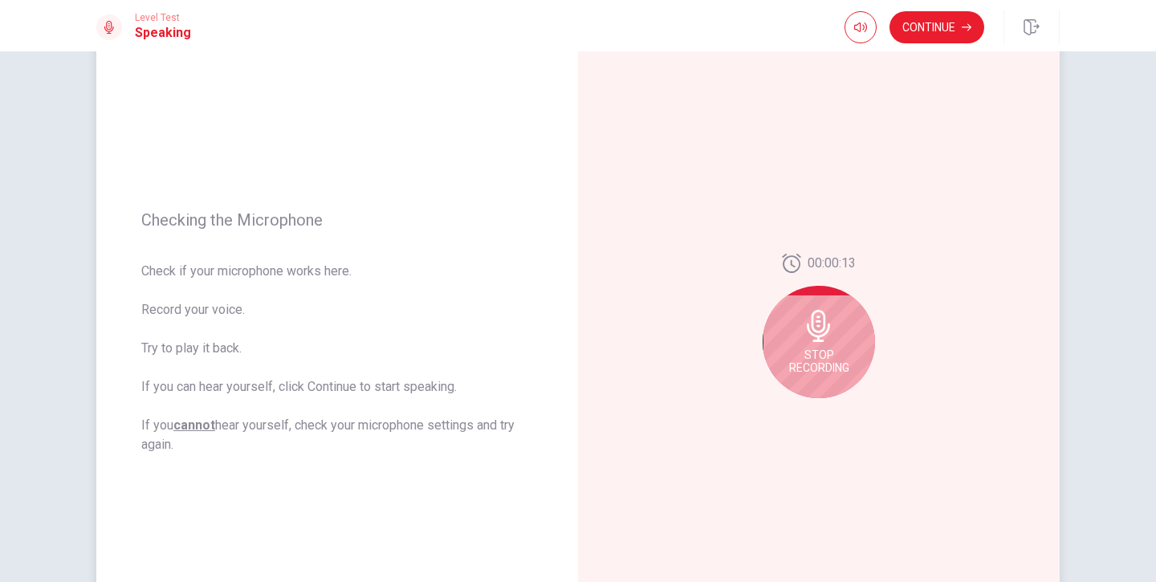
click at [820, 318] on icon at bounding box center [817, 326] width 23 height 32
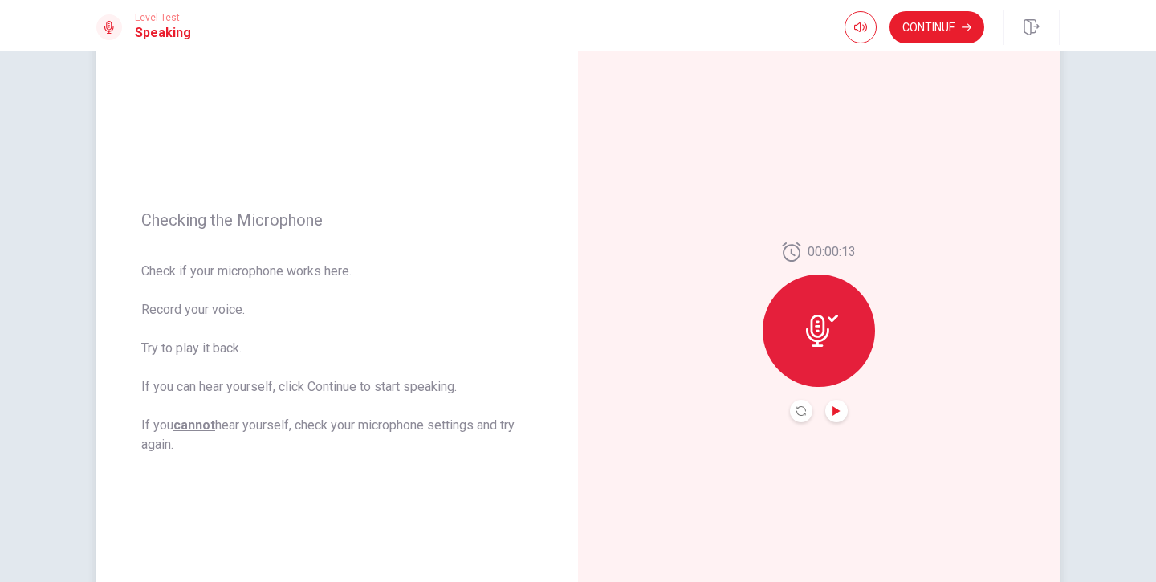
click at [834, 414] on icon "Play Audio" at bounding box center [835, 411] width 7 height 10
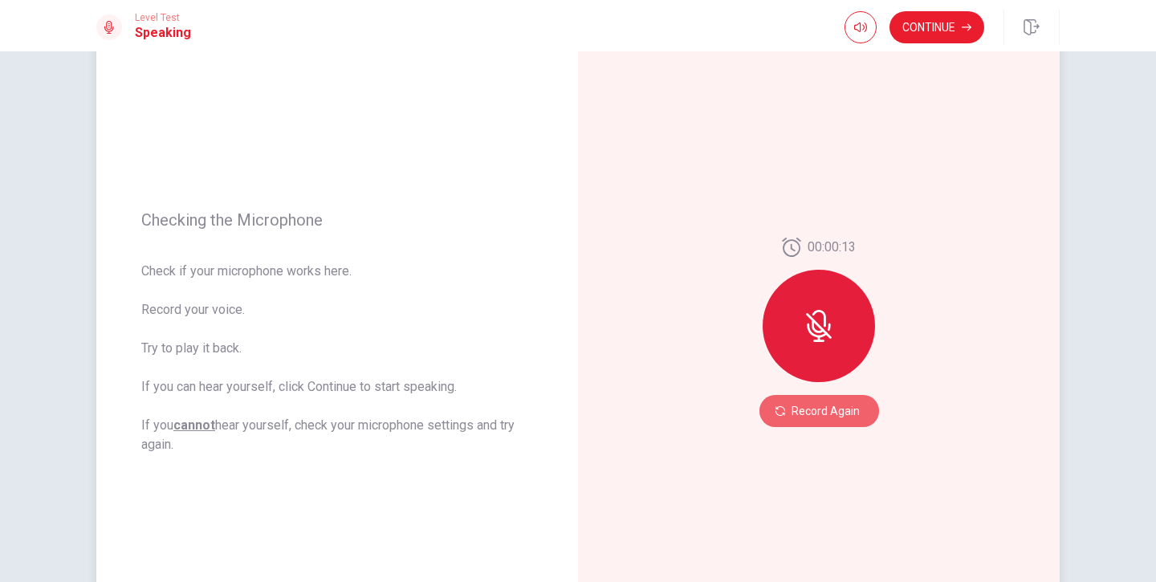
click at [834, 414] on button "Record Again" at bounding box center [819, 411] width 120 height 32
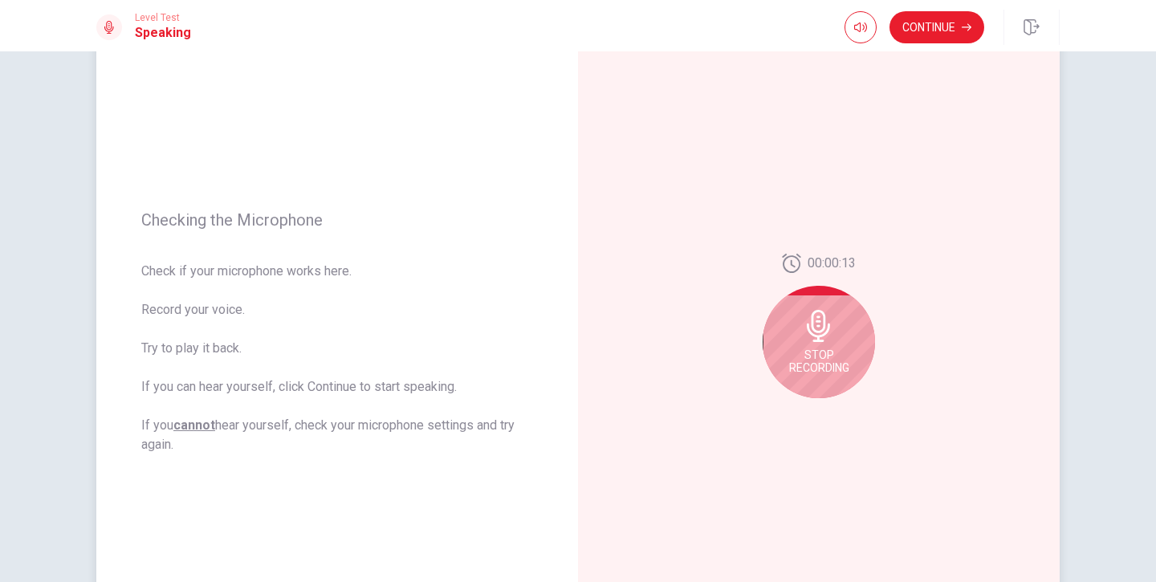
click at [834, 376] on div "Stop Recording" at bounding box center [818, 342] width 112 height 112
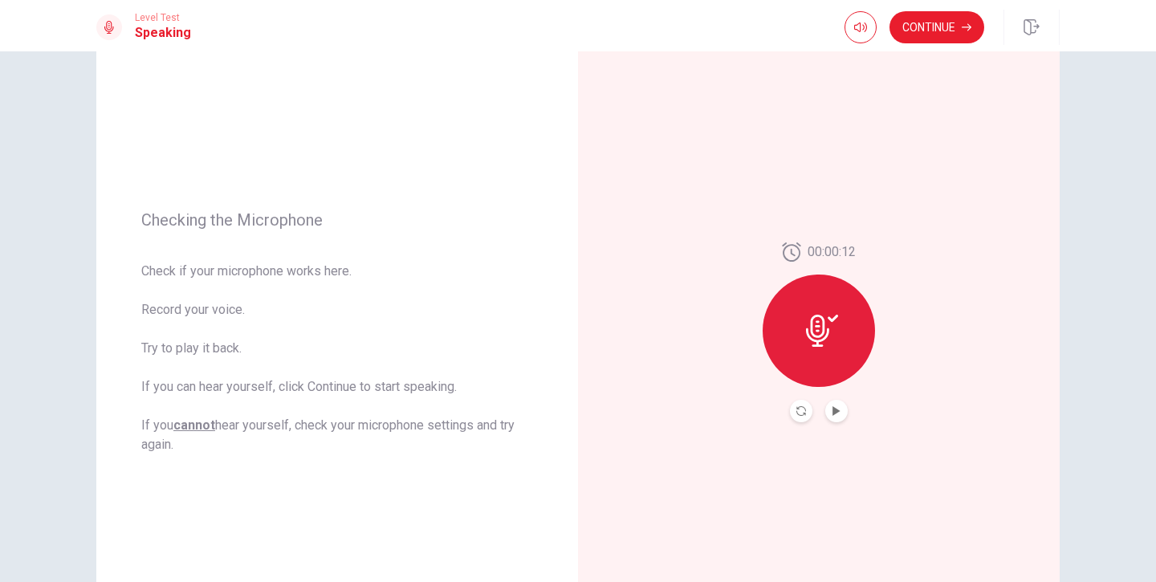
click at [831, 412] on button "Play Audio" at bounding box center [836, 411] width 22 height 22
click at [938, 41] on button "Continue" at bounding box center [936, 27] width 95 height 32
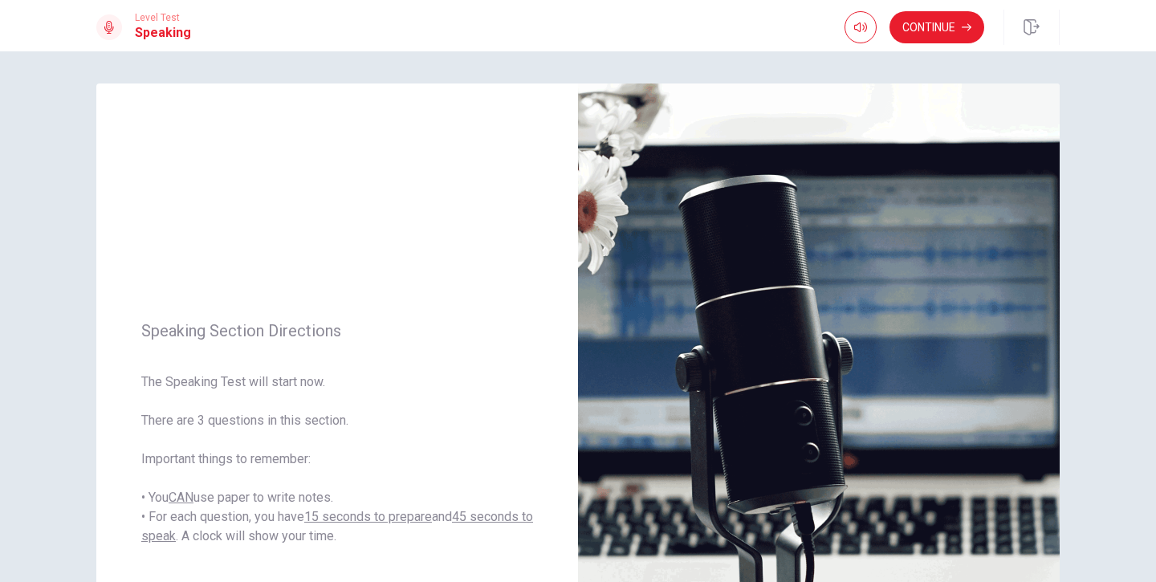
scroll to position [0, 0]
click at [941, 27] on button "Continue" at bounding box center [936, 27] width 95 height 32
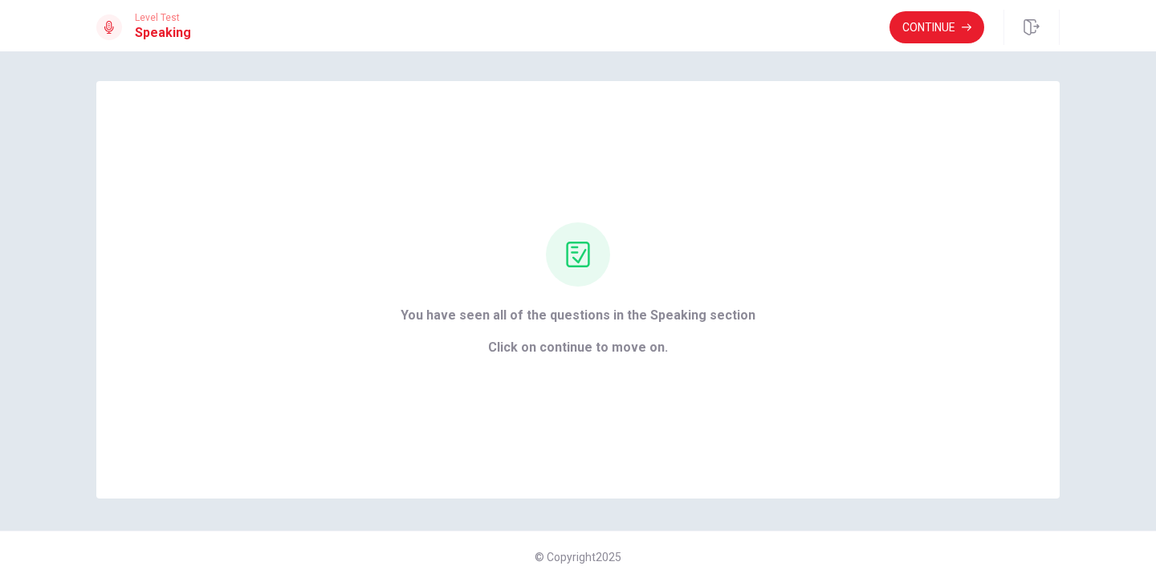
scroll to position [2, 0]
click at [956, 22] on button "Continue" at bounding box center [936, 27] width 95 height 32
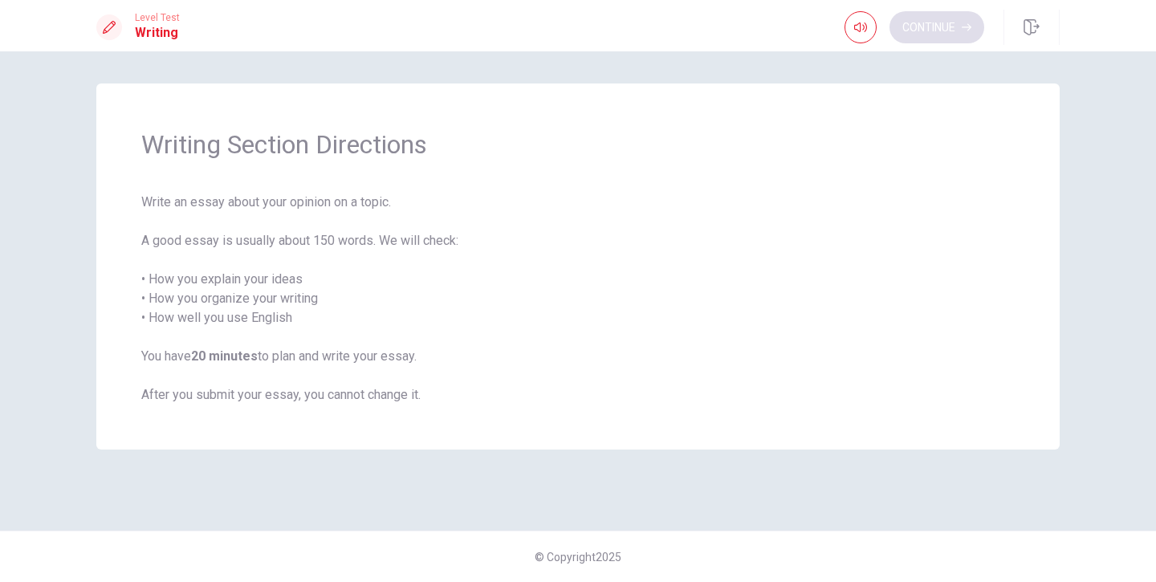
scroll to position [0, 0]
click at [956, 22] on button "Continue" at bounding box center [936, 27] width 95 height 32
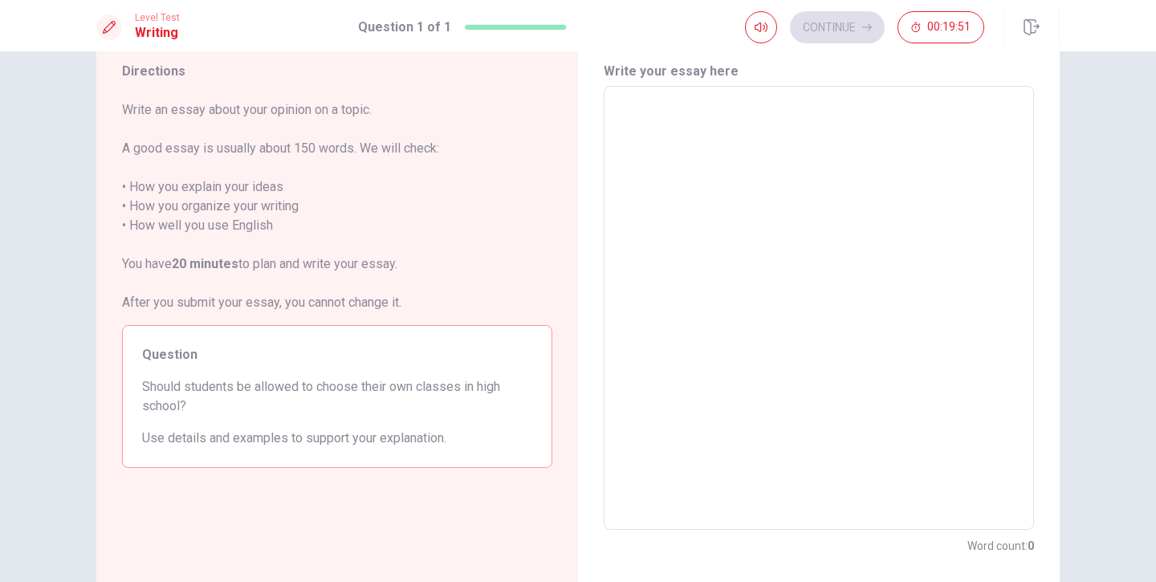
scroll to position [55, 0]
click at [766, 185] on textarea at bounding box center [819, 307] width 408 height 417
type textarea "C"
type textarea "x"
type textarea "Cl"
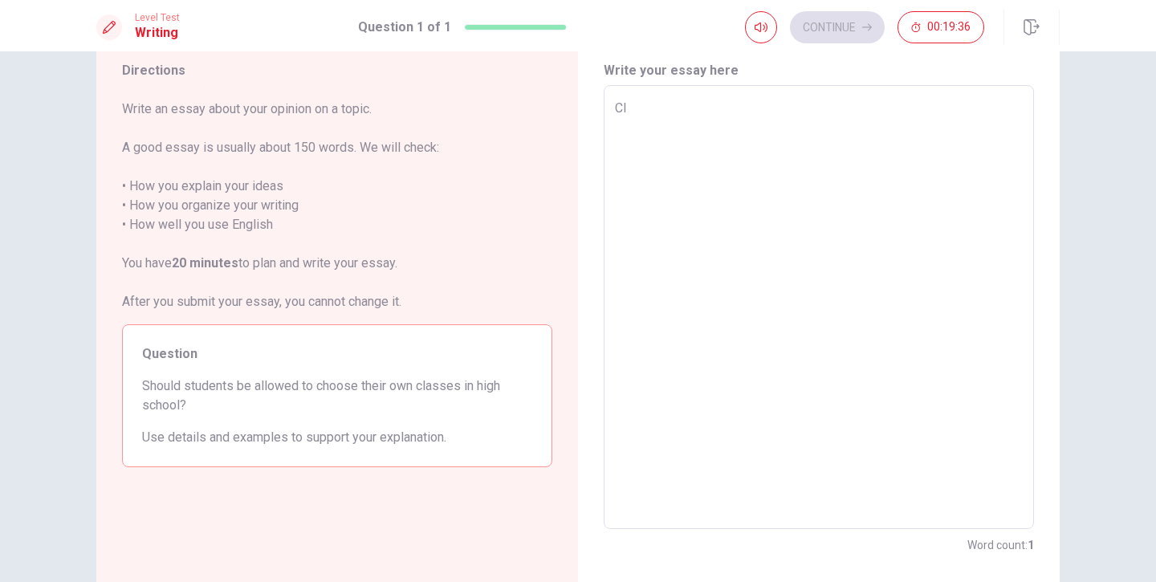
type textarea "x"
type textarea "Cls"
type textarea "x"
type textarea "Clsa"
type textarea "x"
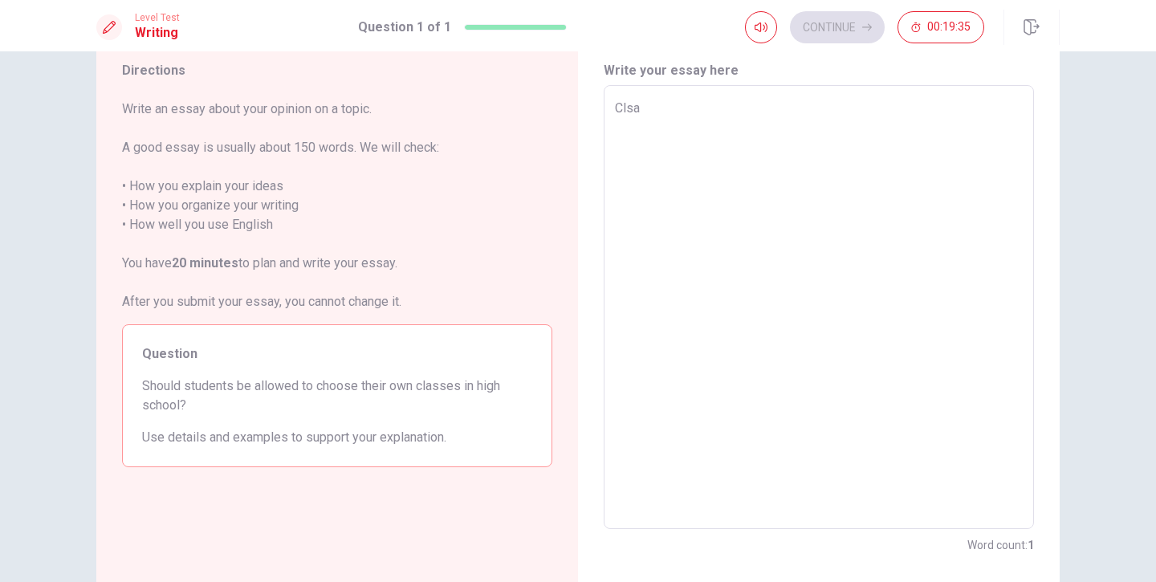
type textarea "Cls"
type textarea "x"
type textarea "Cl"
type textarea "x"
type textarea "Cla"
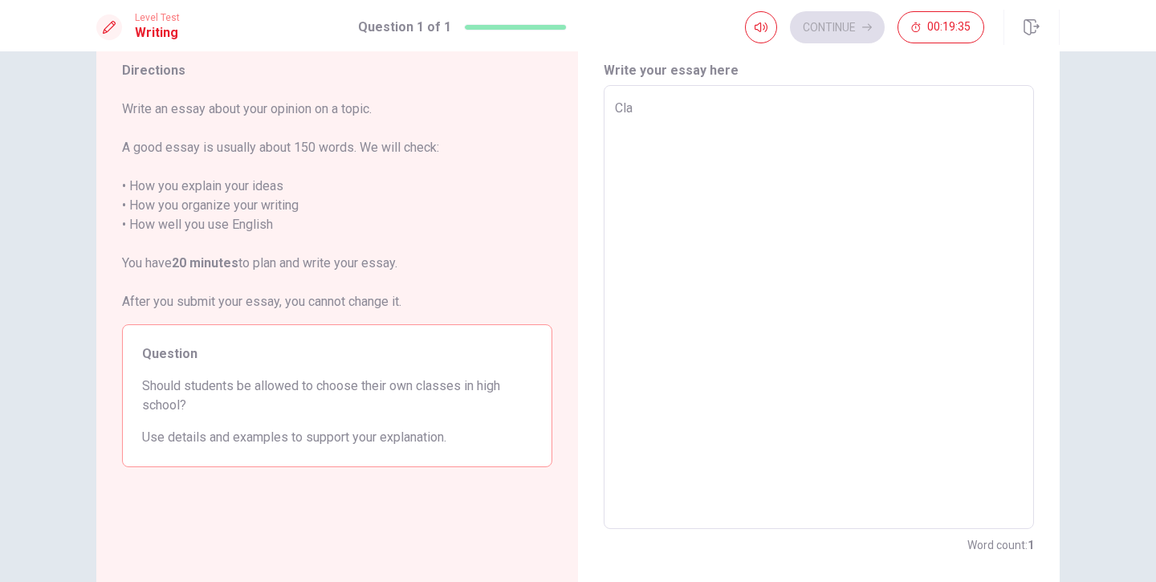
type textarea "x"
type textarea "Clas"
type textarea "x"
type textarea "Class"
type textarea "x"
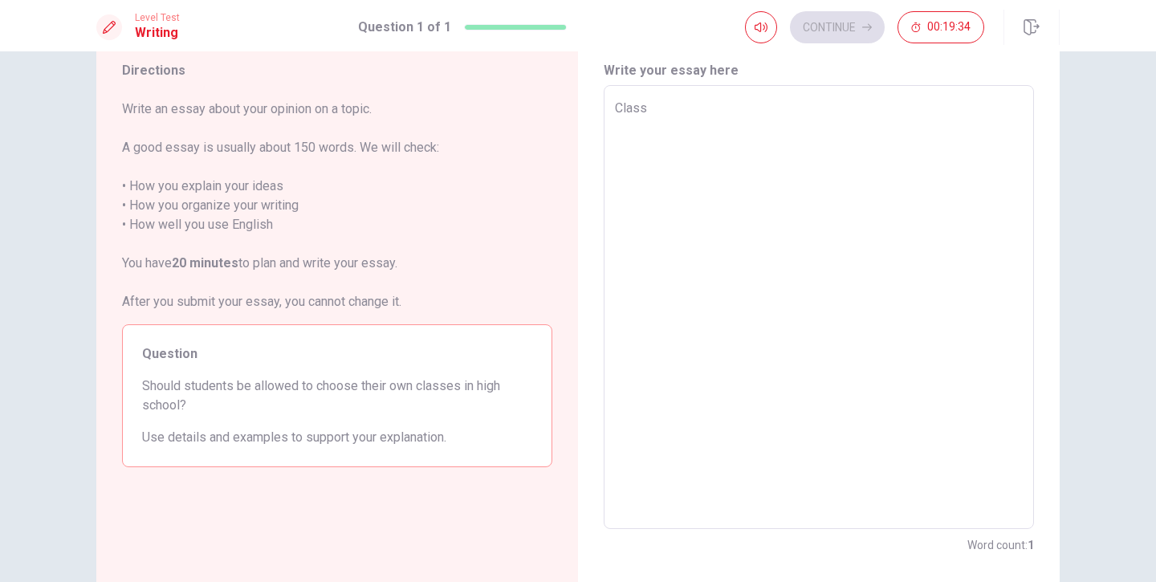
type textarea "Classe"
type textarea "x"
type textarea "Classes"
type textarea "x"
type textarea "Classes"
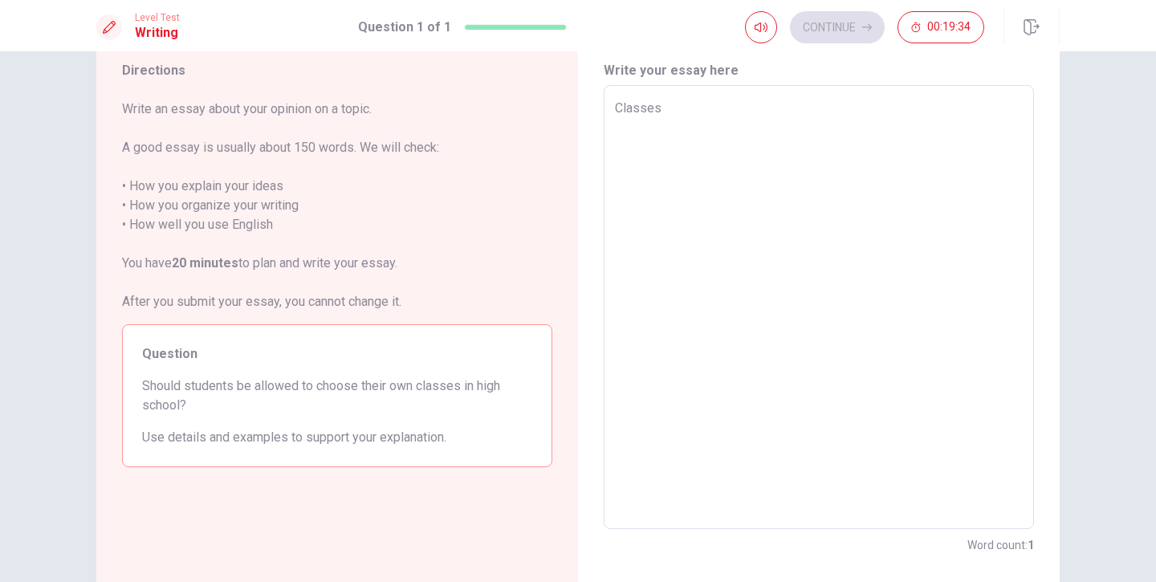
type textarea "x"
type textarea "Classes f"
type textarea "x"
type textarea "Classes fo"
type textarea "x"
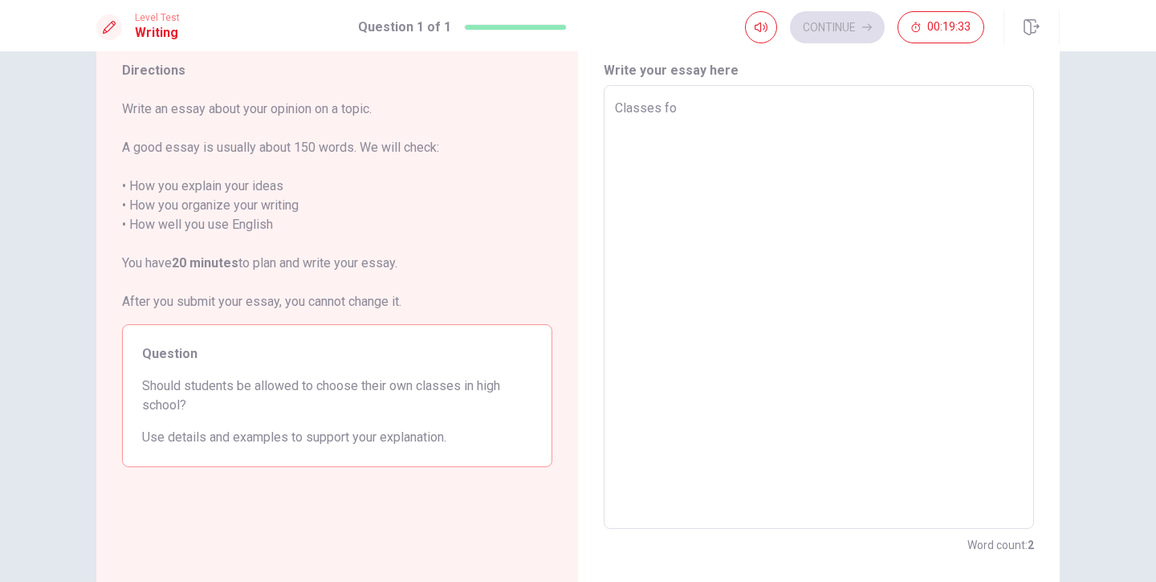
type textarea "Classes for"
type textarea "x"
type textarea "Classes for"
type textarea "x"
type textarea "Classes for s"
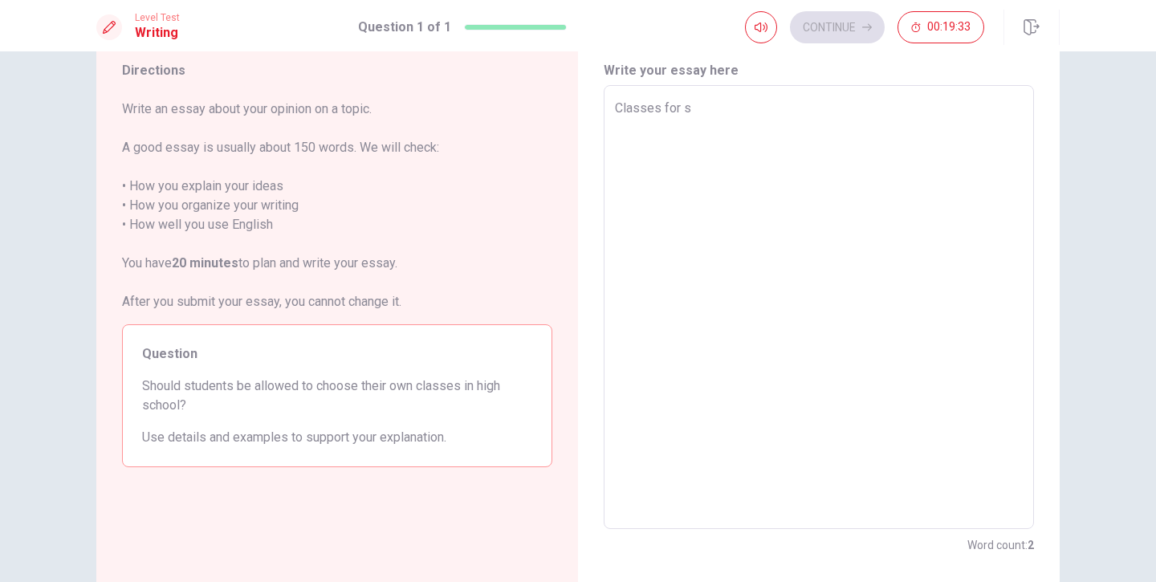
type textarea "x"
type textarea "Classes for st"
type textarea "x"
type textarea "Classes for s"
type textarea "x"
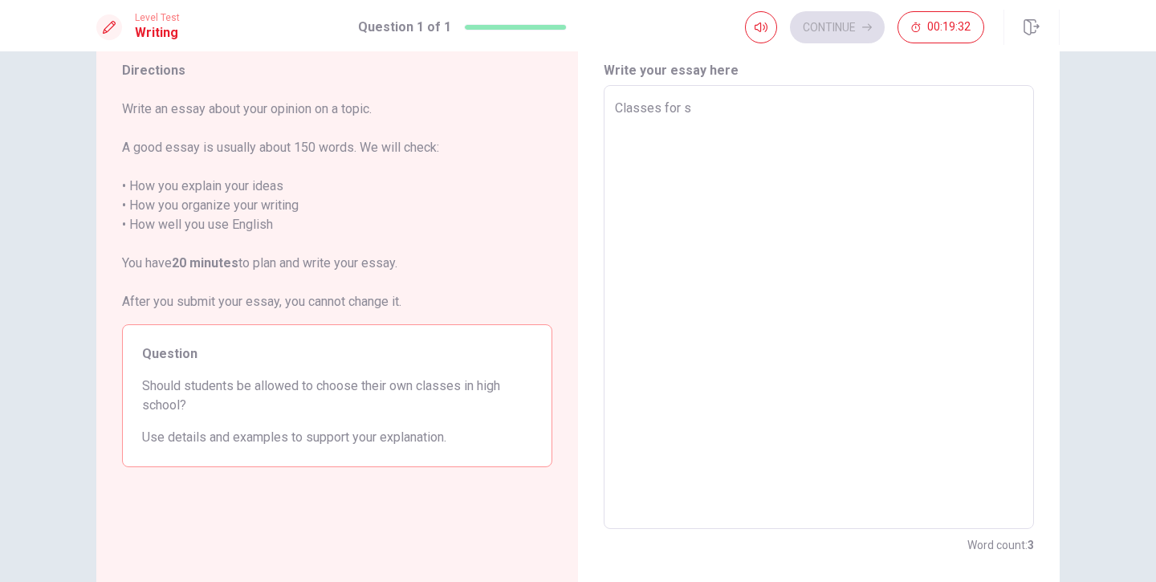
type textarea "Classes for"
type textarea "x"
type textarea "Classes for S"
type textarea "x"
type textarea "Classes for St"
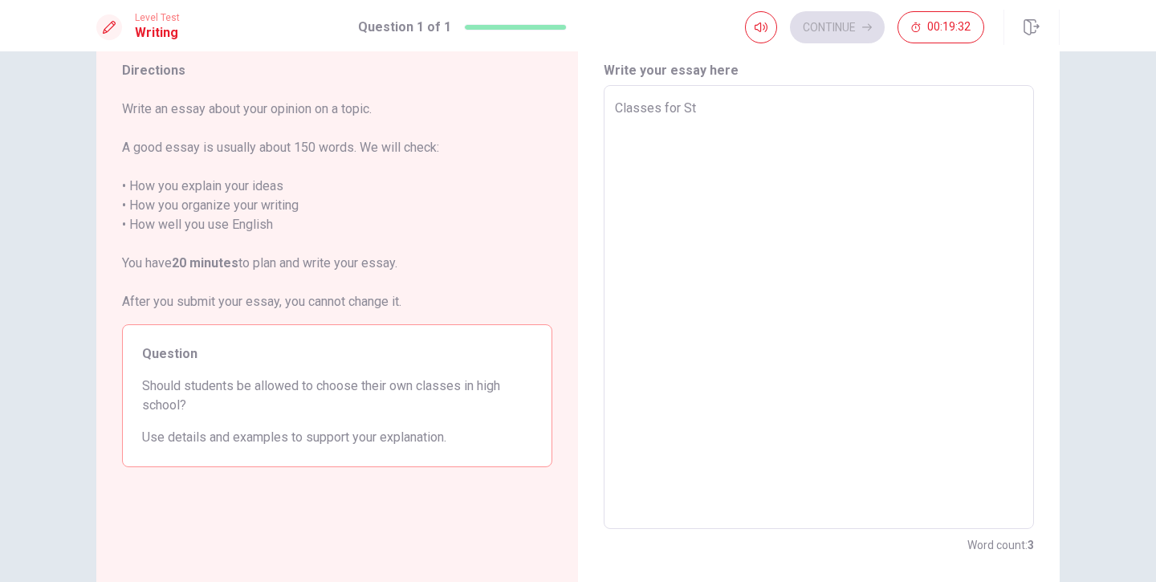
type textarea "x"
type textarea "Classes for Stud"
type textarea "x"
type textarea "Classes for Studen"
type textarea "x"
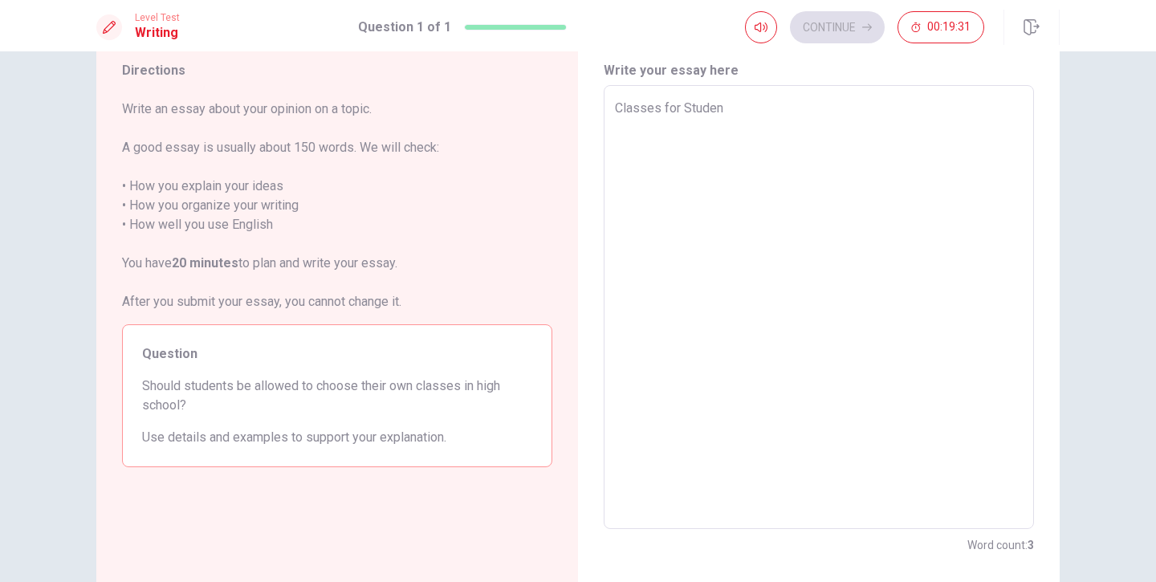
type textarea "Classes for Studens"
type textarea "x"
type textarea "Classes for Studen"
type textarea "x"
type textarea "Classes for Student"
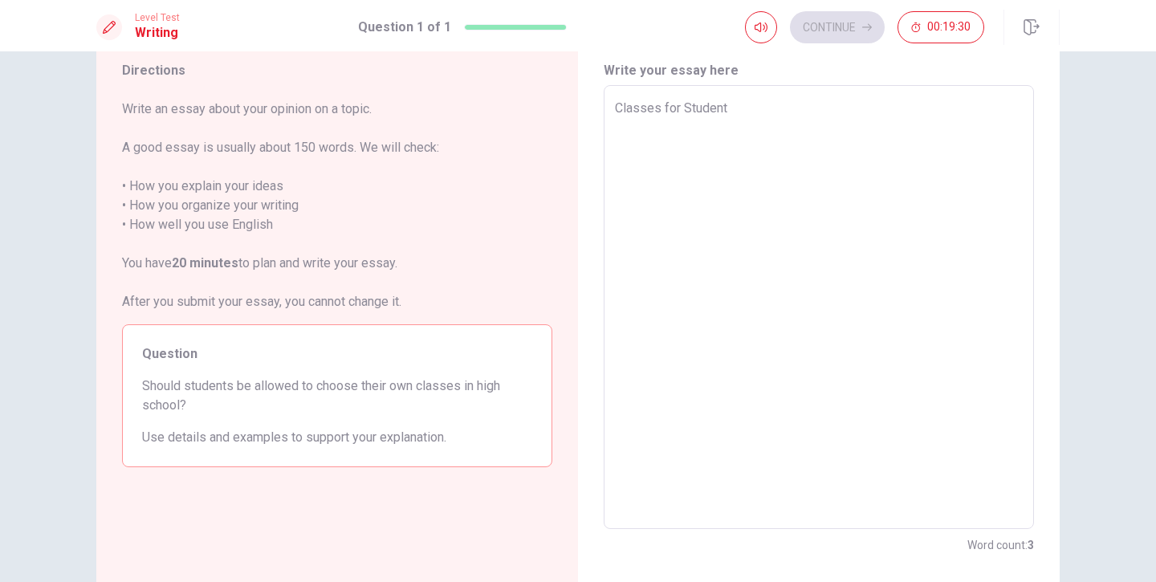
type textarea "x"
type textarea "Classes for Students"
type textarea "x"
type textarea "Classes for Students"
type textarea "x"
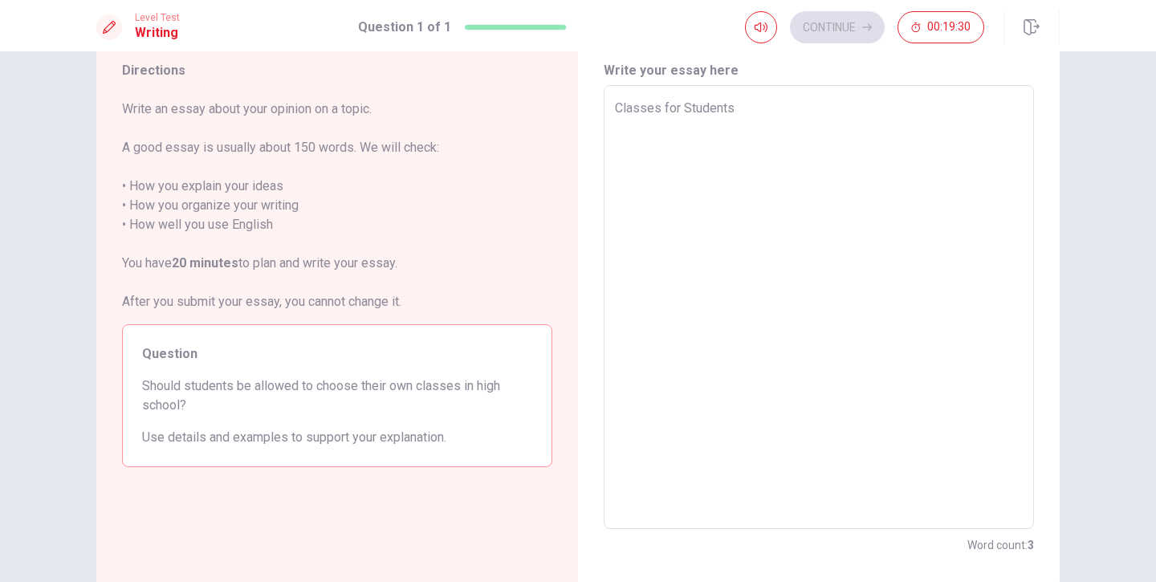
type textarea "Classes for Students i"
type textarea "x"
type textarea "Classes for Students in"
type textarea "x"
type textarea "Classes for Students in"
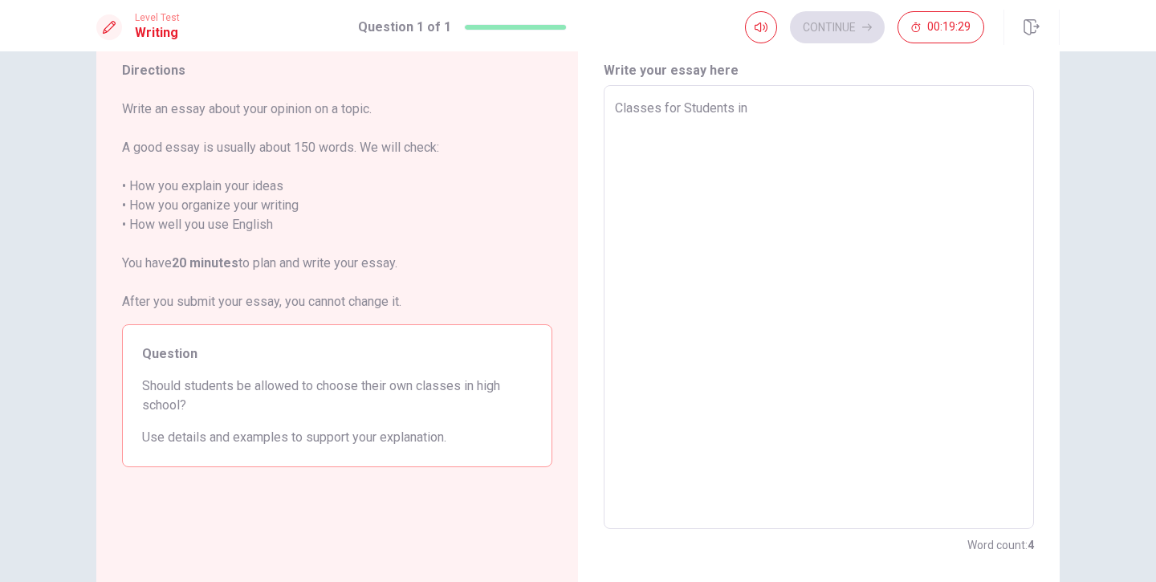
type textarea "x"
type textarea "Classes for Students in H"
type textarea "x"
type textarea "Classes for Students in Hi"
type textarea "x"
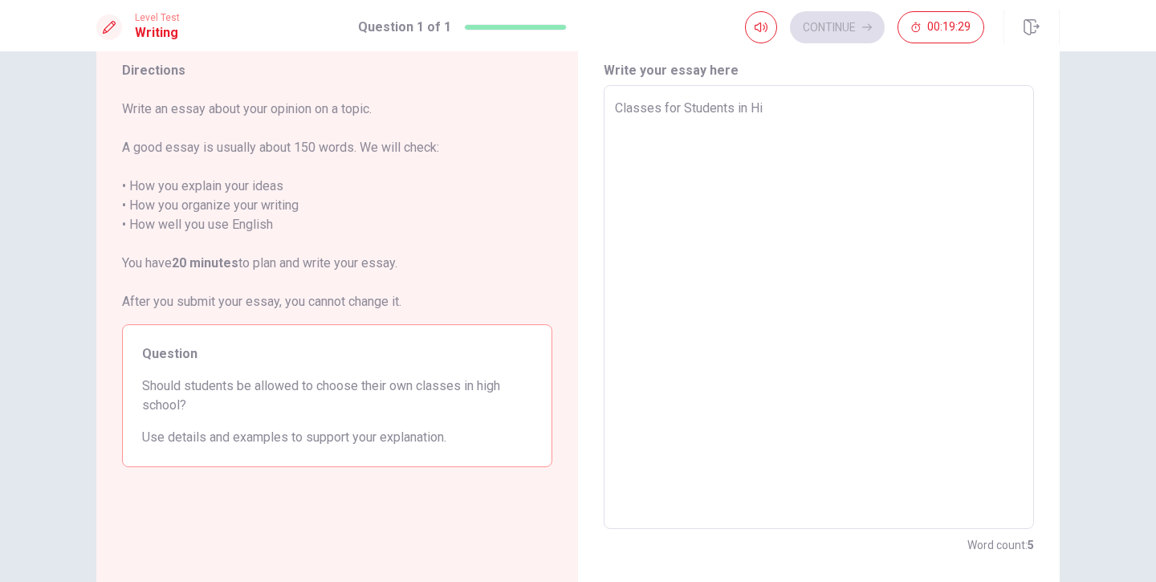
type textarea "Classes for Students in Hig"
type textarea "x"
type textarea "Classes for Students in High"
type textarea "x"
type textarea "Classes for Students in High"
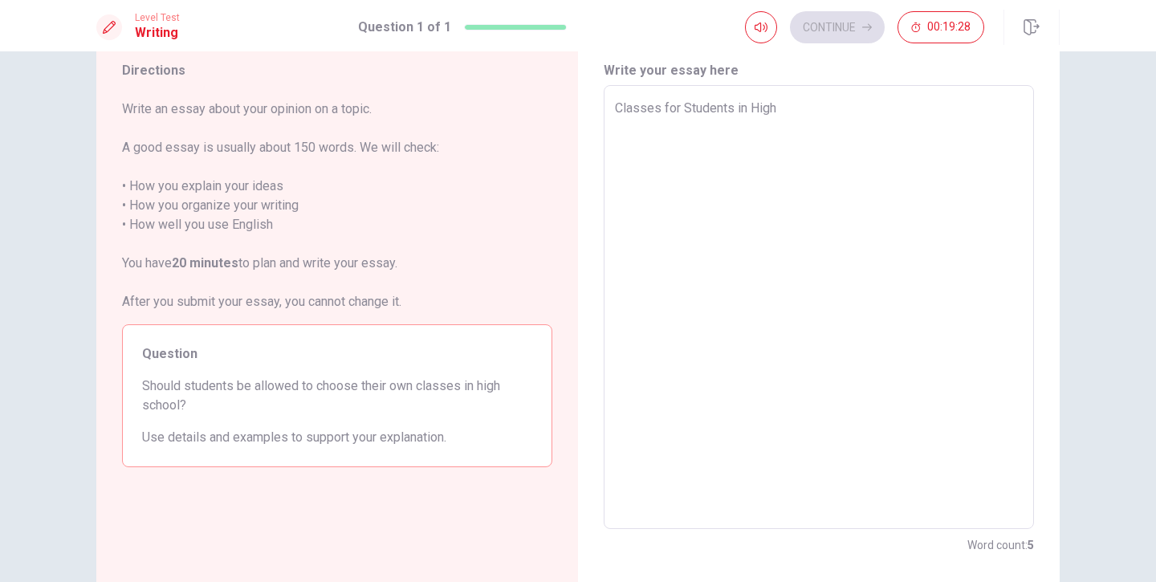
type textarea "x"
type textarea "Classes for Students in High S"
type textarea "x"
type textarea "Classes for Students in High Sc"
type textarea "x"
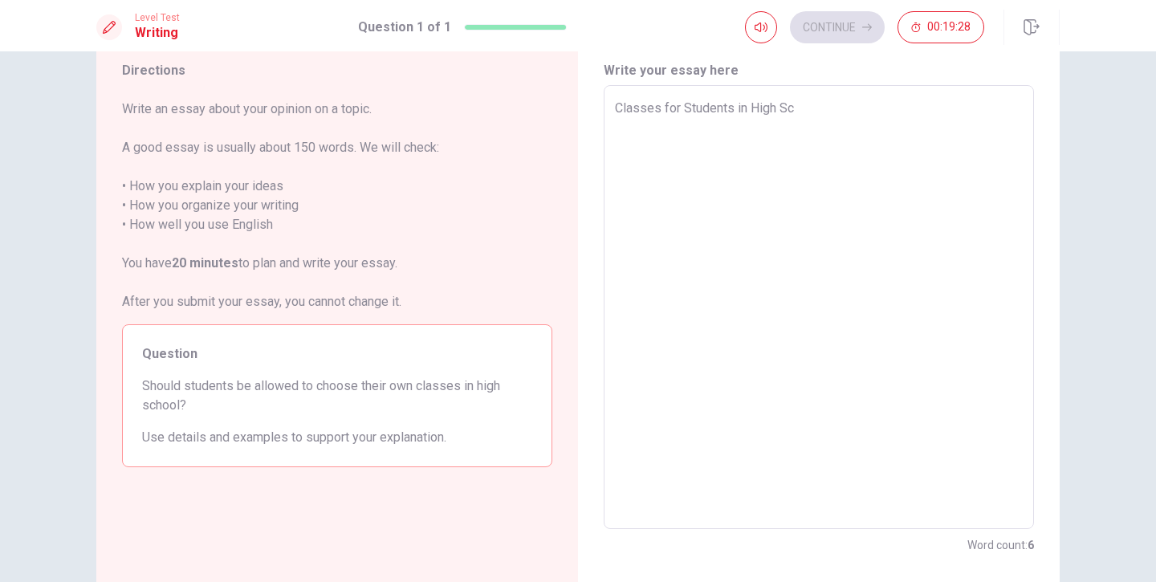
type textarea "Classes for Students in [GEOGRAPHIC_DATA]"
type textarea "x"
type textarea "Classes for Students in [GEOGRAPHIC_DATA]"
type textarea "x"
type textarea "Classes for Students in [GEOGRAPHIC_DATA]"
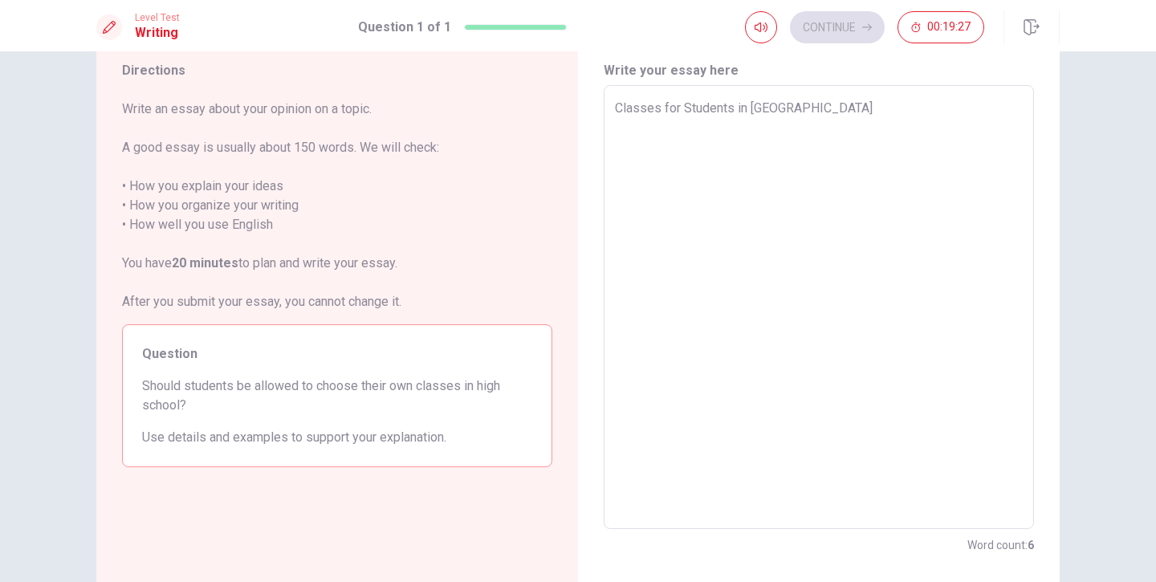
type textarea "x"
type textarea "Classes for Students in [GEOGRAPHIC_DATA]"
type textarea "x"
type textarea "Classes for Students in [GEOGRAPHIC_DATA]"
type textarea "x"
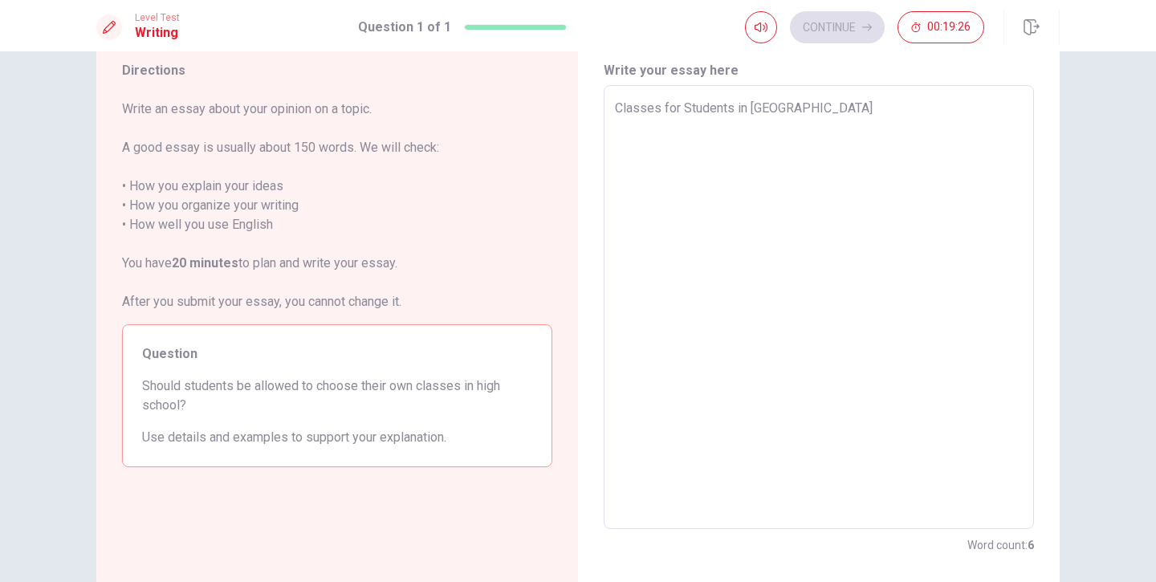
type textarea "Classes for Students in [GEOGRAPHIC_DATA]"
type textarea "x"
type textarea "Classes for Students in [GEOGRAPHIC_DATA]"
type textarea "x"
type textarea "Classes for Students in [GEOGRAPHIC_DATA]"
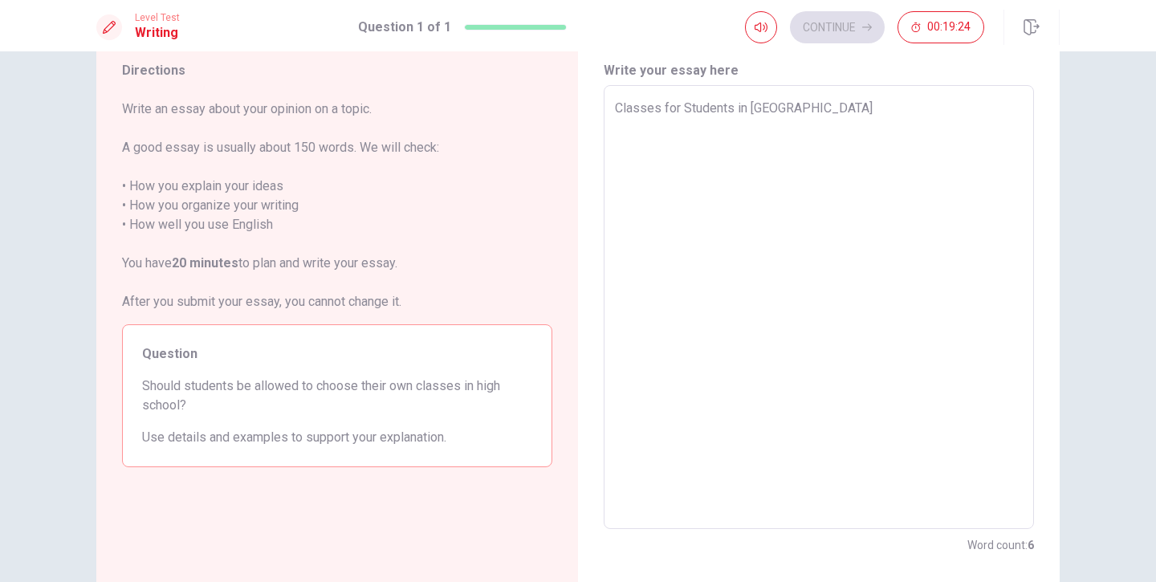
type textarea "x"
type textarea "Classes for Students in [GEOGRAPHIC_DATA] T"
type textarea "x"
type textarea "Classes for Students in [GEOGRAPHIC_DATA] Th"
type textarea "x"
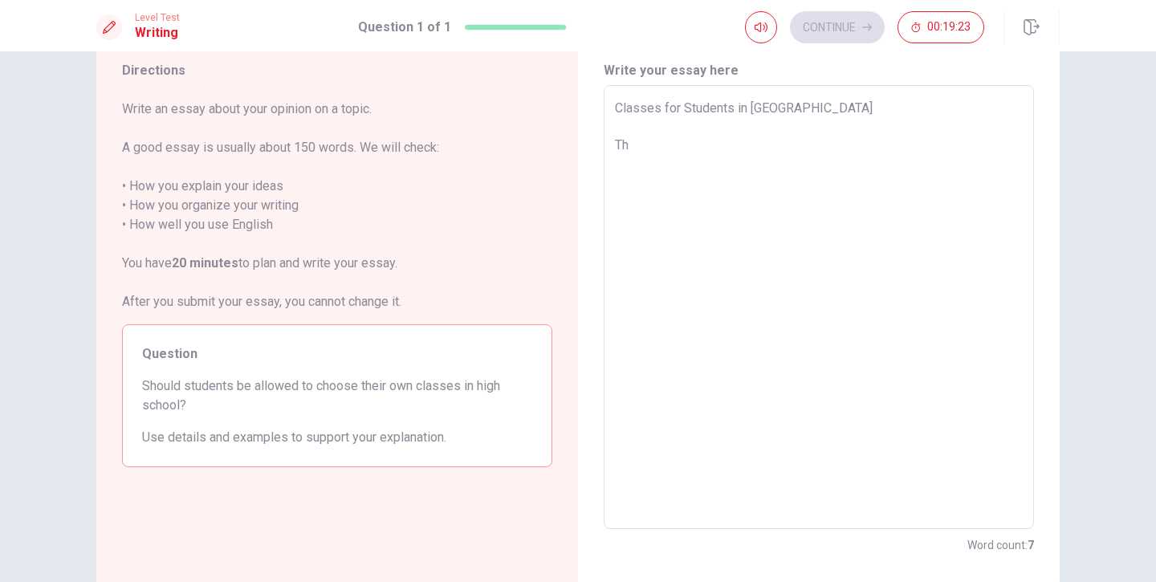
type textarea "Classes for Students in [GEOGRAPHIC_DATA] The"
type textarea "x"
type textarea "Classes for Students in [GEOGRAPHIC_DATA] The"
type textarea "x"
type textarea "Classes for Students in [GEOGRAPHIC_DATA] The s"
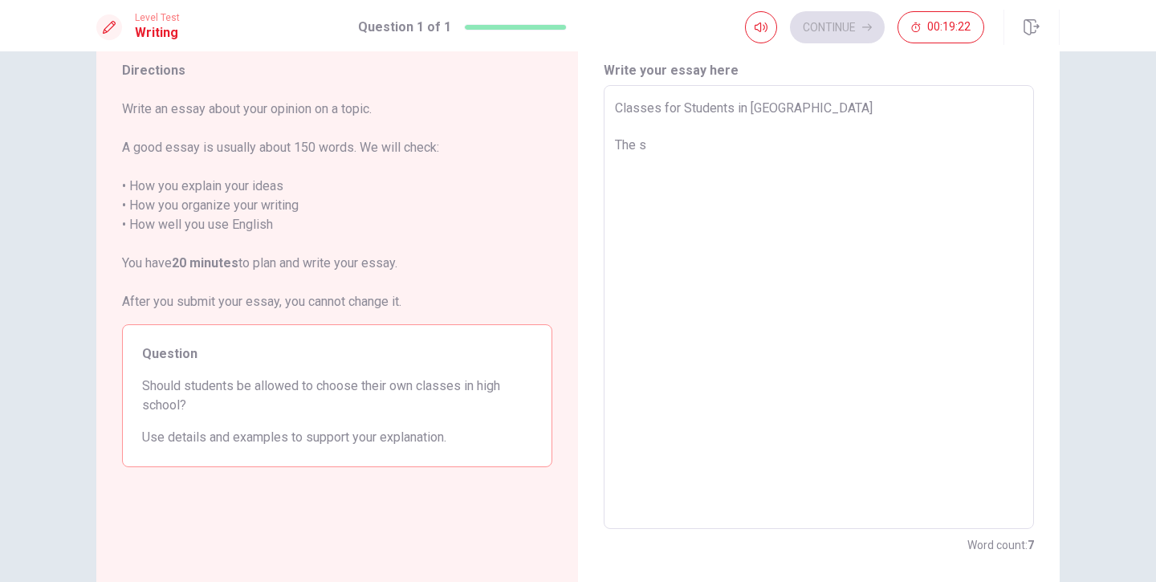
type textarea "x"
type textarea "Classes for Students in [GEOGRAPHIC_DATA] The st"
type textarea "x"
type textarea "Classes for Students in [GEOGRAPHIC_DATA] The stu"
type textarea "x"
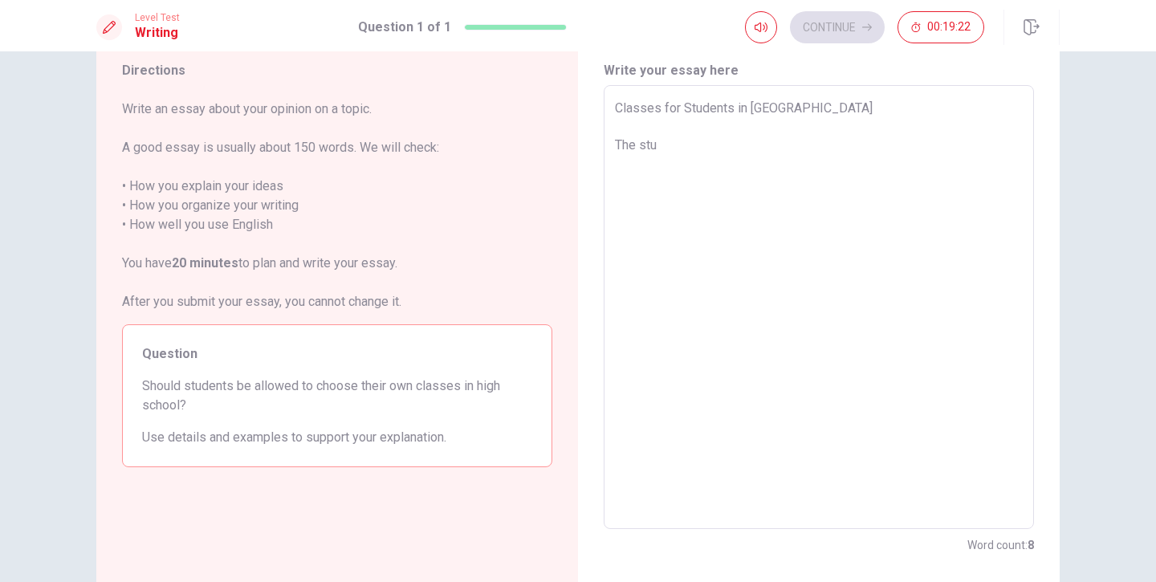
type textarea "Classes for Students in [GEOGRAPHIC_DATA] The stud"
type textarea "x"
type textarea "Classes for Students in [GEOGRAPHIC_DATA] The stude"
type textarea "x"
type textarea "Classes for Students in [GEOGRAPHIC_DATA] The studen"
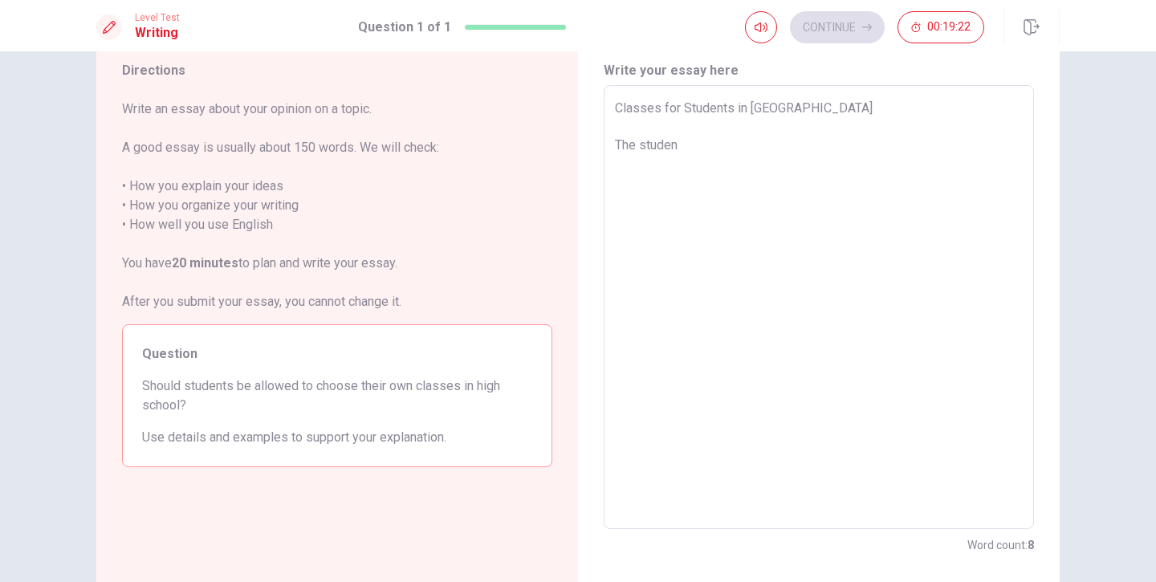
type textarea "x"
type textarea "Classes for Students in [GEOGRAPHIC_DATA] The student"
type textarea "x"
type textarea "Classes for Students in [GEOGRAPHIC_DATA] The students"
type textarea "x"
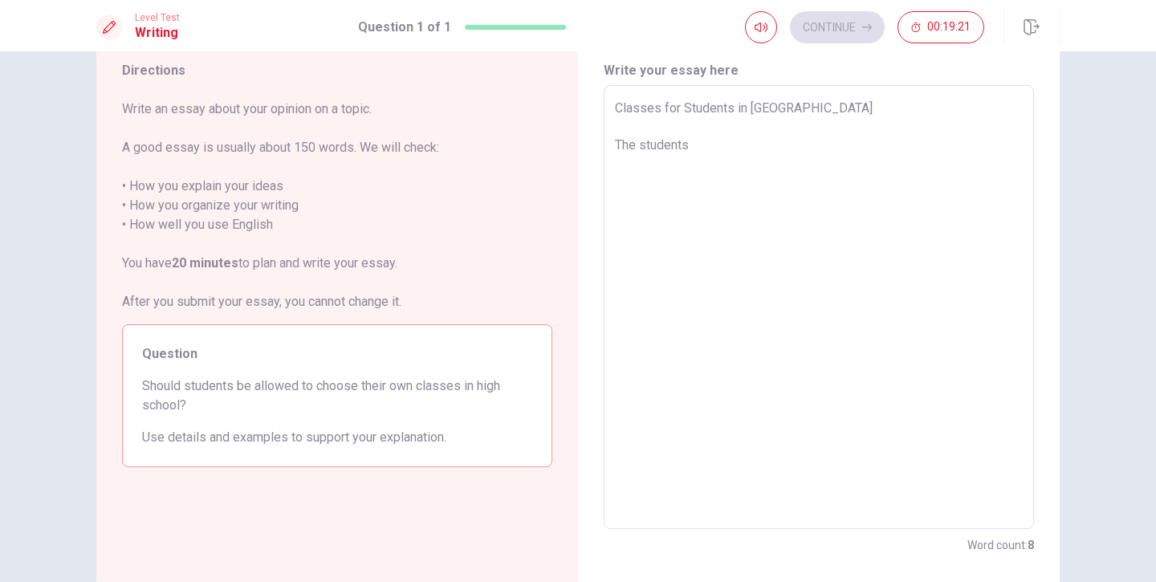
type textarea "Classes for Students in [GEOGRAPHIC_DATA] The students"
type textarea "x"
type textarea "Classes for Students in [GEOGRAPHIC_DATA] The students i"
type textarea "x"
type textarea "Classes for Students in [GEOGRAPHIC_DATA] The students in"
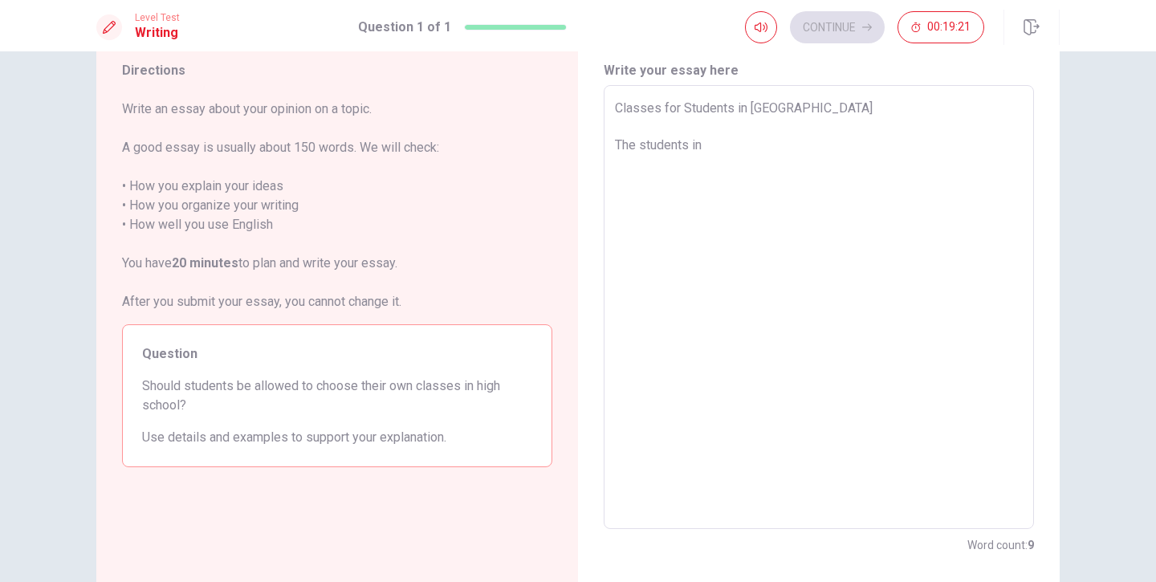
type textarea "x"
type textarea "Classes for Students in [GEOGRAPHIC_DATA] The students in"
type textarea "x"
type textarea "Classes for Students in [GEOGRAPHIC_DATA] The students in h"
type textarea "x"
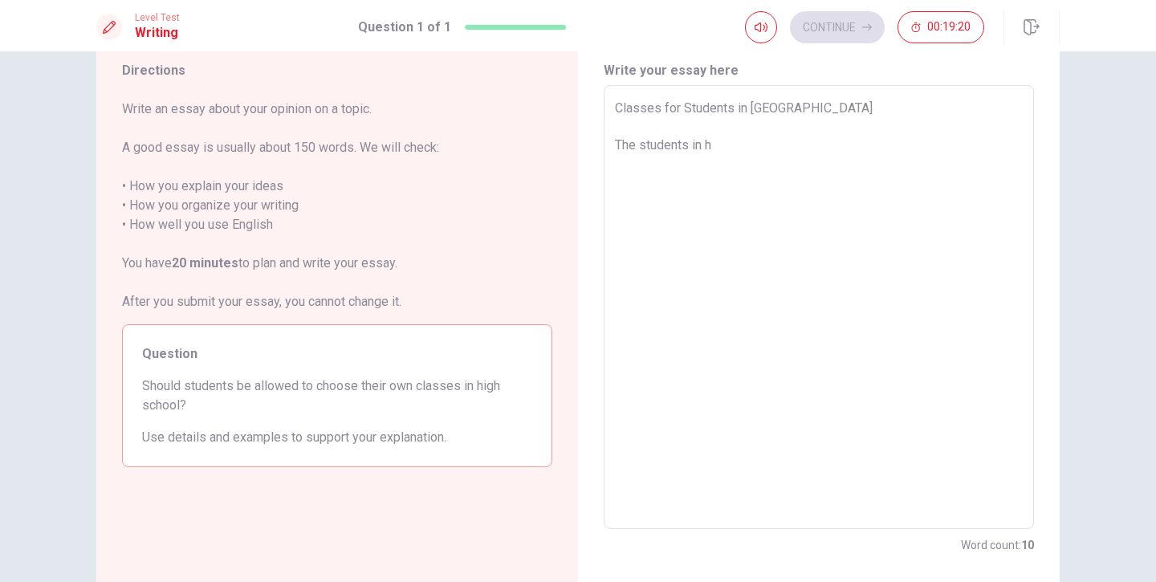
type textarea "Classes for Students in [GEOGRAPHIC_DATA] The students in hi"
type textarea "x"
type textarea "Classes for Students in [GEOGRAPHIC_DATA] The students in hig"
type textarea "x"
type textarea "Classes for Students in [GEOGRAPHIC_DATA] The students in high"
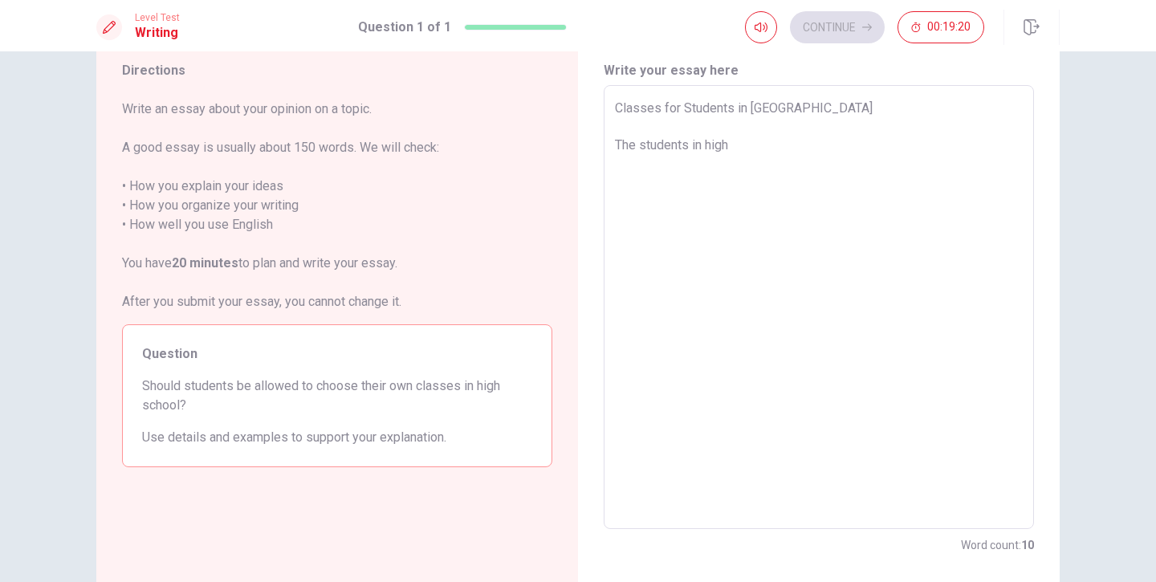
type textarea "x"
type textarea "Classes for Students in [GEOGRAPHIC_DATA] The students in high"
type textarea "x"
type textarea "Classes for Students in [GEOGRAPHIC_DATA] The students in high s"
type textarea "x"
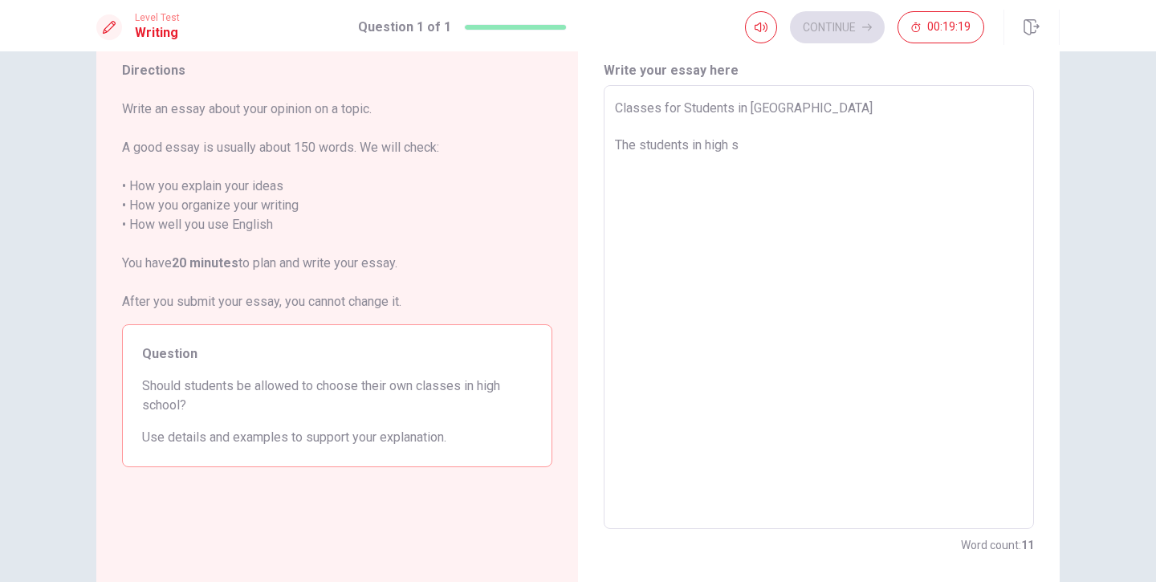
type textarea "Classes for Students in [GEOGRAPHIC_DATA] The students in high sc"
type textarea "x"
type textarea "Classes for Students in [GEOGRAPHIC_DATA] The students in high sch"
type textarea "x"
type textarea "Classes for Students in [GEOGRAPHIC_DATA] The students in high scho"
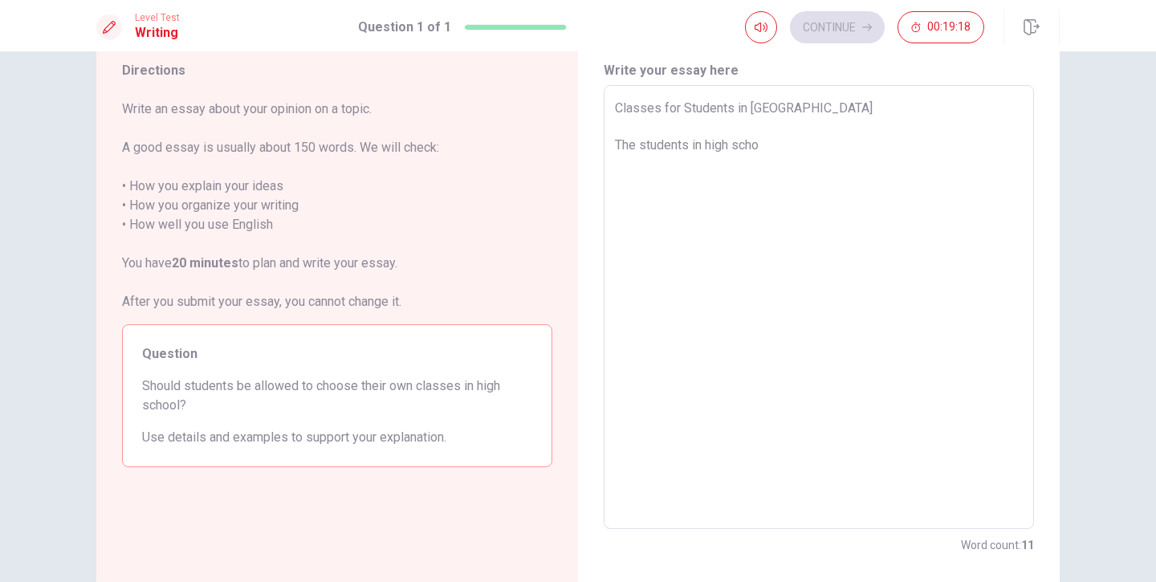
type textarea "x"
type textarea "Classes for Students in [GEOGRAPHIC_DATA] The students in high schoo"
type textarea "x"
type textarea "Classes for Students in [GEOGRAPHIC_DATA] The students in high school"
type textarea "x"
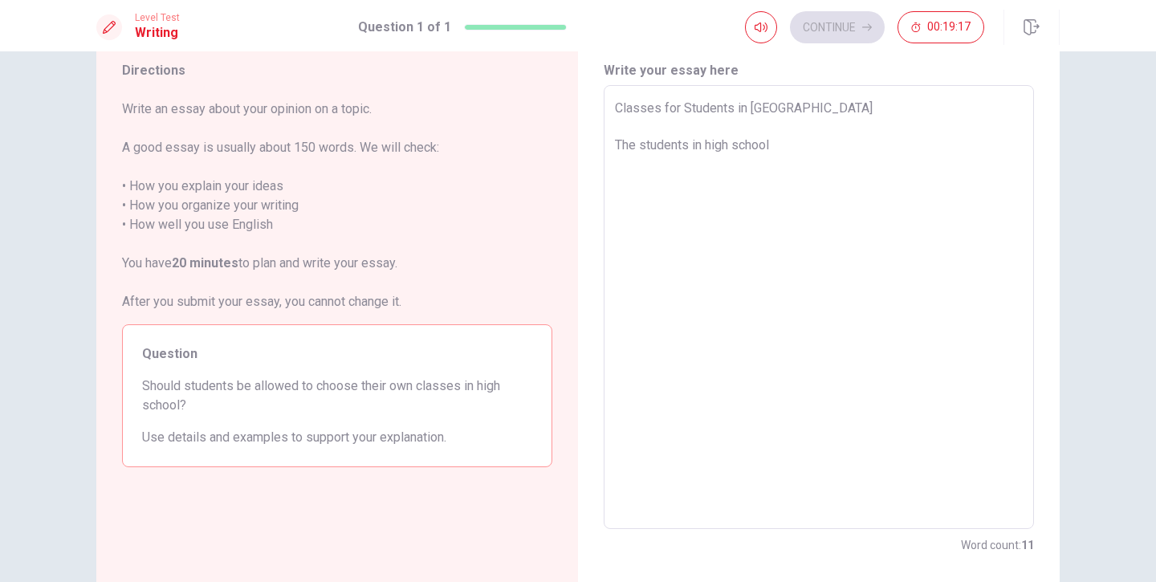
type textarea "Classes for Students in [GEOGRAPHIC_DATA] The students in high schoo"
type textarea "x"
type textarea "Classes for Students in [GEOGRAPHIC_DATA] The students in high scho"
type textarea "x"
type textarea "Classes for Students in [GEOGRAPHIC_DATA] The students in high sch"
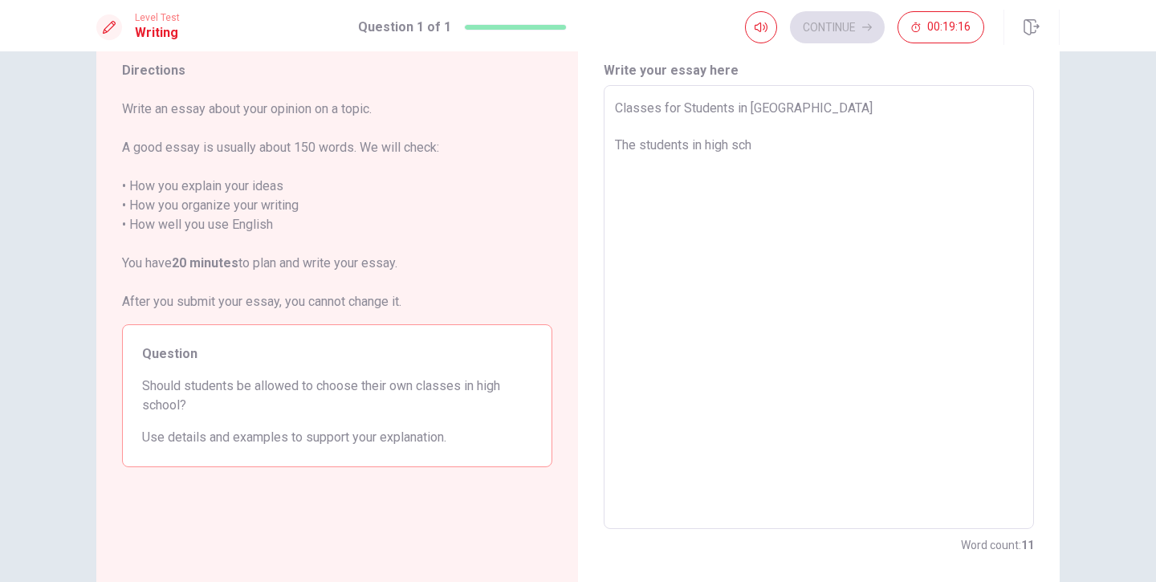
type textarea "x"
type textarea "Classes for Students in [GEOGRAPHIC_DATA] The students in high sc"
type textarea "x"
type textarea "Classes for Students in [GEOGRAPHIC_DATA] The students in high"
type textarea "x"
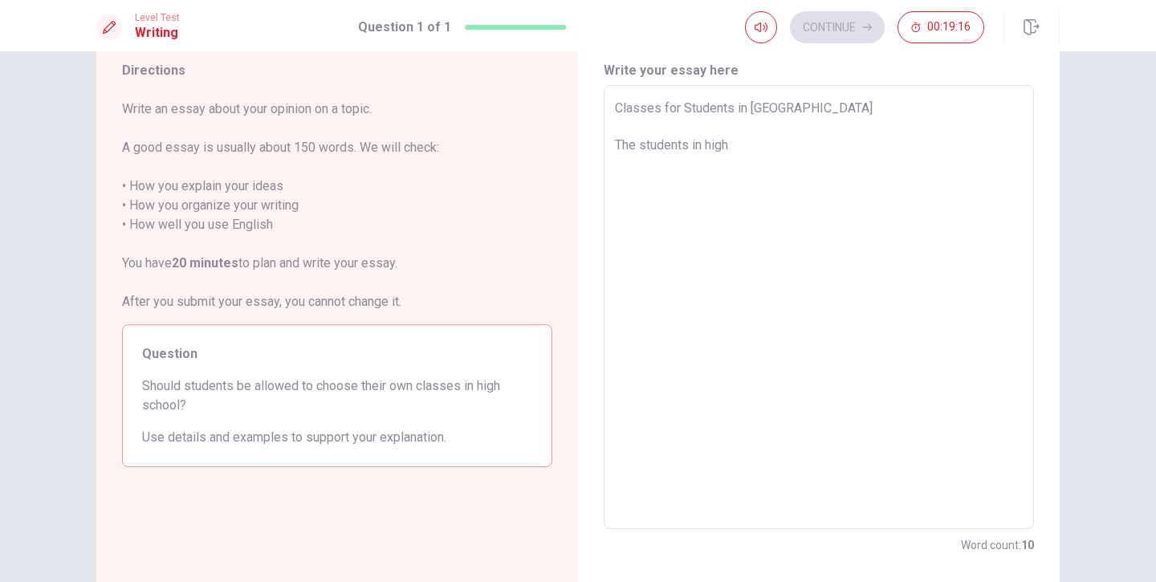
type textarea "Classes for Students in [GEOGRAPHIC_DATA] The students in hig"
type textarea "x"
type textarea "Classes for Students in [GEOGRAPHIC_DATA] The students in h"
type textarea "x"
type textarea "Classes for Students in [GEOGRAPHIC_DATA] The students in"
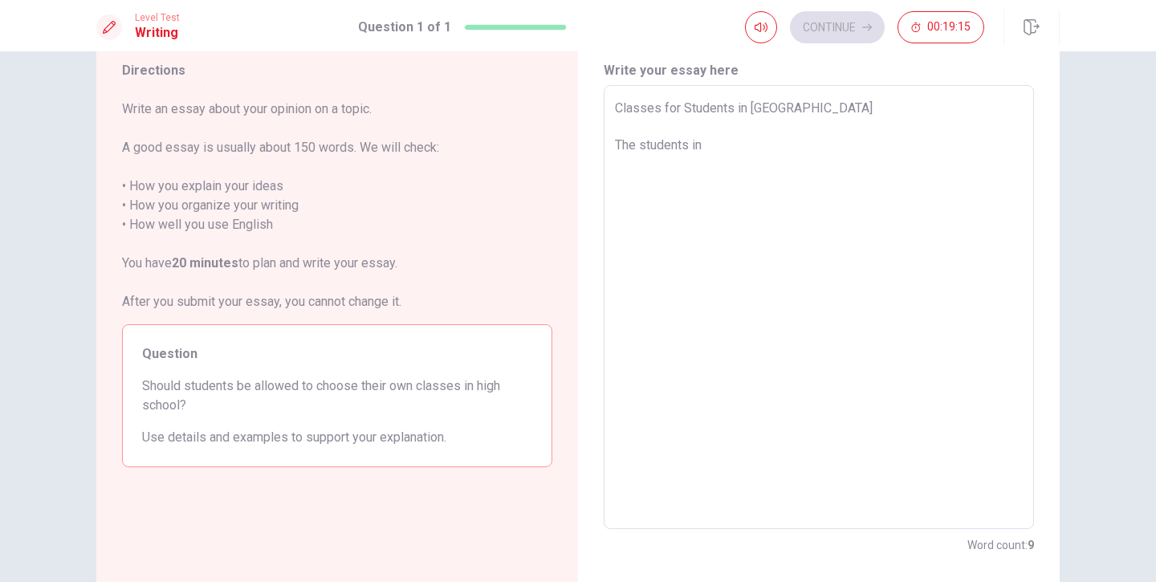
type textarea "x"
type textarea "Classes for Students in [GEOGRAPHIC_DATA] The students"
type textarea "x"
type textarea "Classes for Students in [GEOGRAPHIC_DATA] The stude"
type textarea "x"
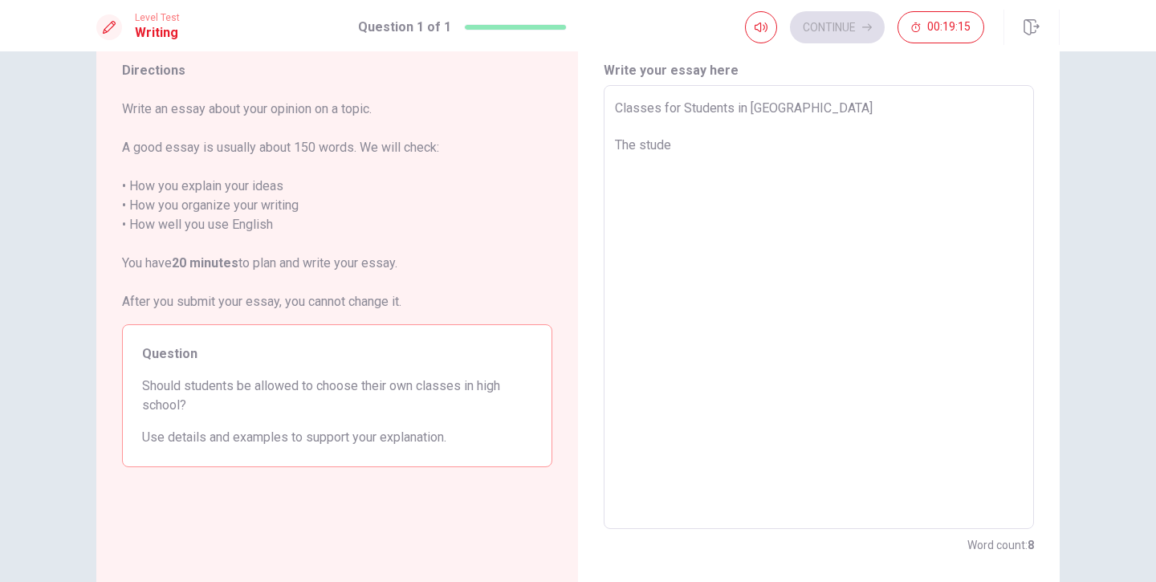
type textarea "Classes for Students in [GEOGRAPHIC_DATA] The stud"
type textarea "x"
type textarea "Classes for Students in [GEOGRAPHIC_DATA] The stu"
type textarea "x"
type textarea "Classes for Students in [GEOGRAPHIC_DATA] The s"
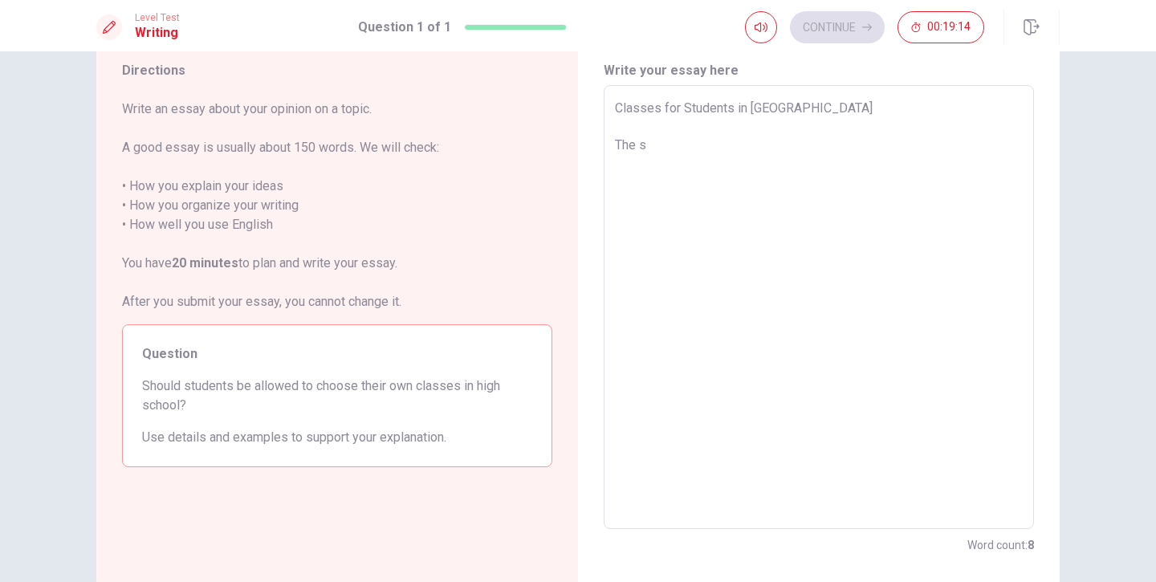
type textarea "x"
type textarea "Classes for Students in [GEOGRAPHIC_DATA] The"
type textarea "x"
type textarea "Classes for Students in [GEOGRAPHIC_DATA] The"
type textarea "x"
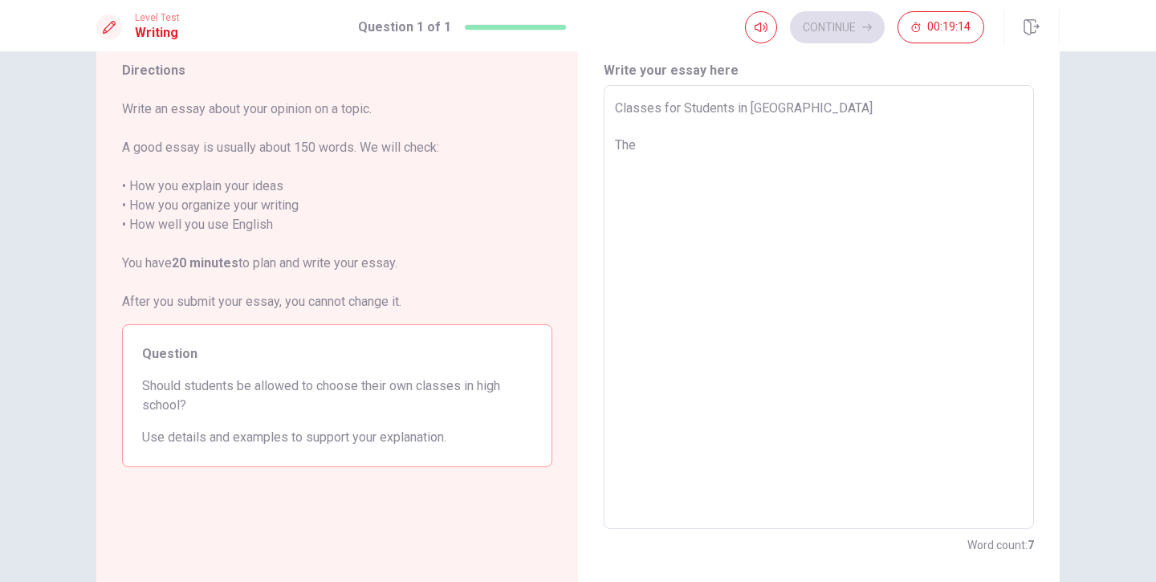
type textarea "Classes for Students in [GEOGRAPHIC_DATA] Th"
type textarea "x"
type textarea "Classes for Students in [GEOGRAPHIC_DATA] T"
type textarea "x"
type textarea "Classes for Students in [GEOGRAPHIC_DATA]"
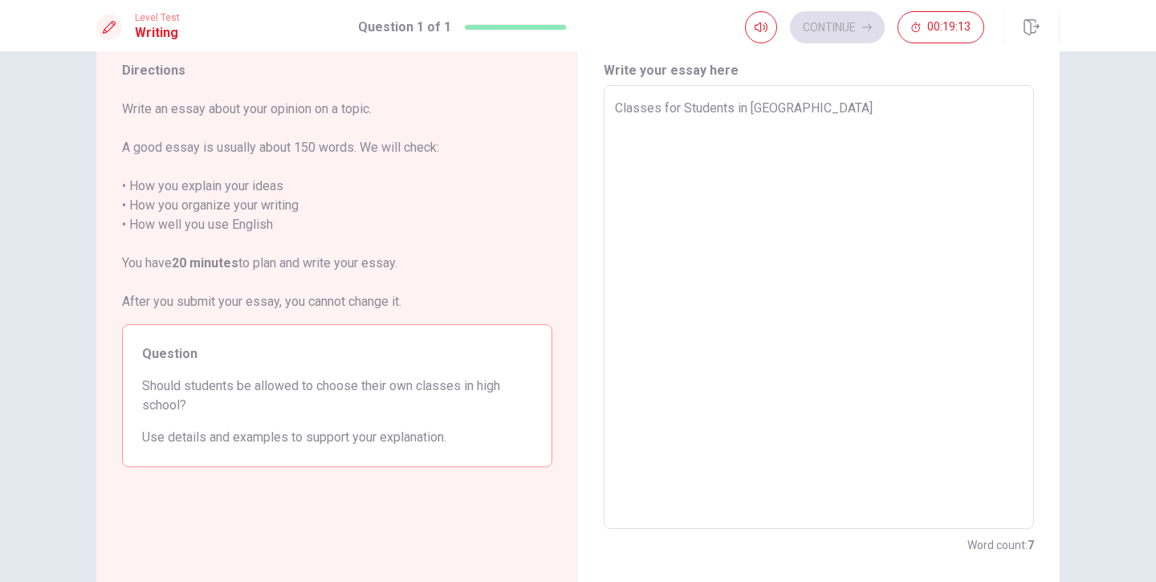
type textarea "x"
type textarea "Classes for Students in [GEOGRAPHIC_DATA] F"
type textarea "x"
type textarea "Classes for Students in [GEOGRAPHIC_DATA] Fo"
type textarea "x"
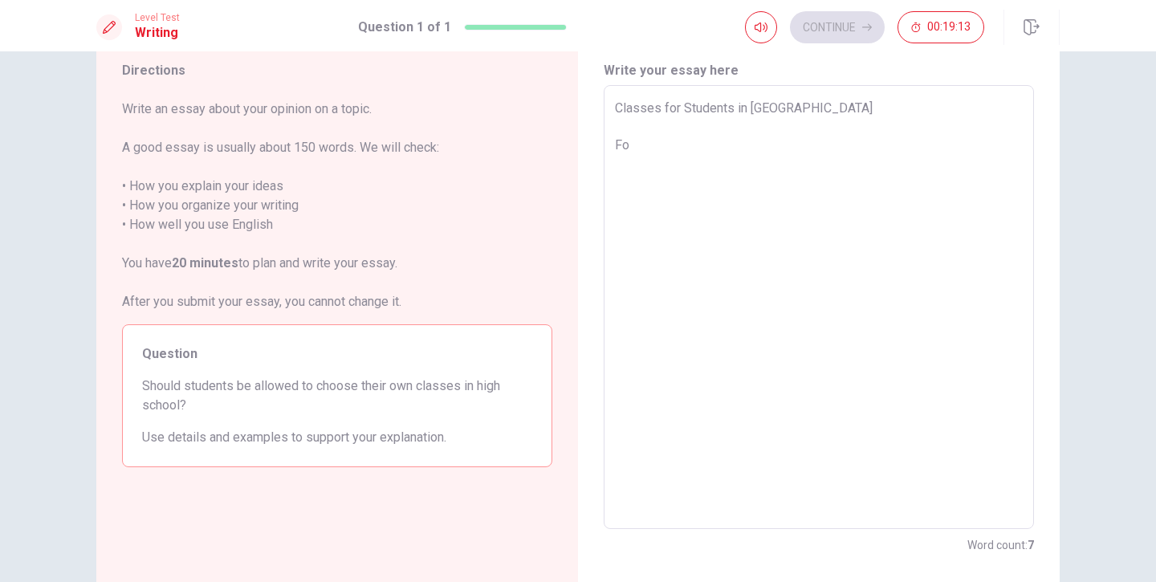
type textarea "Classes for Students in [GEOGRAPHIC_DATA] For"
type textarea "x"
type textarea "Classes for Students in [GEOGRAPHIC_DATA] For"
type textarea "x"
type textarea "Classes for Students in [GEOGRAPHIC_DATA] For m"
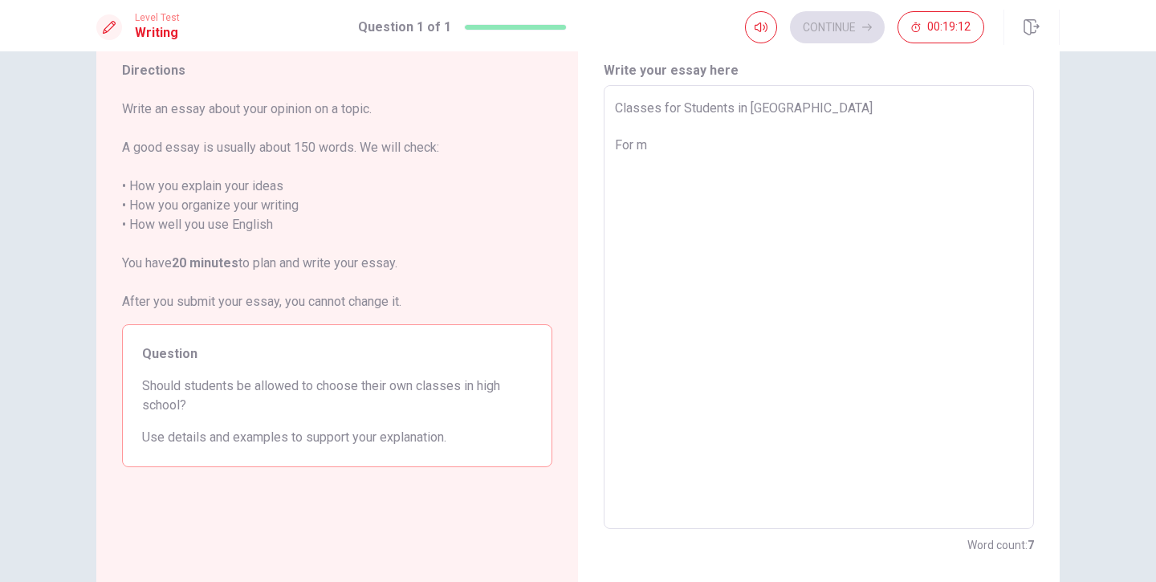
type textarea "x"
type textarea "Classes for Students in [GEOGRAPHIC_DATA] For me"
type textarea "x"
type textarea "Classes for Students in [GEOGRAPHIC_DATA] For me"
type textarea "x"
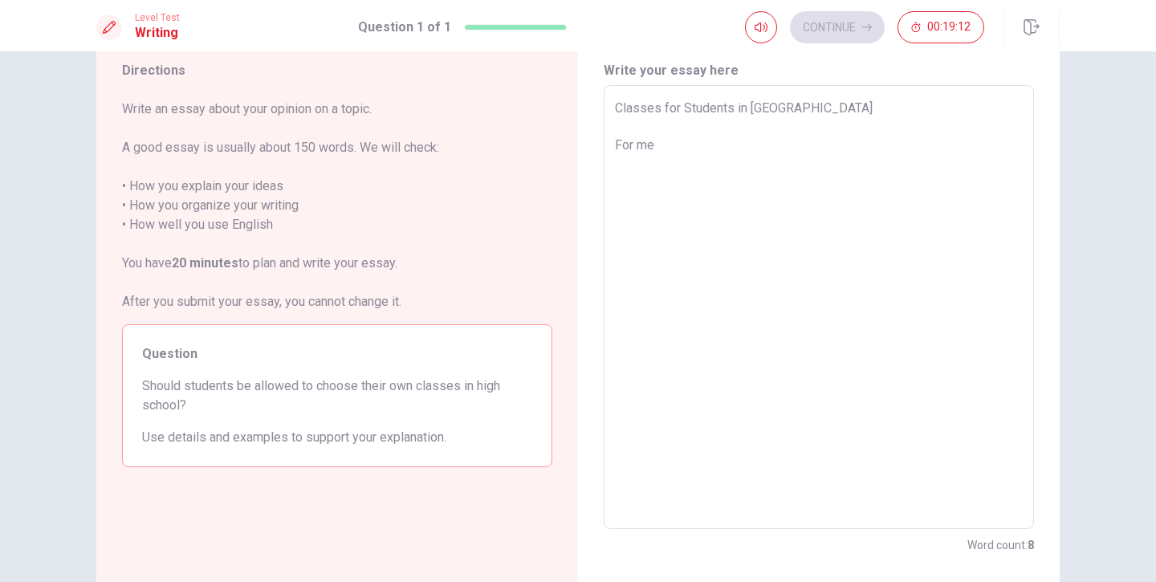
type textarea "Classes for Students in [GEOGRAPHIC_DATA] For me i"
type textarea "x"
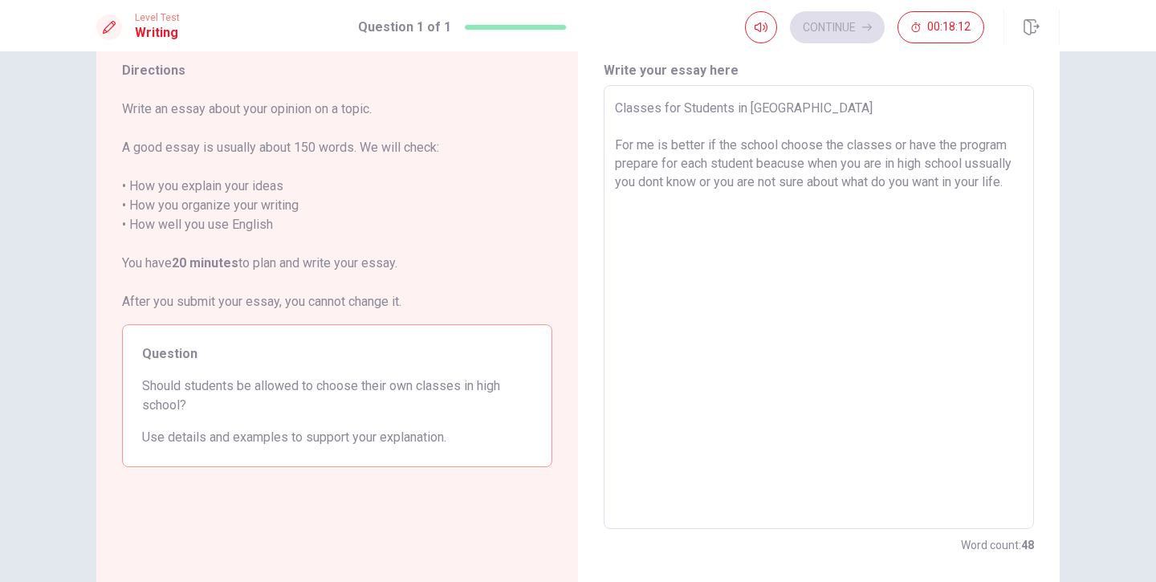
click at [709, 178] on textarea "Classes for Students in [GEOGRAPHIC_DATA] For me is better if the school choose…" at bounding box center [819, 307] width 408 height 417
click at [778, 199] on textarea "Classes for Students in [GEOGRAPHIC_DATA] For me is better if the school choose…" at bounding box center [819, 307] width 408 height 417
click at [713, 184] on textarea "Classes for Students in [GEOGRAPHIC_DATA] For me is better if the school choose…" at bounding box center [819, 307] width 408 height 417
click at [770, 173] on textarea "Classes for Students in [GEOGRAPHIC_DATA] For me is better if the school choose…" at bounding box center [819, 307] width 408 height 417
click at [711, 203] on textarea "Classes for Students in [GEOGRAPHIC_DATA] For me is better if the school choose…" at bounding box center [819, 307] width 408 height 417
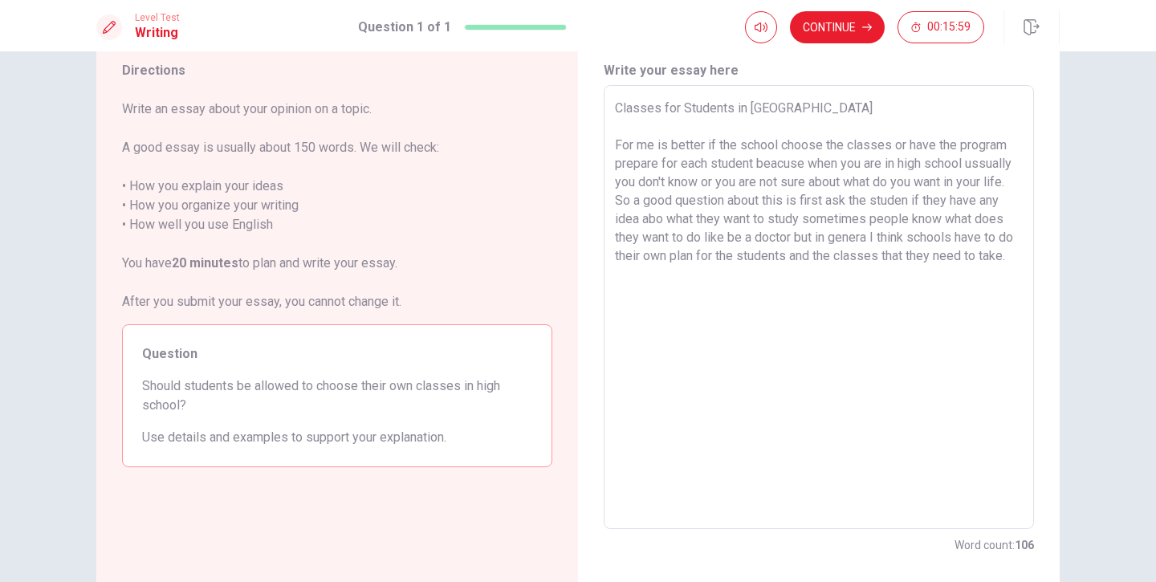
click at [697, 201] on textarea "Classes for Students in [GEOGRAPHIC_DATA] For me is better if the school choose…" at bounding box center [819, 307] width 408 height 417
click at [737, 281] on textarea "Classes for Students in [GEOGRAPHIC_DATA] For me is better if the school choose…" at bounding box center [819, 307] width 408 height 417
click at [818, 116] on textarea "Classes for Students in [GEOGRAPHIC_DATA] For me is better if the school choose…" at bounding box center [819, 307] width 408 height 417
click at [913, 241] on textarea "Classes for Students in [GEOGRAPHIC_DATA] For me is better if the school choose…" at bounding box center [819, 307] width 408 height 417
click at [912, 236] on textarea "Classes for Students in [GEOGRAPHIC_DATA] For me is better if the school choose…" at bounding box center [819, 307] width 408 height 417
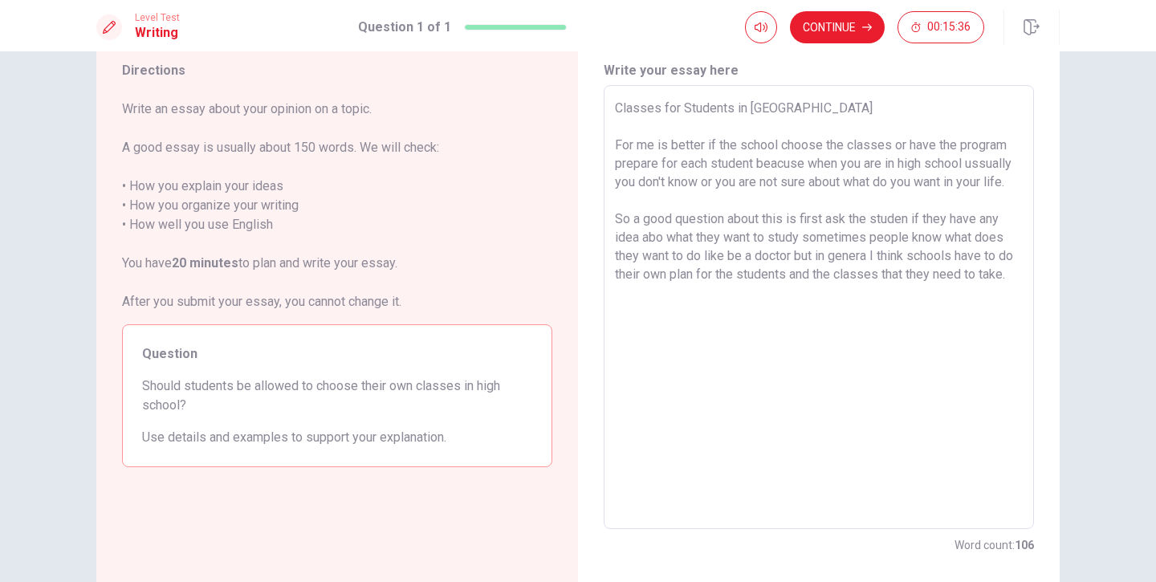
click at [908, 242] on textarea "Classes for Students in [GEOGRAPHIC_DATA] For me is better if the school choose…" at bounding box center [819, 307] width 408 height 417
click at [668, 258] on textarea "Classes for Students in [GEOGRAPHIC_DATA] For me is better if the school choose…" at bounding box center [819, 307] width 408 height 417
click at [664, 258] on textarea "Classes for Students in [GEOGRAPHIC_DATA] For me is better if the school choose…" at bounding box center [819, 307] width 408 height 417
click at [812, 256] on textarea "Classes for Students in [GEOGRAPHIC_DATA] For me is better if the school choose…" at bounding box center [819, 307] width 408 height 417
click at [825, 275] on textarea "Classes for Students in [GEOGRAPHIC_DATA] For me is better if the school choose…" at bounding box center [819, 307] width 408 height 417
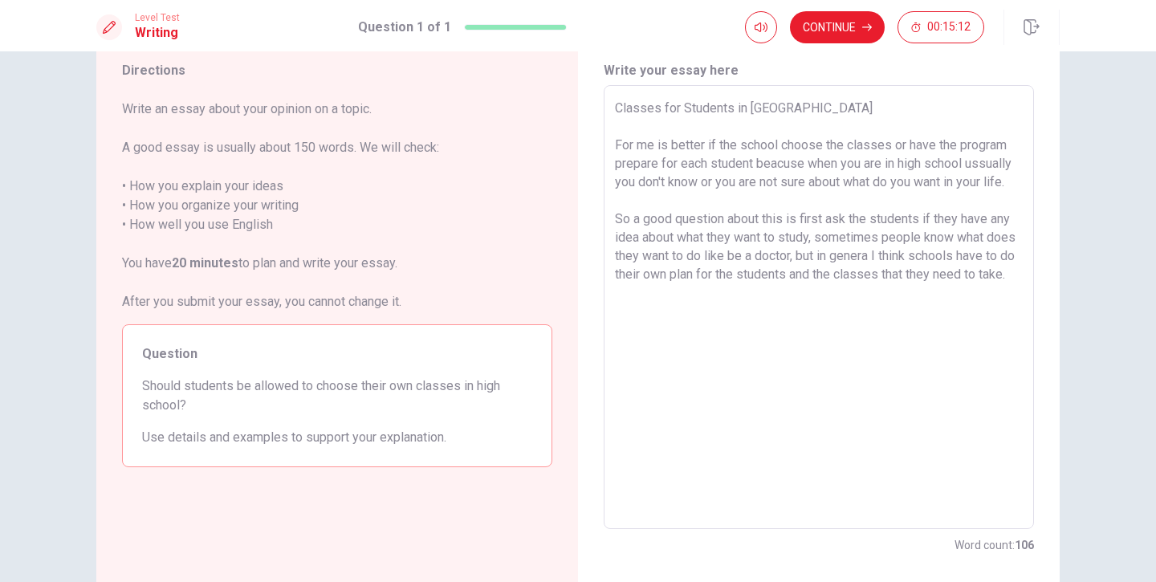
click at [903, 270] on textarea "Classes for Students in [GEOGRAPHIC_DATA] For me is better if the school choose…" at bounding box center [819, 307] width 408 height 417
click at [910, 274] on textarea "Classes for Students in [GEOGRAPHIC_DATA] For me is better if the school choose…" at bounding box center [819, 307] width 408 height 417
click at [811, 310] on textarea "Classes for Students in [GEOGRAPHIC_DATA] For me is better if the school choose…" at bounding box center [819, 307] width 408 height 417
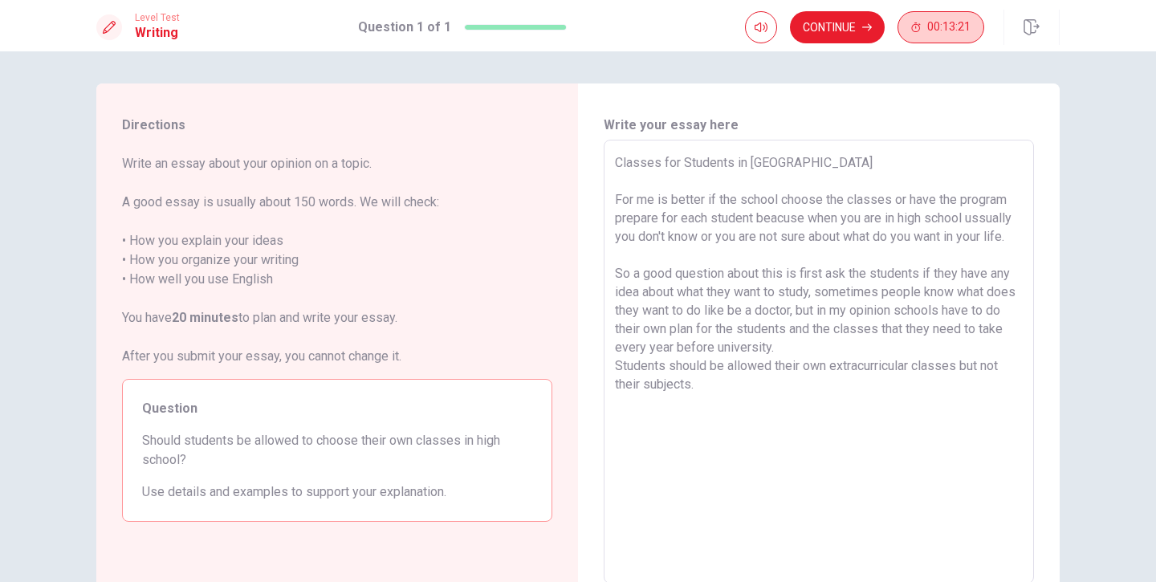
scroll to position [0, 0]
drag, startPoint x: 842, startPoint y: 8, endPoint x: 833, endPoint y: 41, distance: 34.1
click at [842, 8] on div "Level Test Writing Question 1 of 1 Continue 00:13:21" at bounding box center [578, 25] width 1156 height 51
click at [833, 42] on button "Continue" at bounding box center [837, 27] width 95 height 32
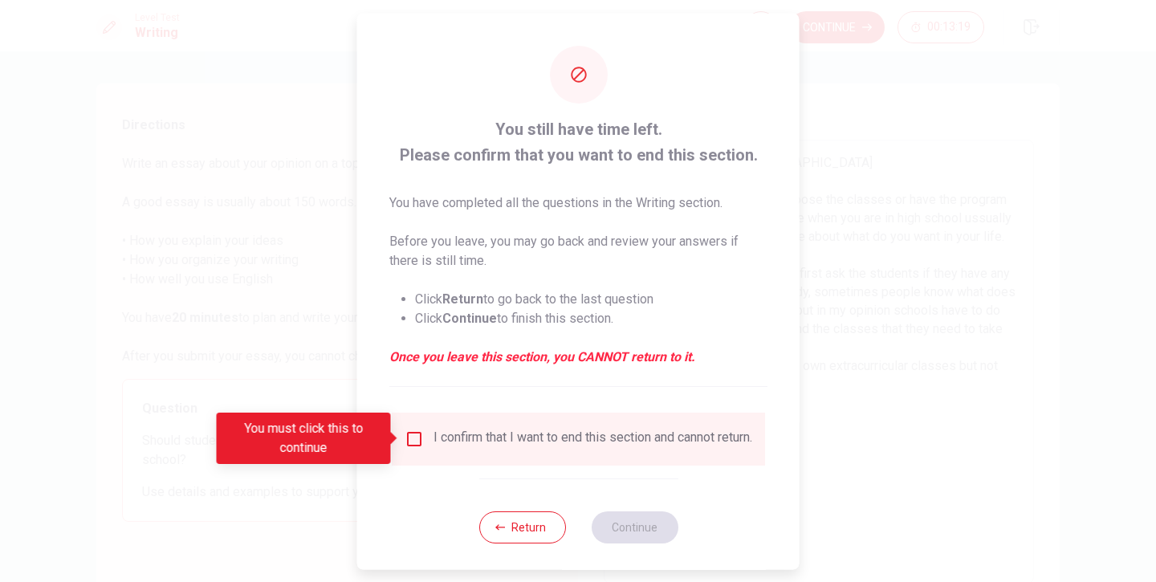
click at [412, 448] on div "I confirm that I want to end this section and cannot return." at bounding box center [577, 438] width 347 height 19
click at [415, 427] on div "I confirm that I want to end this section and cannot return." at bounding box center [578, 438] width 373 height 53
click at [411, 440] on input "You must click this to continue" at bounding box center [413, 438] width 19 height 19
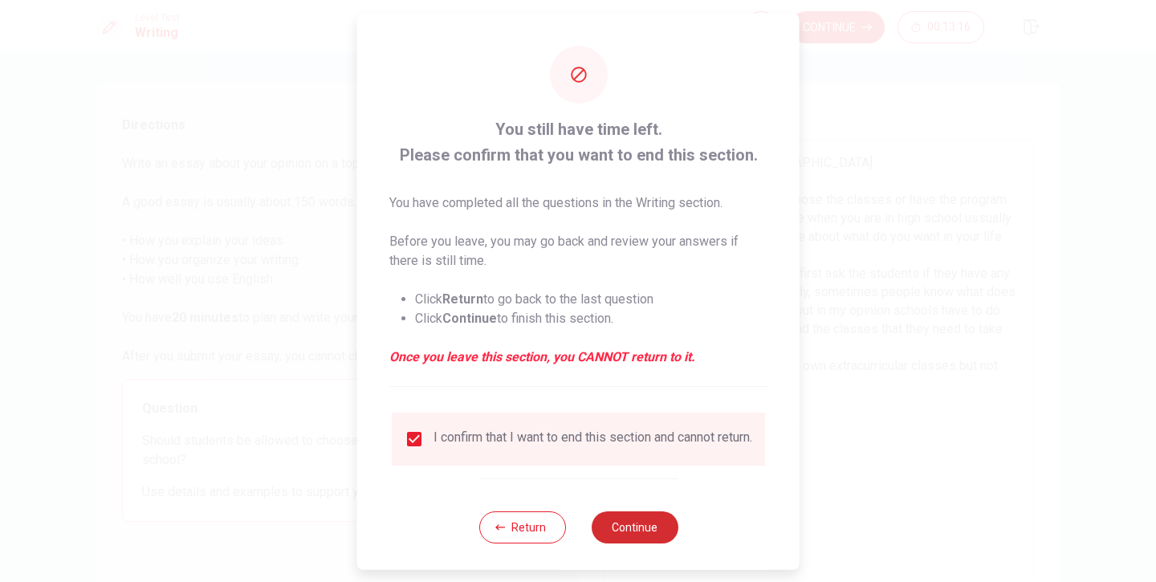
click at [630, 531] on button "Continue" at bounding box center [634, 526] width 87 height 32
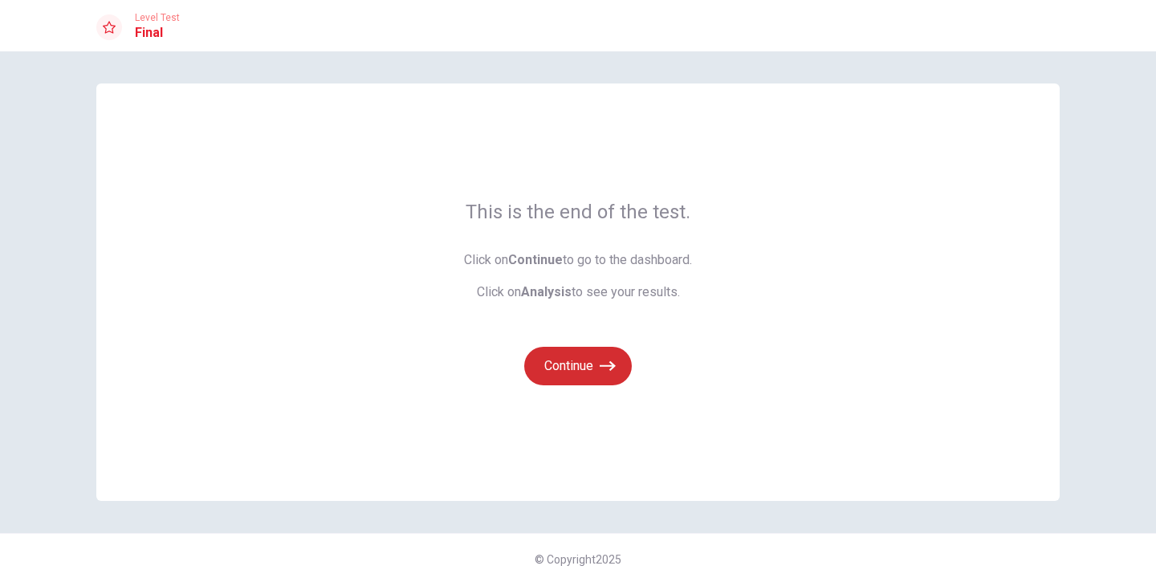
click at [591, 351] on button "Continue" at bounding box center [578, 366] width 108 height 39
